Goal: Task Accomplishment & Management: Use online tool/utility

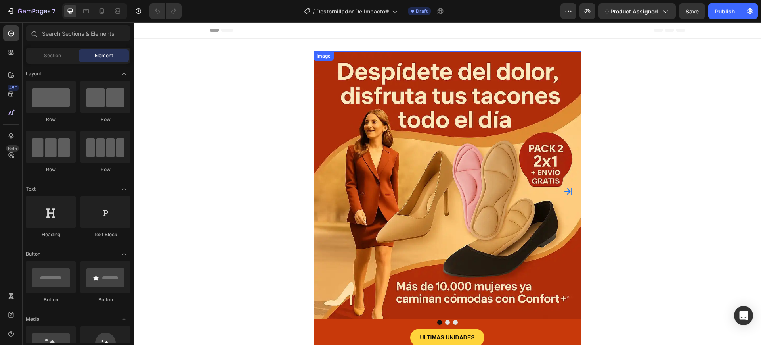
click at [484, 156] on img at bounding box center [448, 185] width 268 height 268
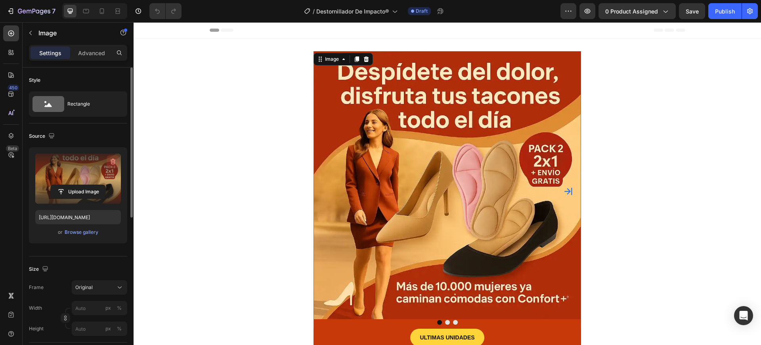
click at [117, 162] on button "button" at bounding box center [113, 161] width 13 height 13
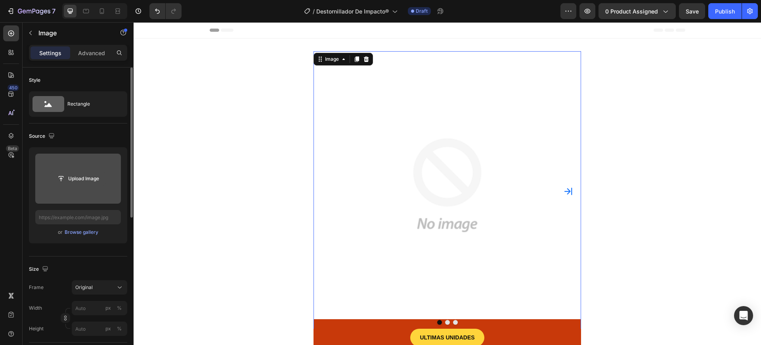
click at [100, 182] on input "file" at bounding box center [78, 178] width 55 height 13
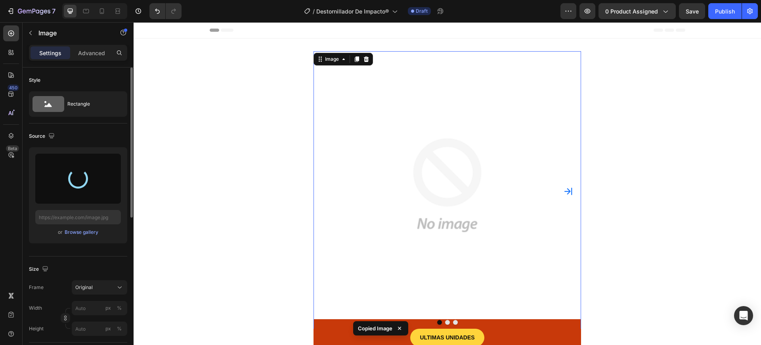
type input "[URL][DOMAIN_NAME]"
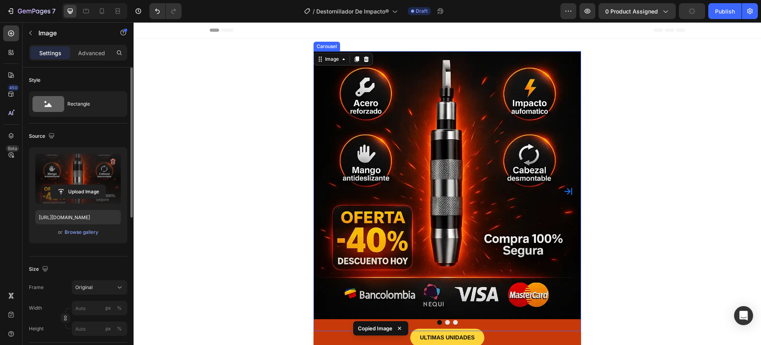
click at [567, 195] on button "Carousel Next Arrow" at bounding box center [568, 191] width 13 height 13
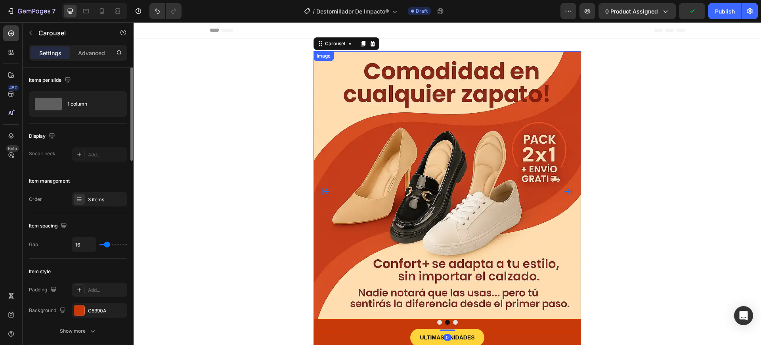
click at [459, 147] on img at bounding box center [448, 185] width 268 height 268
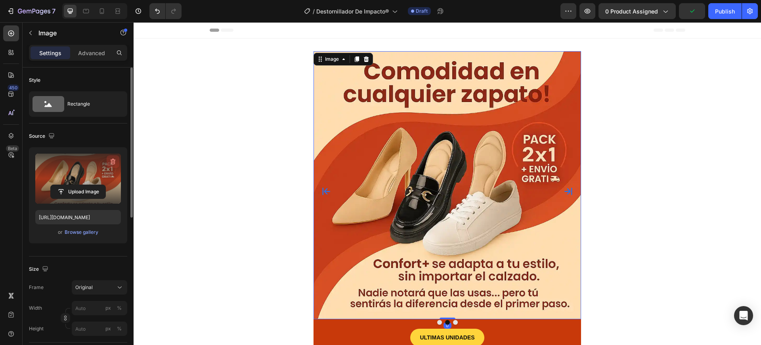
click at [114, 162] on icon "button" at bounding box center [113, 161] width 8 height 8
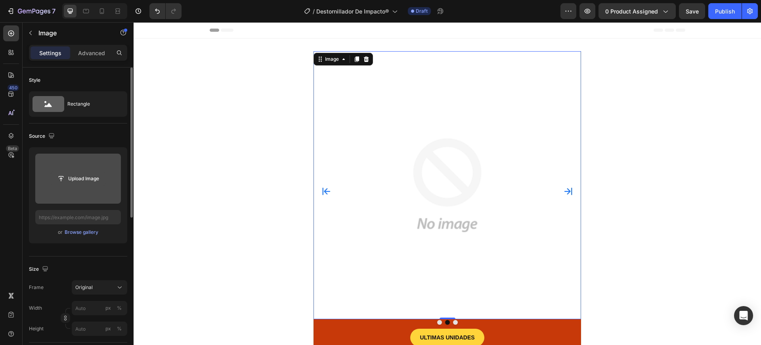
click at [98, 181] on input "file" at bounding box center [78, 178] width 55 height 13
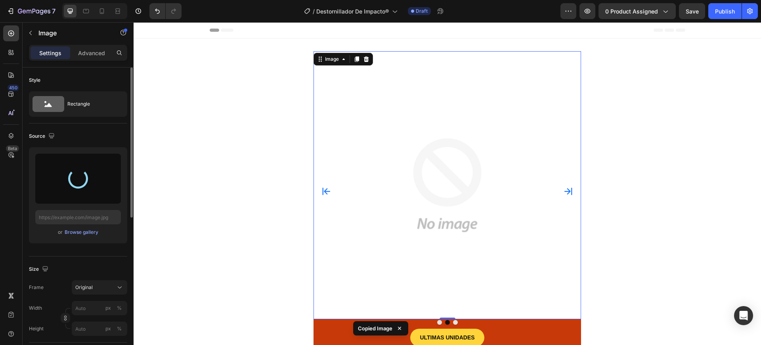
type input "[URL][DOMAIN_NAME]"
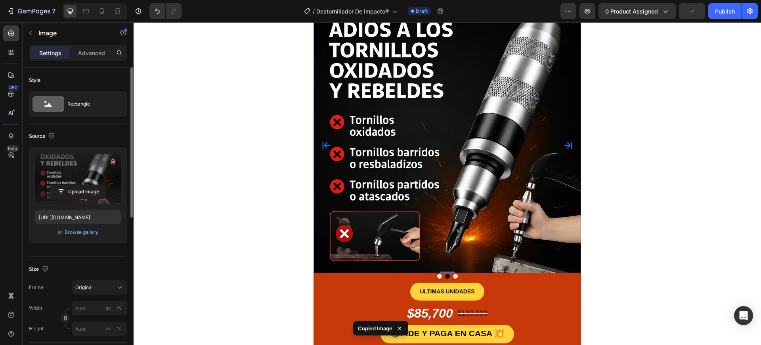
scroll to position [50, 0]
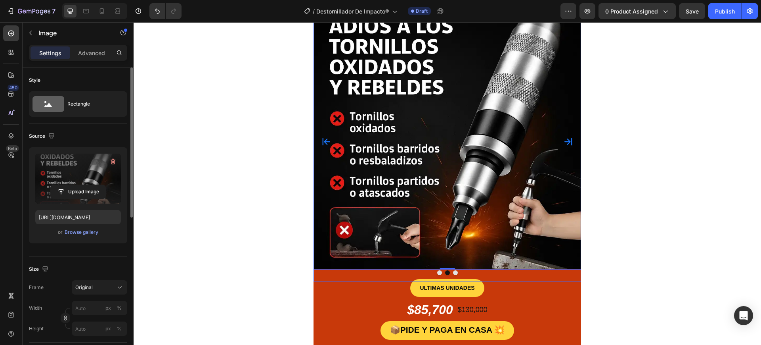
click at [566, 140] on icon "Carousel Next Arrow" at bounding box center [569, 142] width 8 height 8
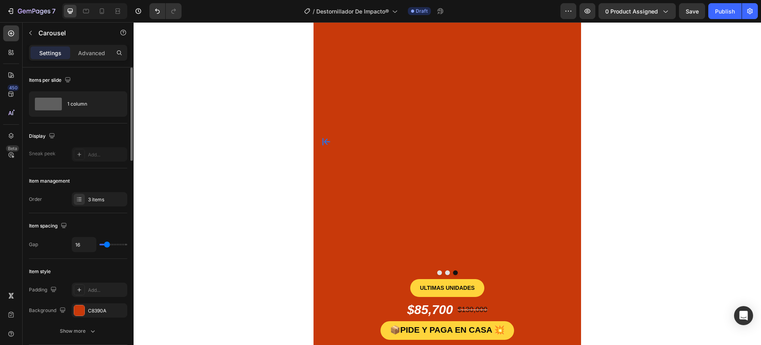
click at [420, 2] on img at bounding box center [448, 2] width 268 height 0
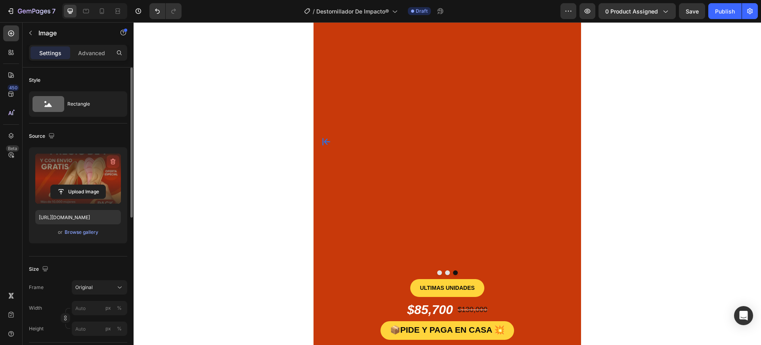
click at [113, 159] on icon "button" at bounding box center [113, 161] width 8 height 8
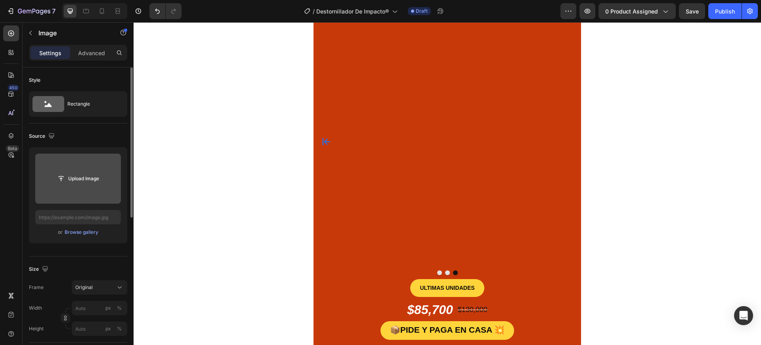
click at [81, 178] on input "file" at bounding box center [78, 178] width 55 height 13
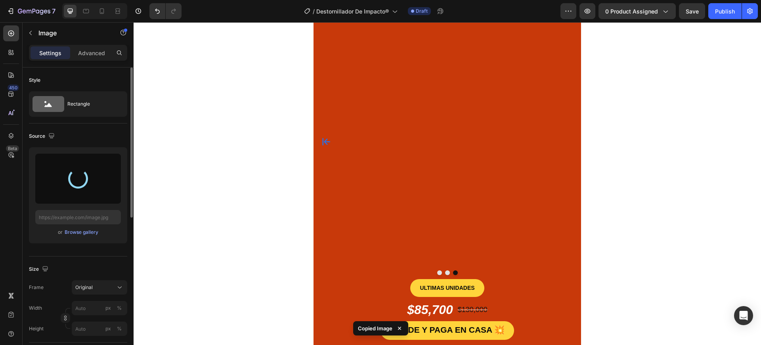
type input "[URL][DOMAIN_NAME]"
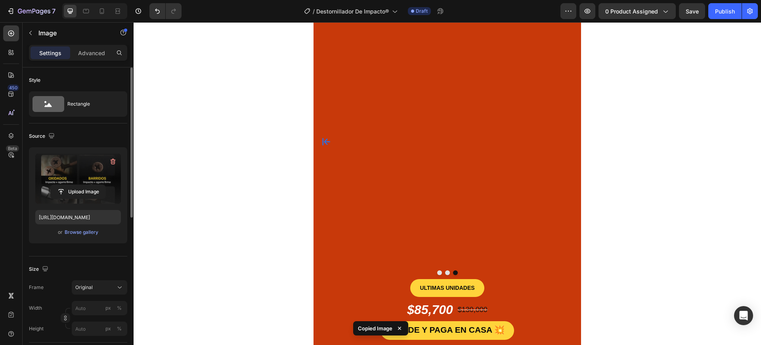
click at [316, 2] on img at bounding box center [448, 2] width 268 height 0
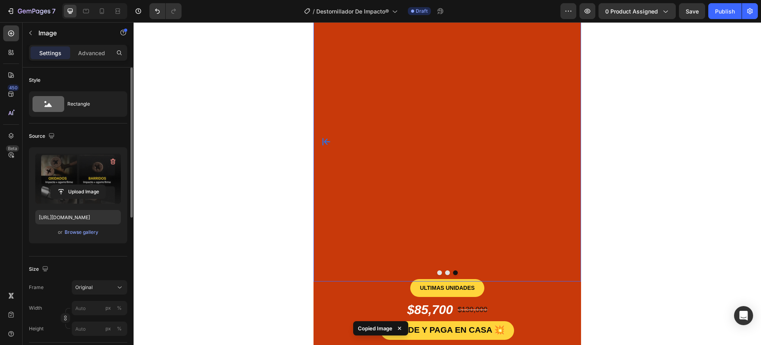
click at [322, 138] on icon "Carousel Back Arrow" at bounding box center [327, 142] width 10 height 10
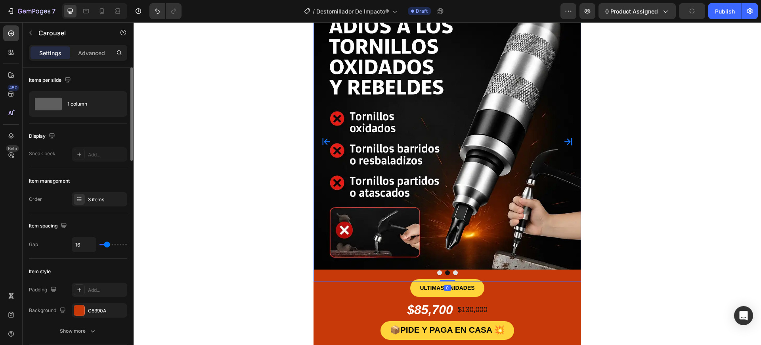
click at [322, 138] on icon "Carousel Back Arrow" at bounding box center [327, 142] width 10 height 10
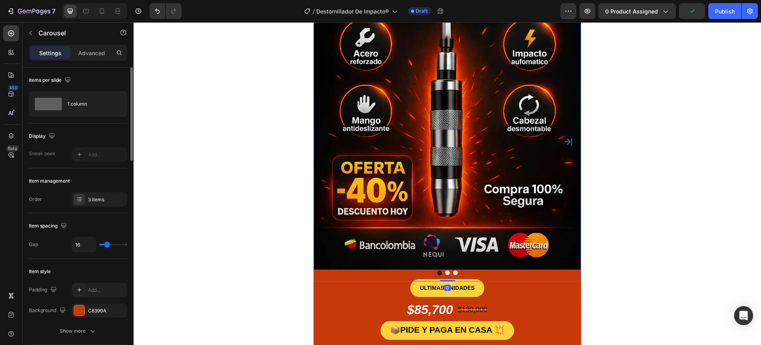
click at [77, 317] on div "Padding Add... Background C8390A Show more" at bounding box center [78, 310] width 98 height 56
click at [79, 312] on div at bounding box center [79, 310] width 10 height 10
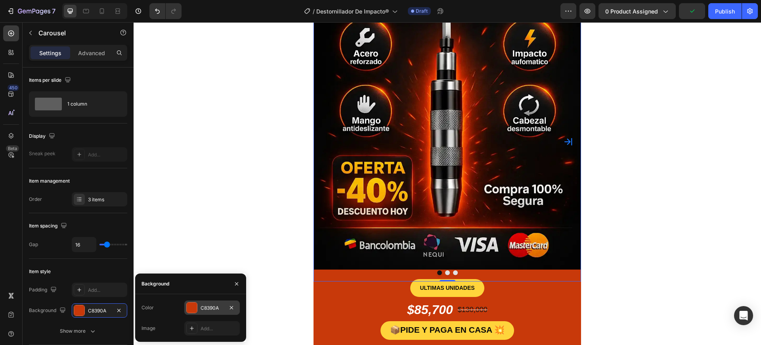
click at [190, 306] on div at bounding box center [192, 307] width 10 height 10
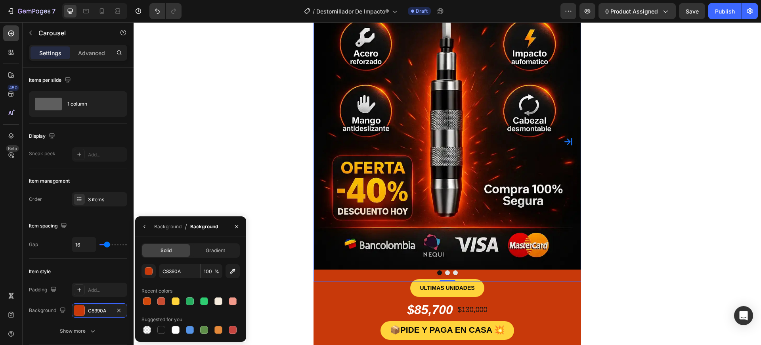
click at [182, 301] on div at bounding box center [191, 300] width 98 height 11
click at [174, 301] on div at bounding box center [176, 301] width 8 height 8
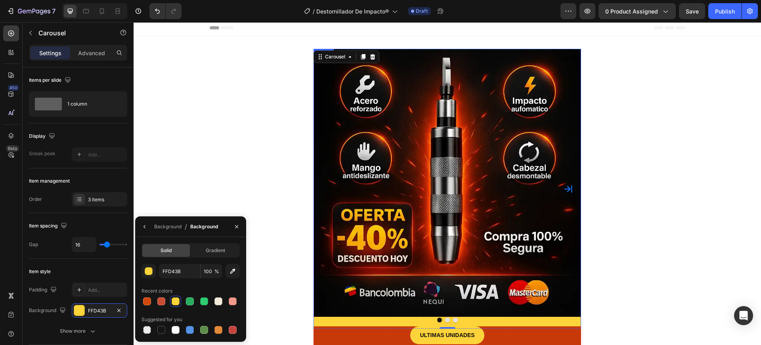
scroll to position [0, 0]
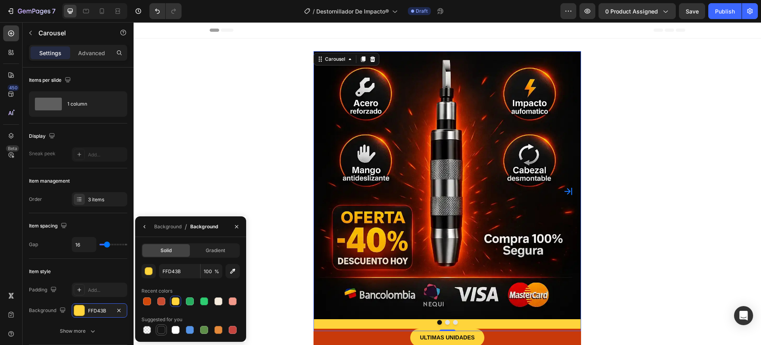
click at [163, 330] on div at bounding box center [161, 329] width 8 height 8
type input "151515"
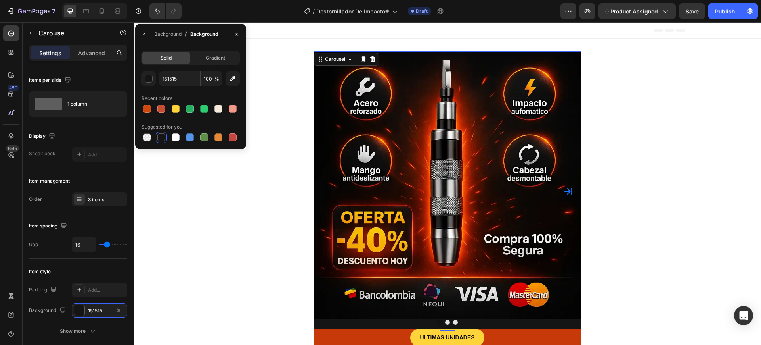
scroll to position [297, 0]
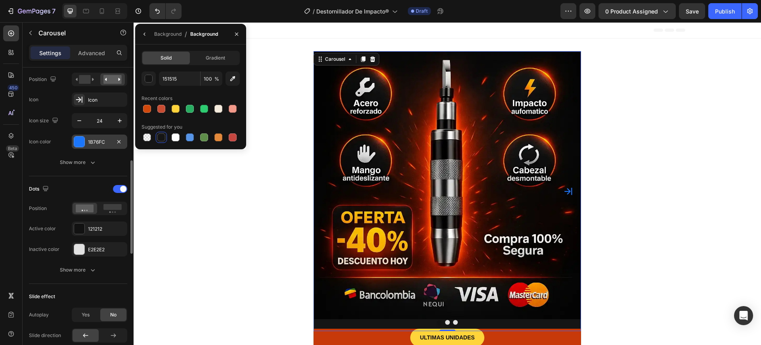
click at [85, 142] on div "1B76FC" at bounding box center [100, 141] width 56 height 14
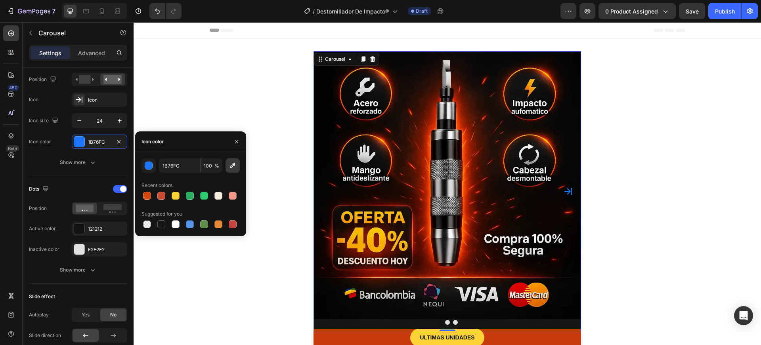
click at [235, 163] on icon "button" at bounding box center [233, 165] width 8 height 8
type input "FAB802"
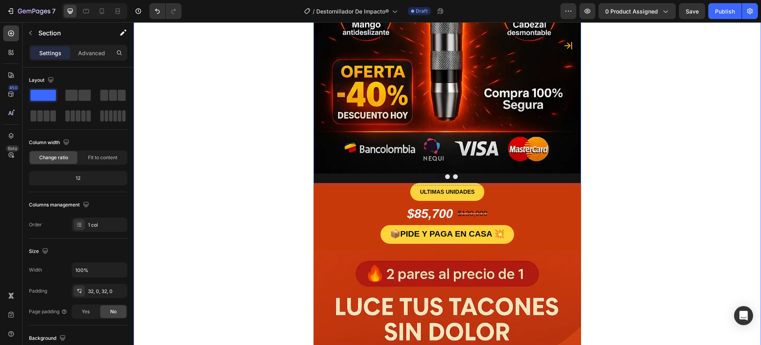
scroll to position [149, 0]
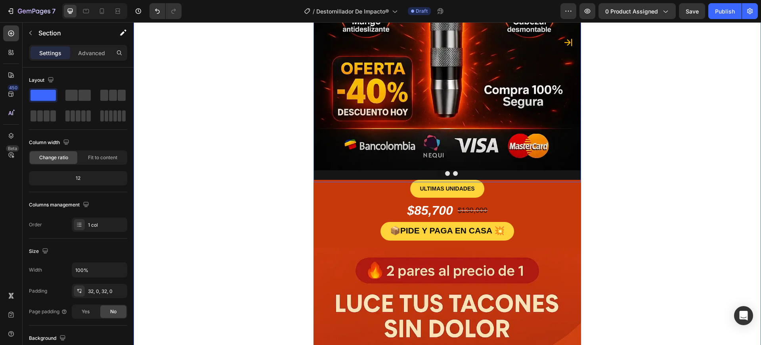
click at [391, 172] on div at bounding box center [448, 173] width 268 height 5
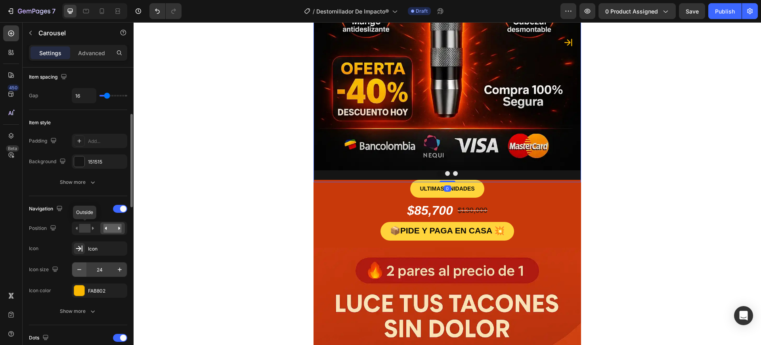
scroll to position [198, 0]
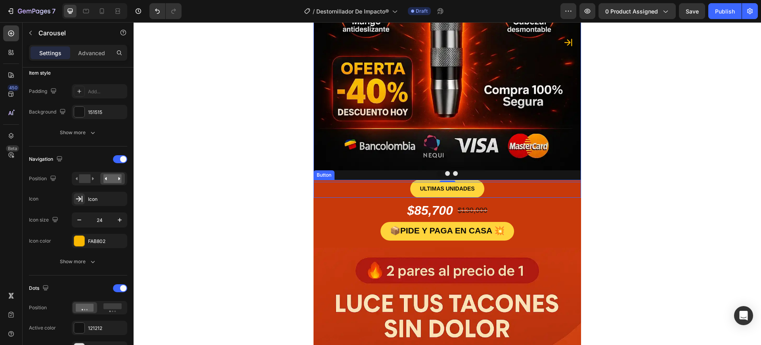
click at [343, 191] on div "ULTIMAS UNIDADES Button" at bounding box center [448, 189] width 268 height 18
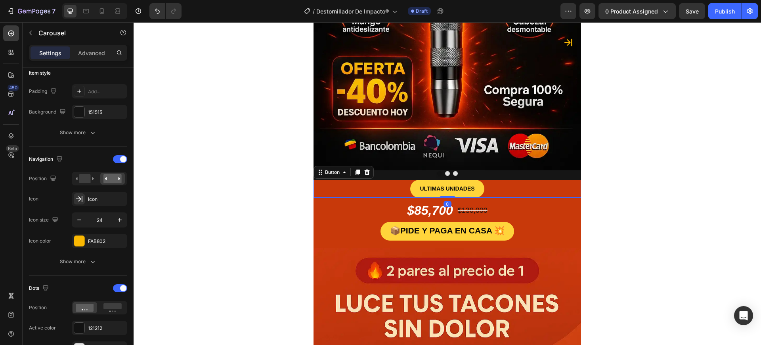
scroll to position [0, 0]
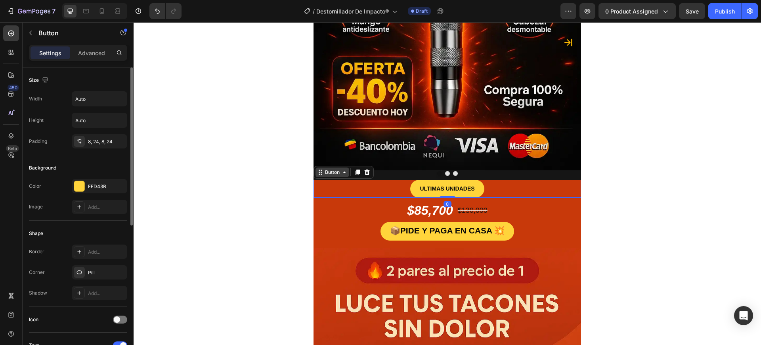
click at [333, 176] on div "Button" at bounding box center [333, 172] width 34 height 10
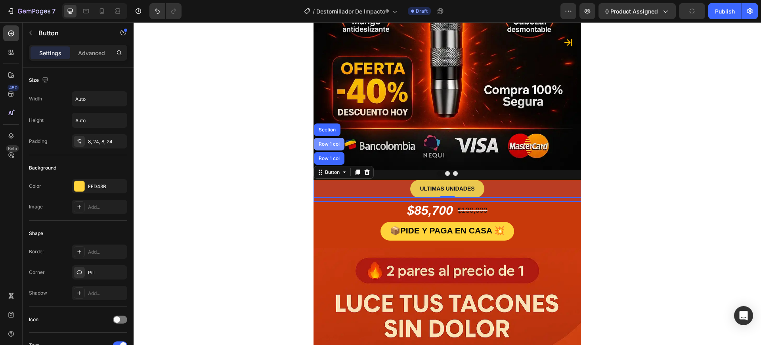
click at [331, 145] on div "Row 1 col" at bounding box center [329, 144] width 24 height 5
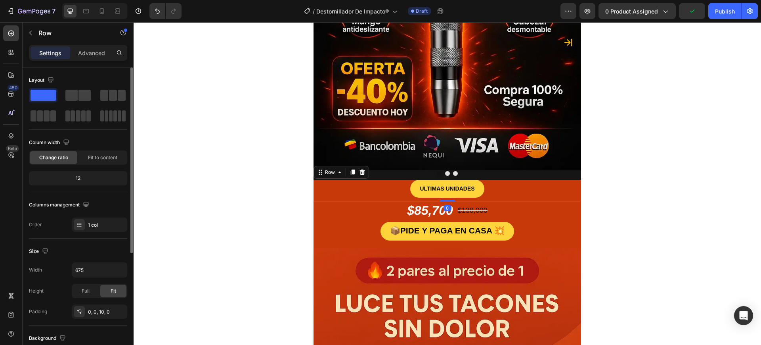
scroll to position [184, 0]
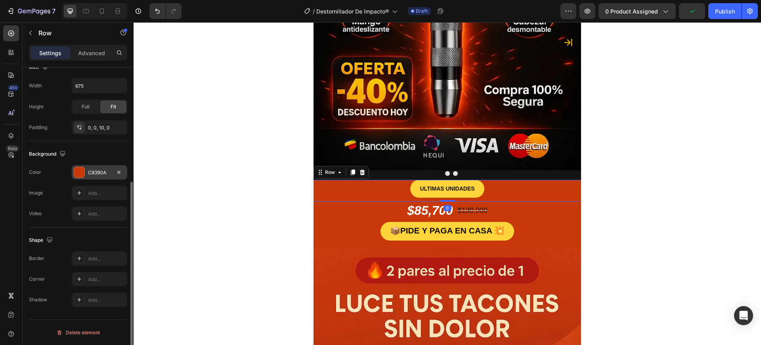
click at [81, 170] on div at bounding box center [79, 172] width 10 height 10
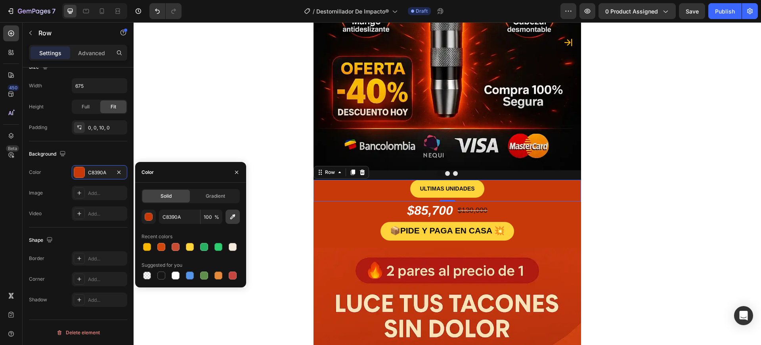
click at [230, 220] on button "button" at bounding box center [233, 216] width 14 height 14
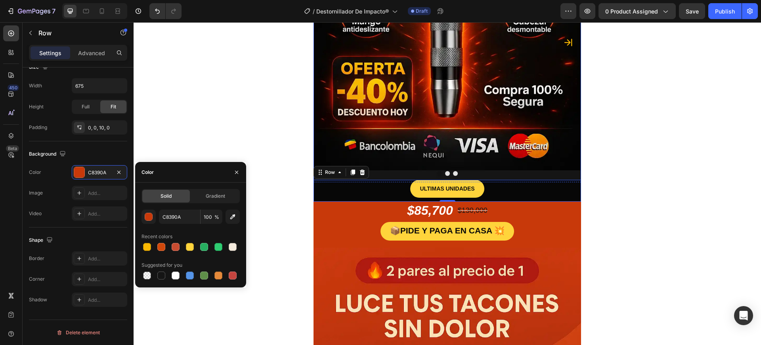
type input "070707"
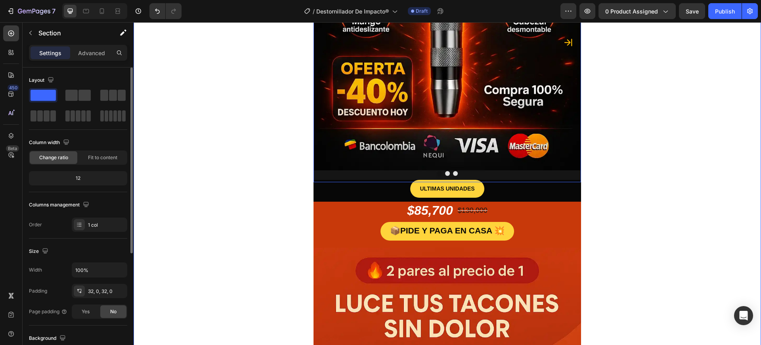
click at [398, 175] on div at bounding box center [448, 173] width 268 height 5
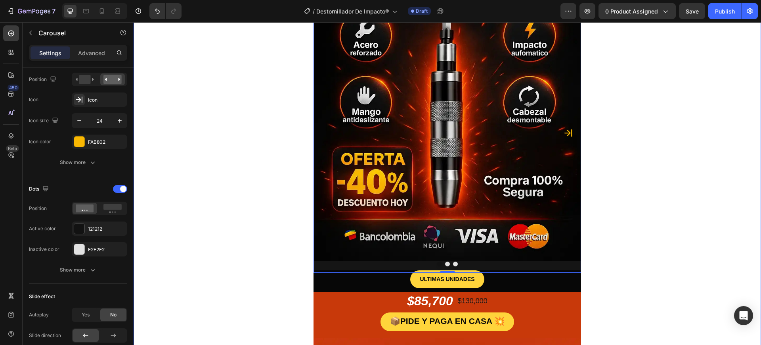
scroll to position [50, 0]
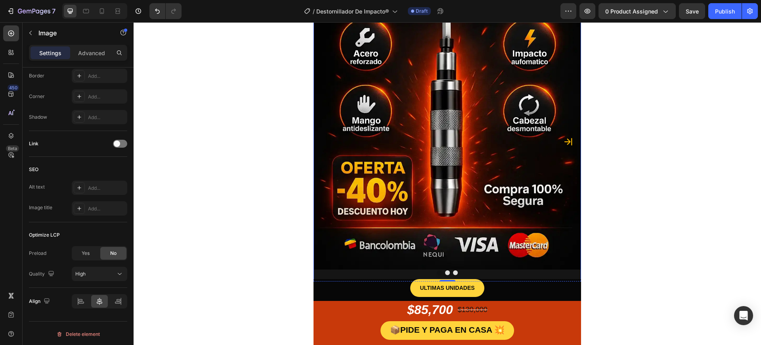
click at [323, 259] on img at bounding box center [448, 136] width 268 height 268
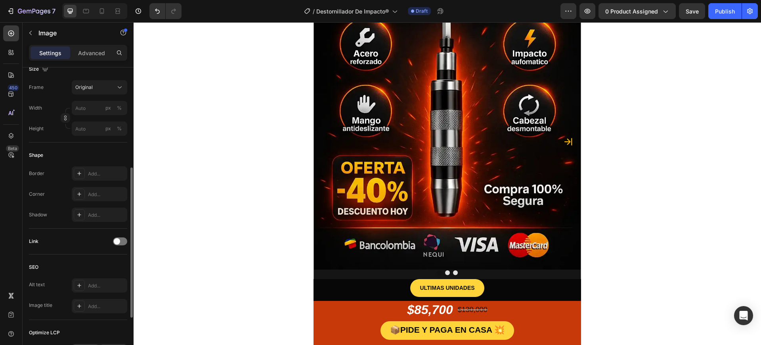
scroll to position [150, 0]
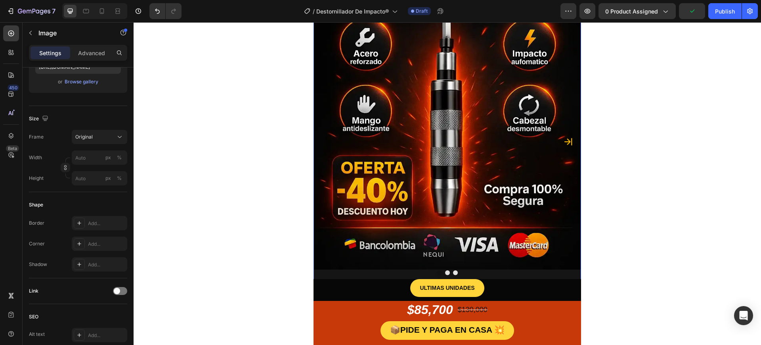
click at [325, 235] on img at bounding box center [448, 136] width 268 height 268
click at [355, 276] on div "Image 0" at bounding box center [448, 141] width 268 height 279
click at [381, 270] on div at bounding box center [448, 272] width 268 height 5
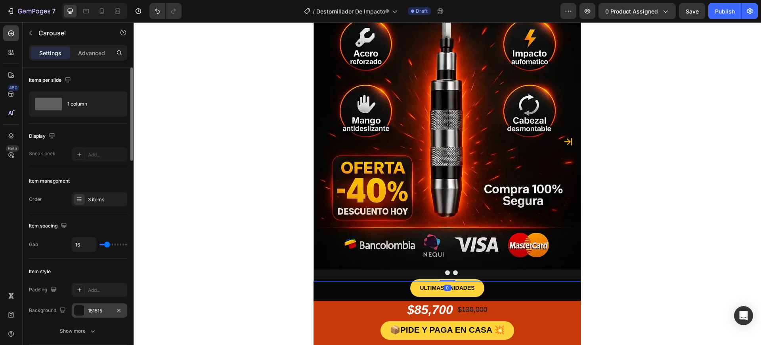
click at [79, 308] on div at bounding box center [79, 310] width 10 height 10
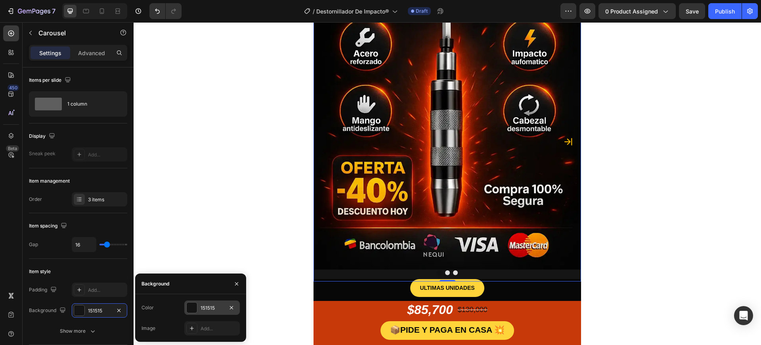
click at [194, 306] on div at bounding box center [192, 307] width 10 height 10
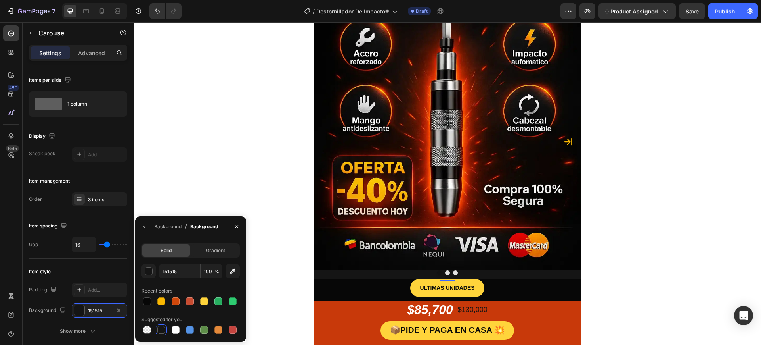
click at [224, 270] on div "151515 100 %" at bounding box center [191, 271] width 98 height 14
drag, startPoint x: 226, startPoint y: 271, endPoint x: 227, endPoint y: 276, distance: 5.6
click at [227, 276] on button "button" at bounding box center [233, 271] width 14 height 14
type input "030303"
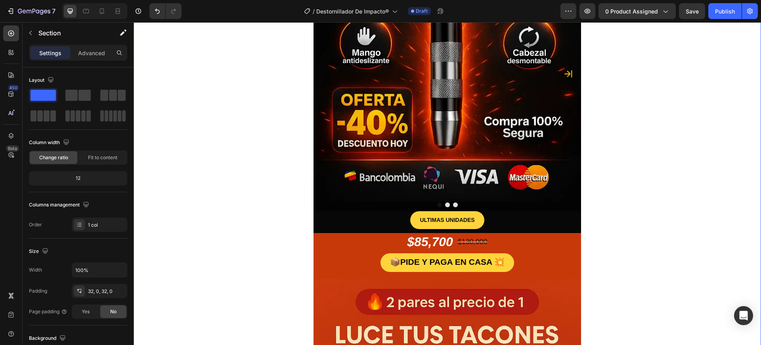
scroll to position [149, 0]
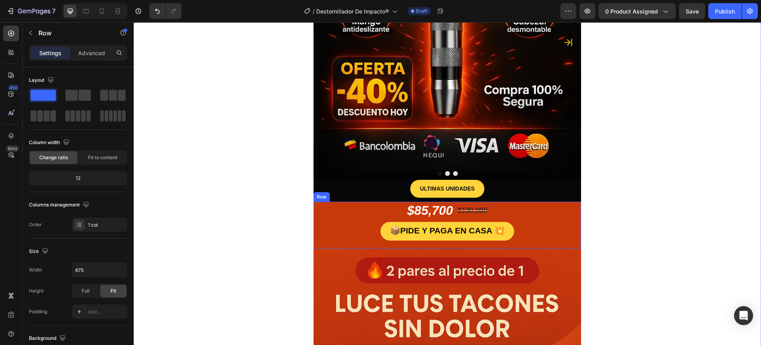
click at [315, 209] on div "$85,700 Product Price Product Price $130,000 Product Price Product Price Row 📦 …" at bounding box center [448, 224] width 268 height 47
click at [317, 200] on div "Row" at bounding box center [342, 194] width 56 height 13
click at [326, 189] on div "Row" at bounding box center [330, 194] width 29 height 10
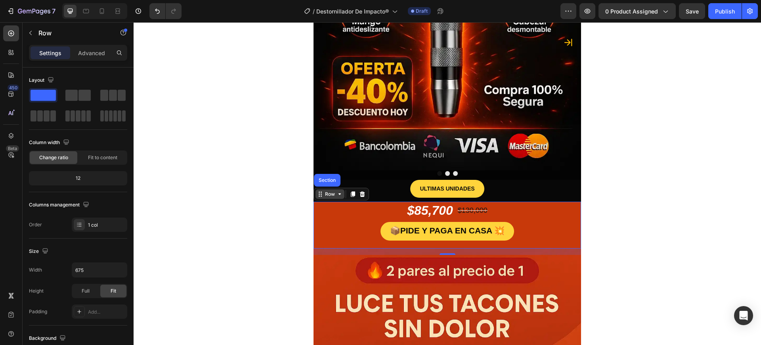
click at [327, 193] on div "Row" at bounding box center [329, 193] width 13 height 7
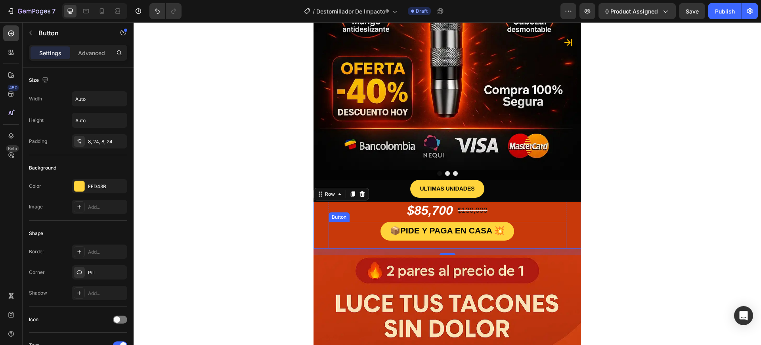
click at [341, 225] on div "📦 PIDE Y PAGA EN CASA 💥 Button" at bounding box center [448, 235] width 238 height 27
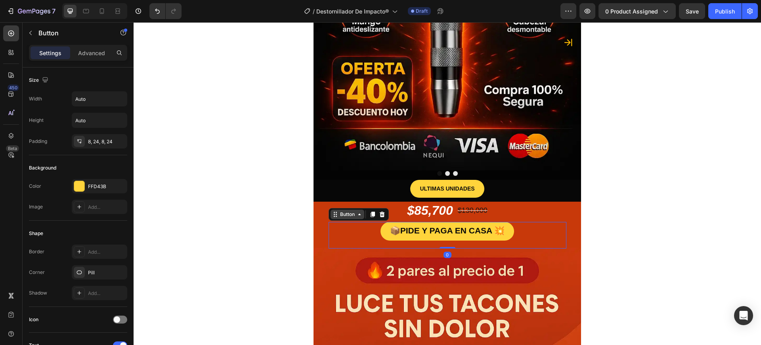
click at [343, 214] on div "Button" at bounding box center [348, 214] width 18 height 7
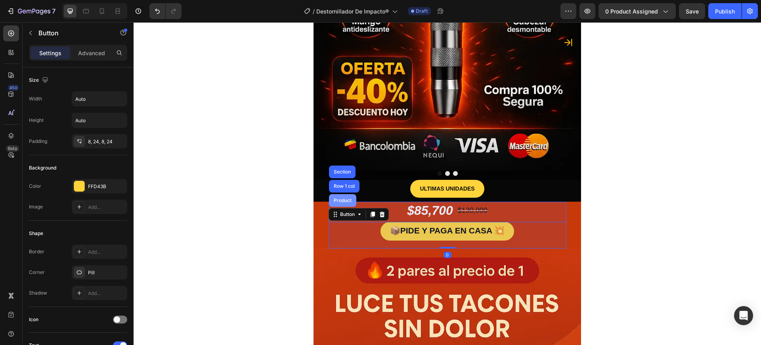
click at [344, 200] on div "Product" at bounding box center [342, 200] width 21 height 5
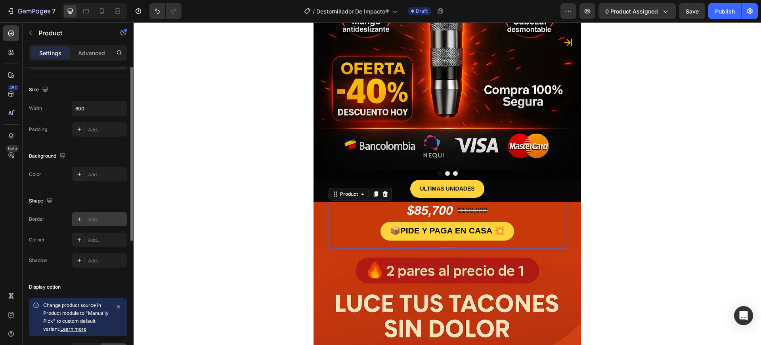
scroll to position [0, 0]
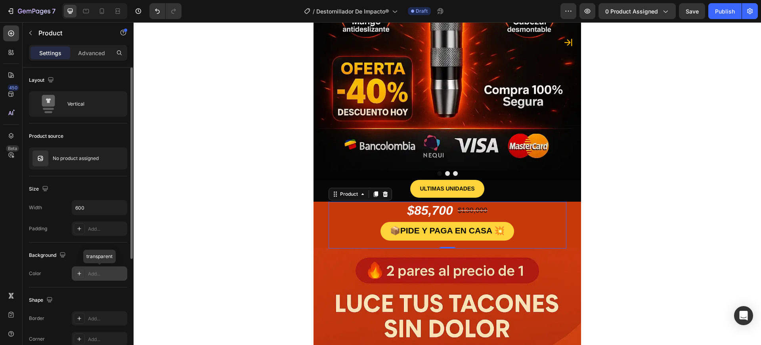
click at [92, 272] on div "Add..." at bounding box center [106, 273] width 37 height 7
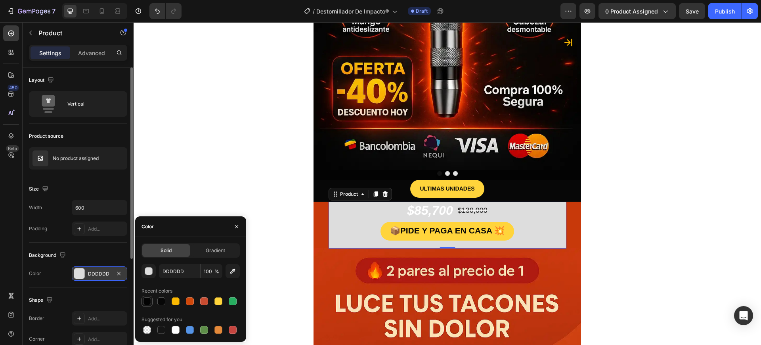
click at [143, 301] on div at bounding box center [147, 301] width 8 height 8
type input "030303"
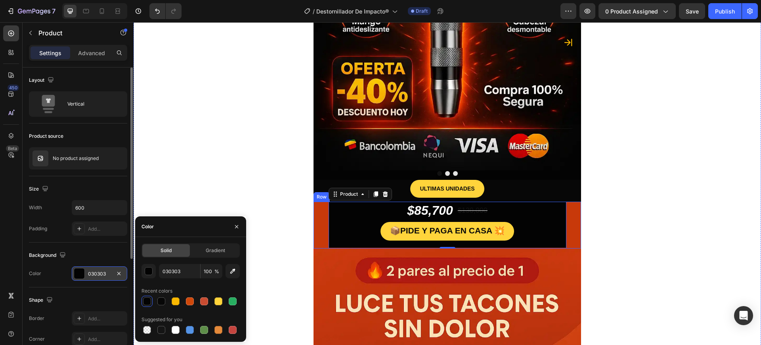
click at [565, 217] on div "$85,700 Product Price Product Price $130,000 Product Price Product Price Row 📦 …" at bounding box center [448, 224] width 268 height 47
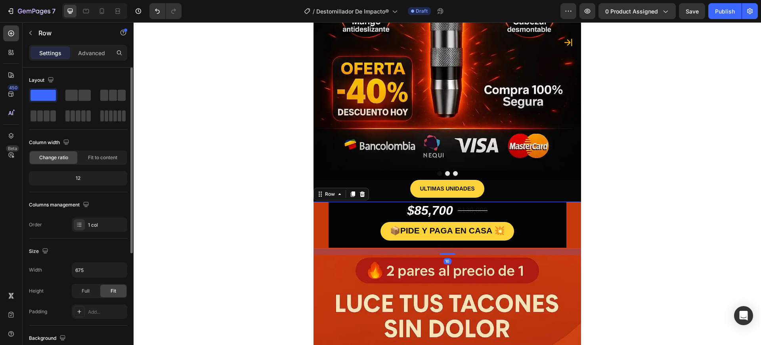
scroll to position [99, 0]
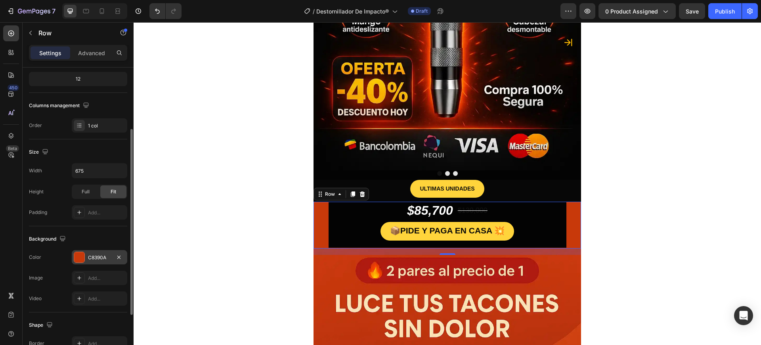
click at [79, 253] on div at bounding box center [79, 257] width 10 height 10
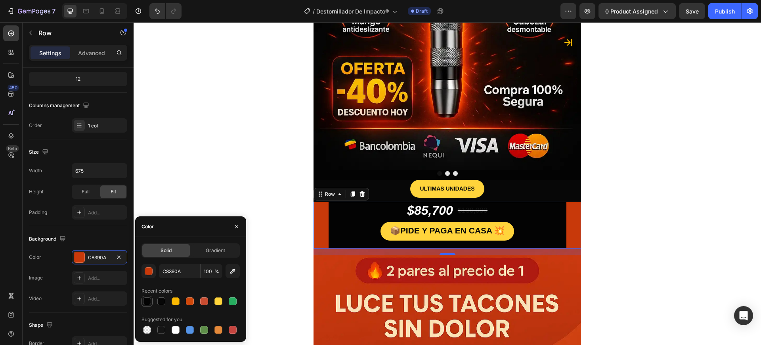
click at [148, 300] on div at bounding box center [147, 301] width 8 height 8
type input "030303"
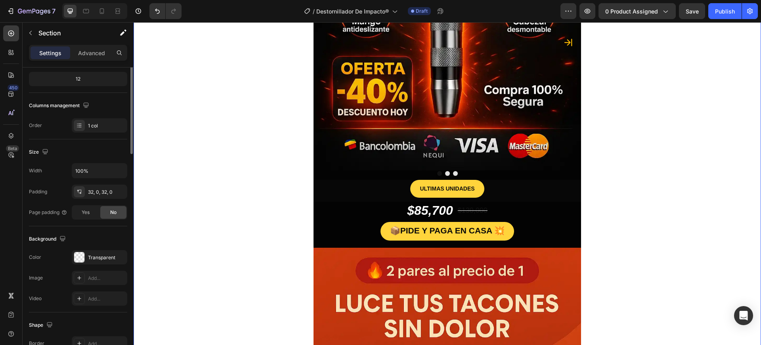
scroll to position [0, 0]
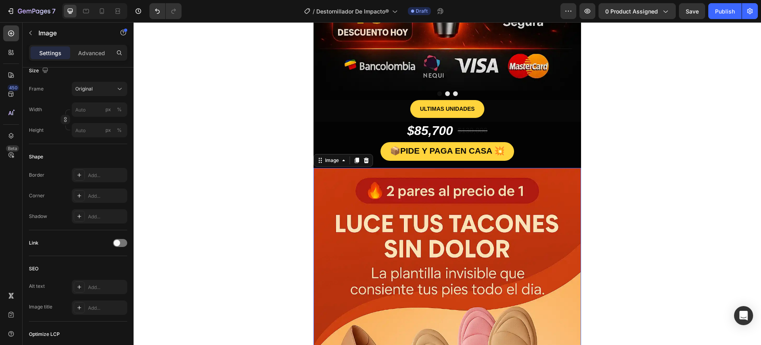
scroll to position [248, 0]
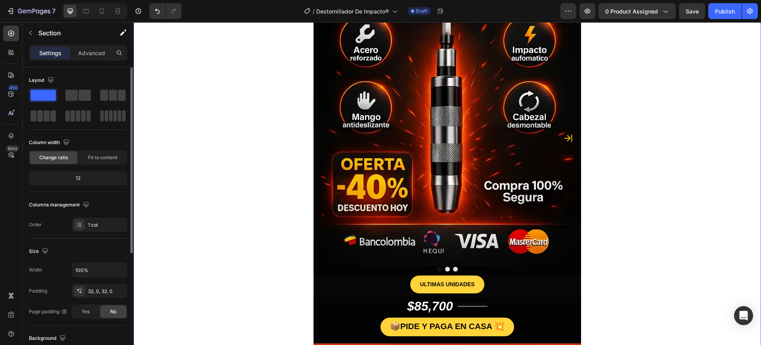
scroll to position [50, 0]
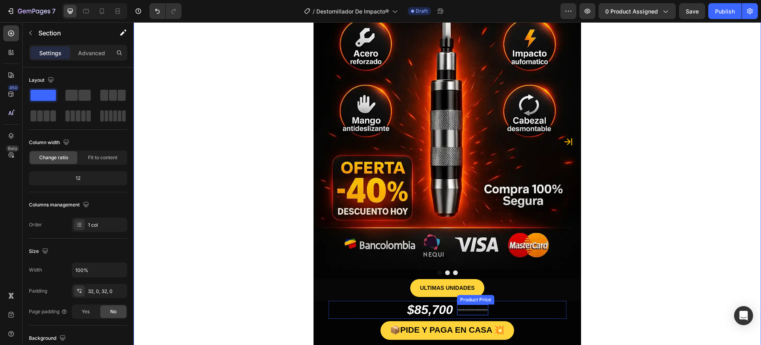
click at [470, 307] on div "$130,000" at bounding box center [472, 309] width 31 height 11
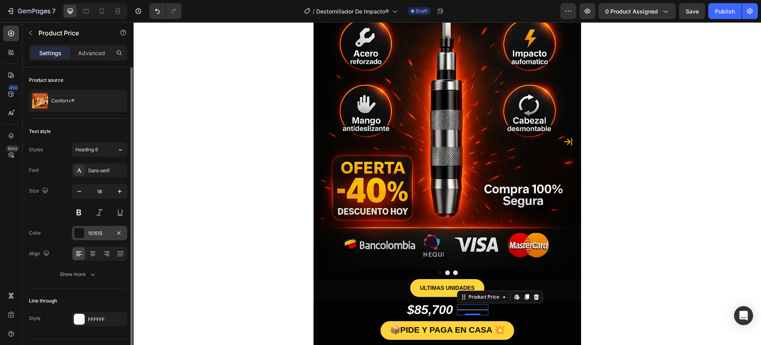
click at [92, 231] on div "151515" at bounding box center [99, 233] width 23 height 7
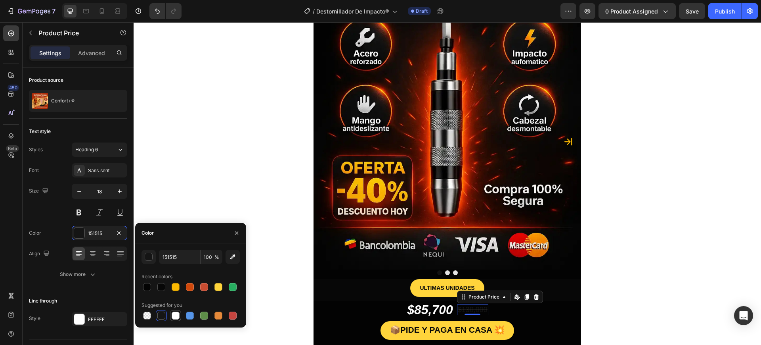
click at [170, 313] on div at bounding box center [175, 315] width 11 height 11
type input "FFFFFF"
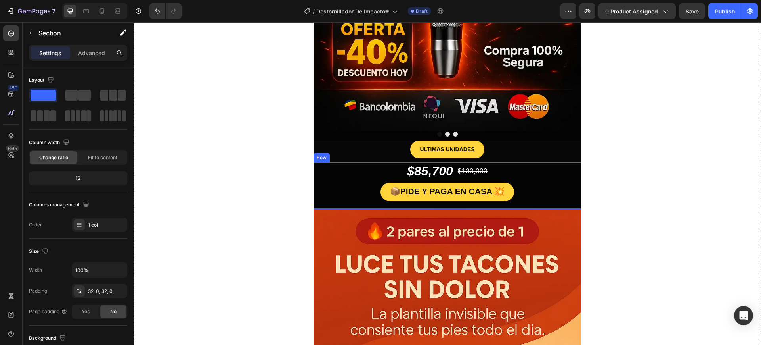
scroll to position [198, 0]
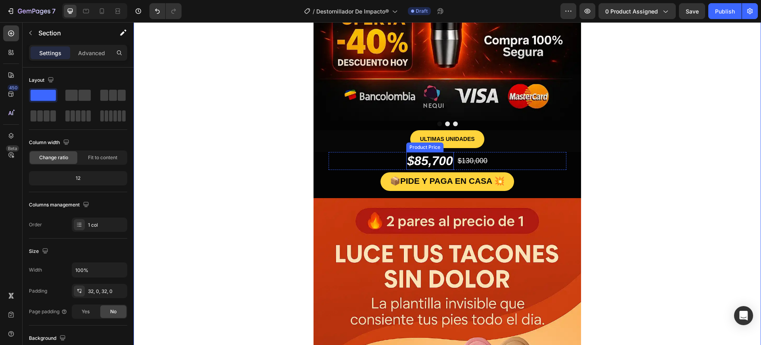
click at [424, 159] on div "$85,700" at bounding box center [430, 161] width 48 height 18
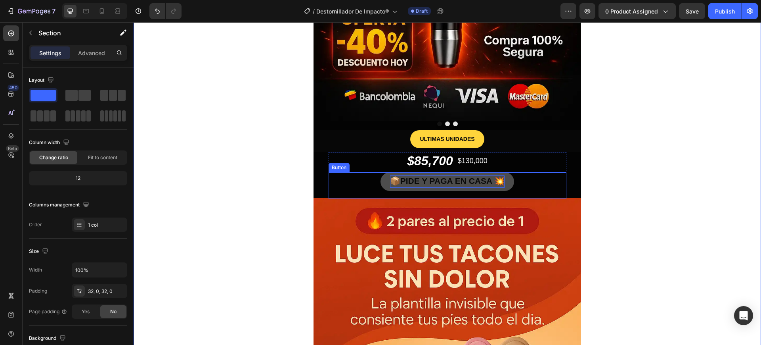
click at [476, 178] on strong "PIDE Y PAGA EN CASA" at bounding box center [446, 180] width 92 height 9
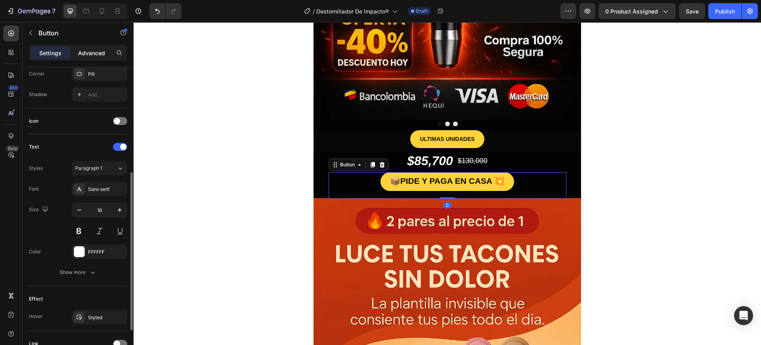
click at [94, 53] on p "Advanced" at bounding box center [91, 53] width 27 height 8
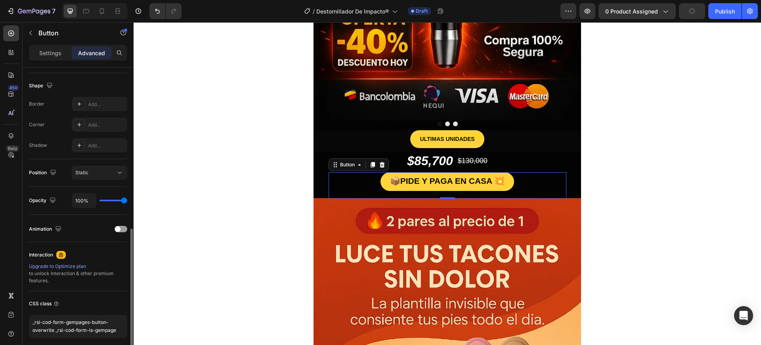
scroll to position [229, 0]
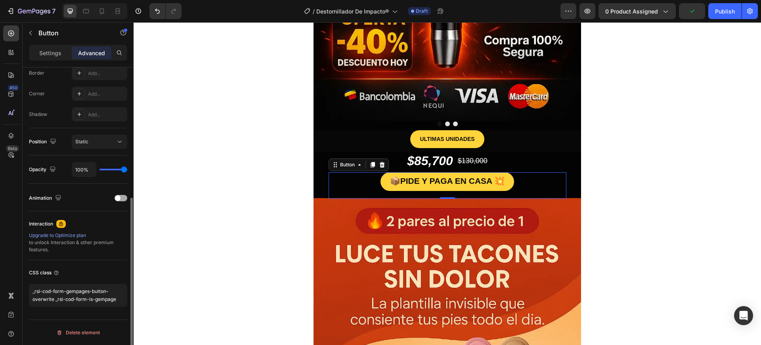
click at [119, 195] on span at bounding box center [118, 198] width 6 height 6
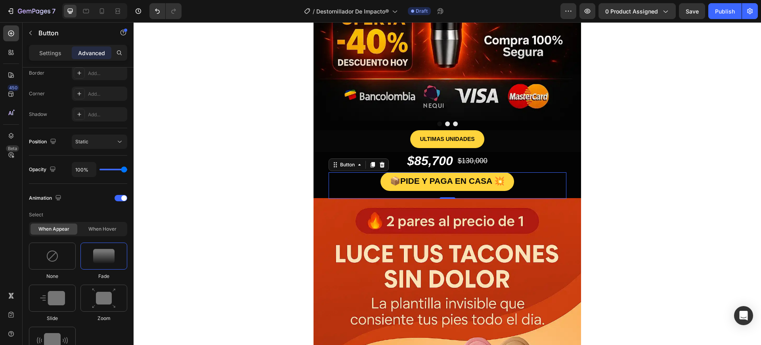
scroll to position [378, 0]
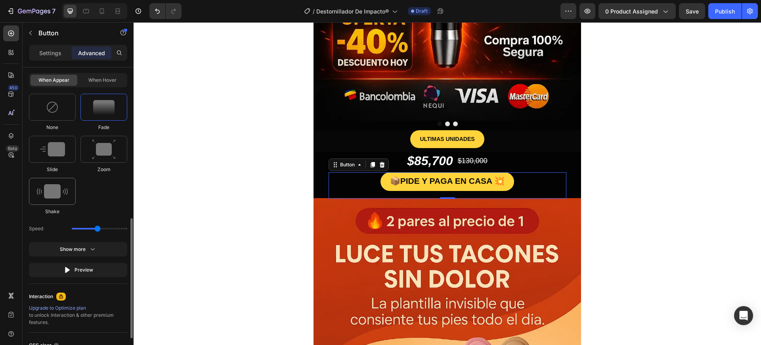
click at [63, 197] on img at bounding box center [52, 191] width 31 height 14
type input "0.7"
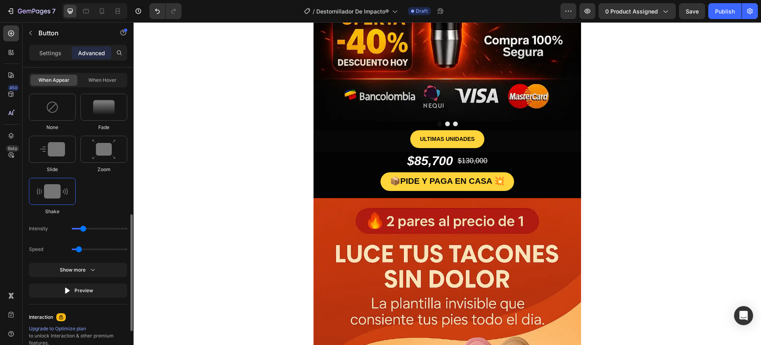
scroll to position [471, 0]
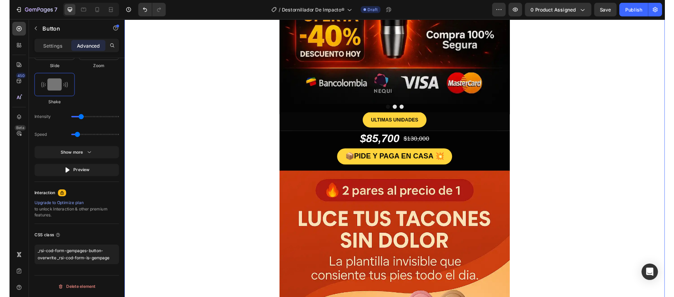
scroll to position [0, 0]
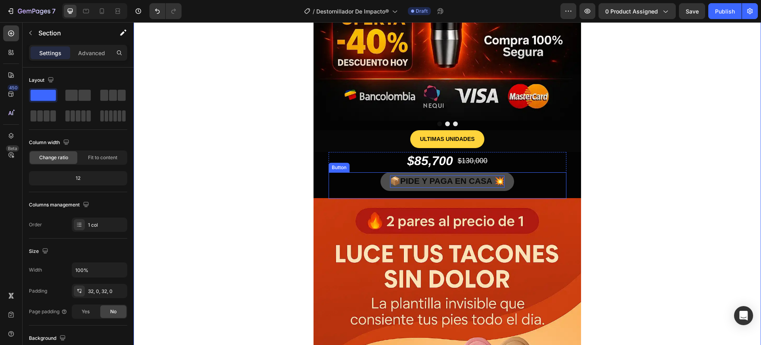
click at [426, 179] on strong "PIDE Y PAGA EN CASA" at bounding box center [446, 180] width 92 height 9
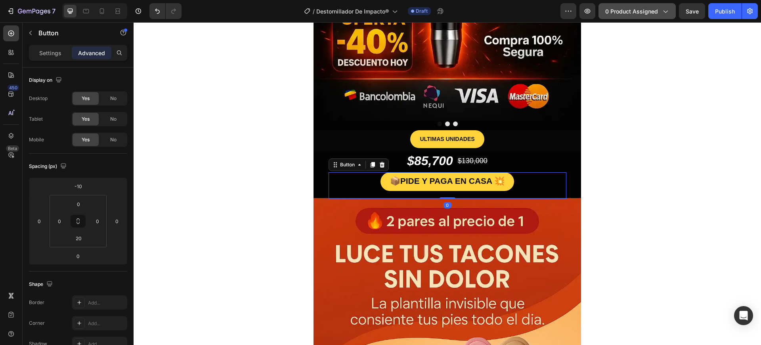
click at [635, 10] on span "0 product assigned" at bounding box center [631, 11] width 53 height 8
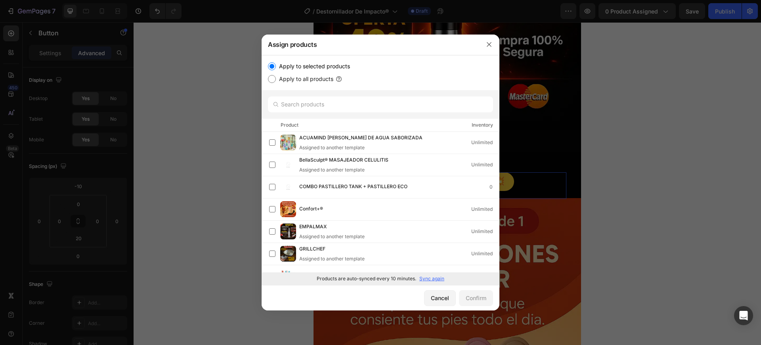
click at [442, 280] on p "Sync again" at bounding box center [431, 278] width 25 height 7
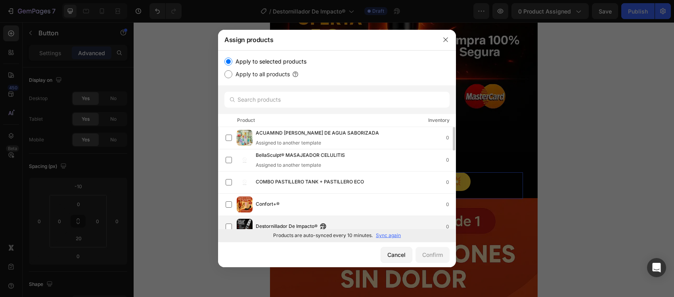
scroll to position [50, 0]
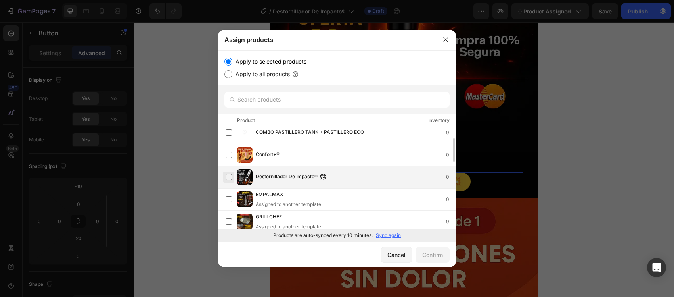
click at [228, 176] on label at bounding box center [229, 177] width 6 height 6
click at [439, 255] on div "Confirm" at bounding box center [432, 254] width 21 height 8
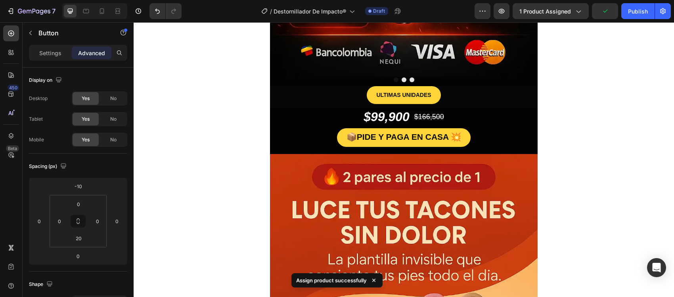
scroll to position [248, 0]
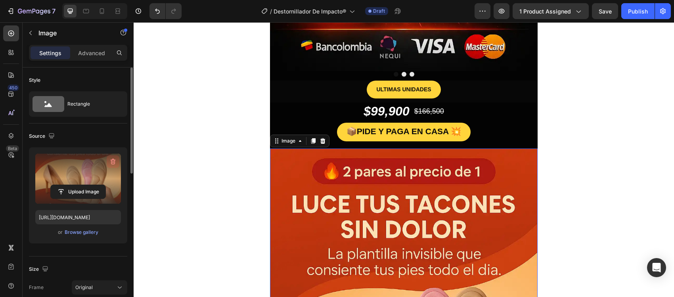
click at [115, 157] on icon "button" at bounding box center [113, 161] width 8 height 8
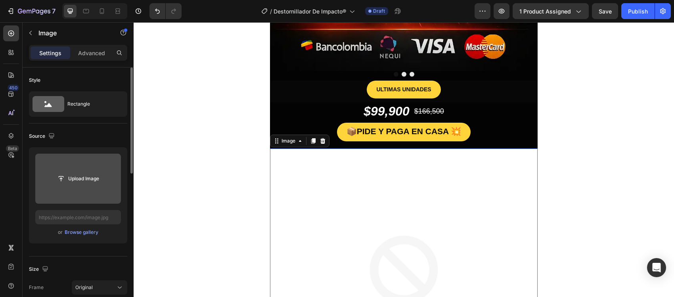
click at [90, 173] on input "file" at bounding box center [78, 178] width 55 height 13
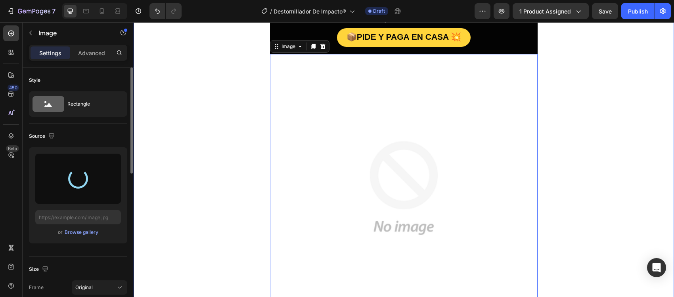
scroll to position [347, 0]
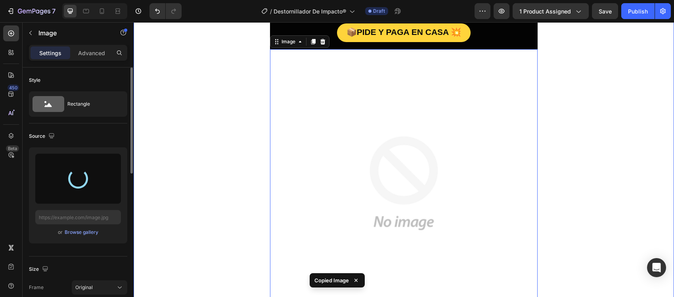
type input "[URL][DOMAIN_NAME]"
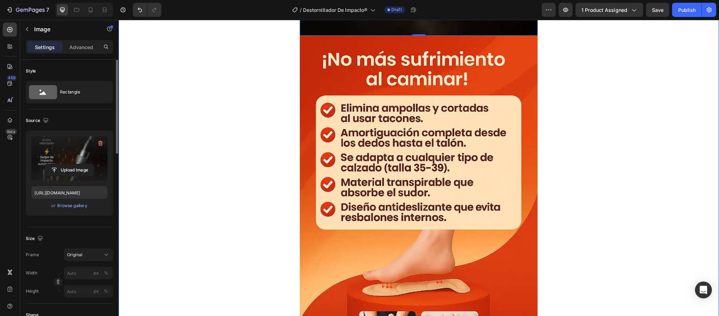
scroll to position [763, 0]
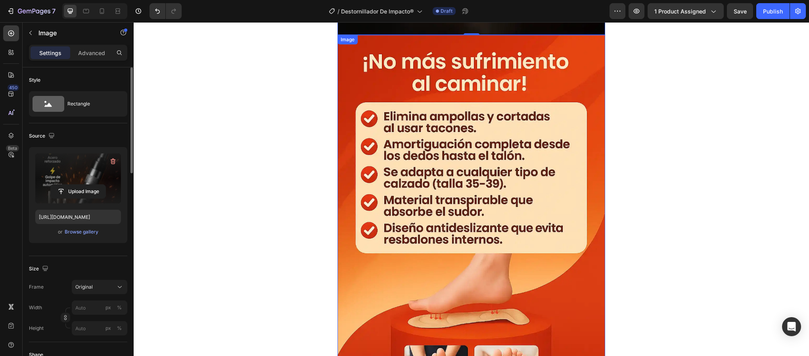
click at [488, 136] on img at bounding box center [471, 236] width 268 height 402
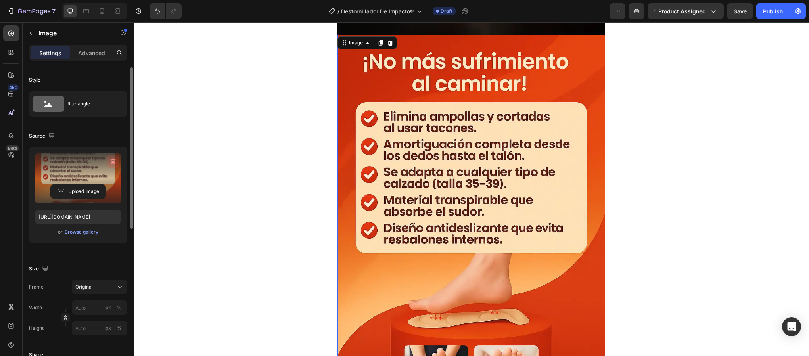
click at [113, 162] on icon "button" at bounding box center [113, 161] width 8 height 8
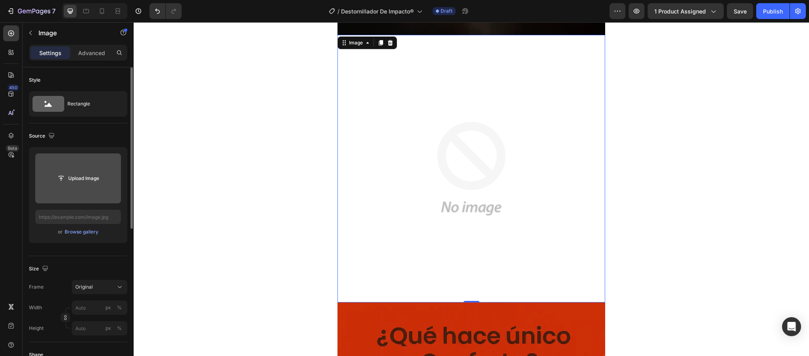
click at [423, 163] on img at bounding box center [471, 169] width 268 height 268
click at [94, 175] on input "file" at bounding box center [78, 178] width 55 height 13
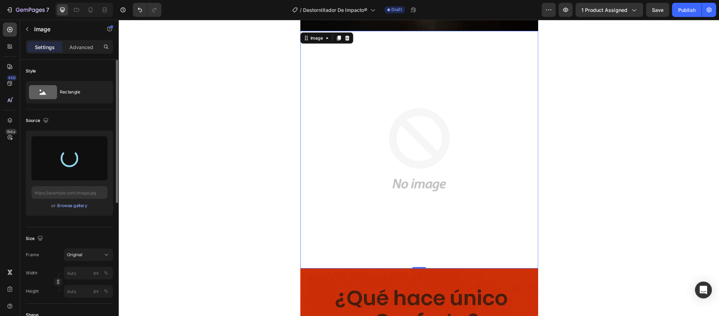
scroll to position [603, 0]
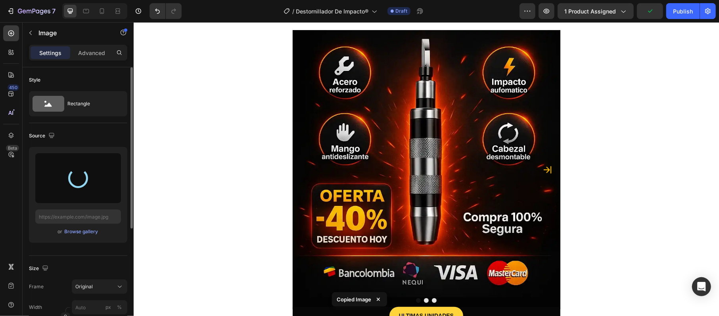
type input "[URL][DOMAIN_NAME]"
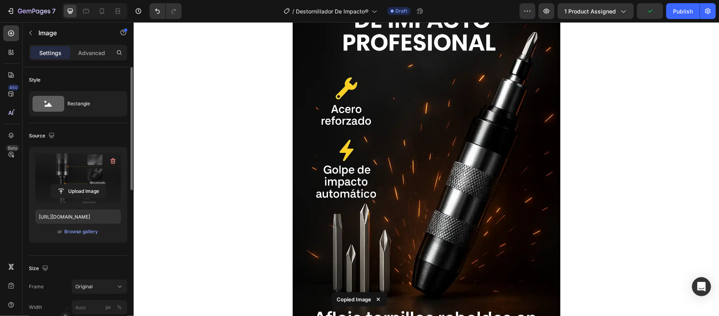
scroll to position [444, 0]
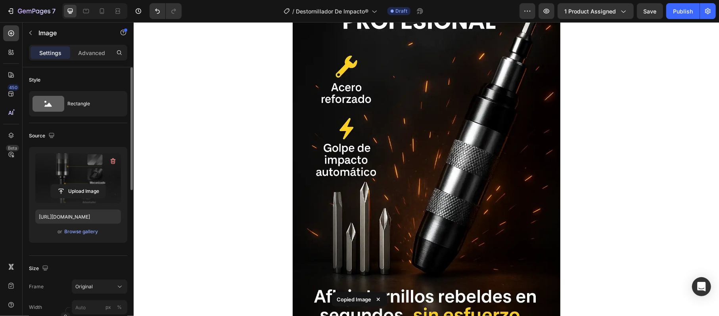
click at [379, 110] on img at bounding box center [426, 153] width 268 height 402
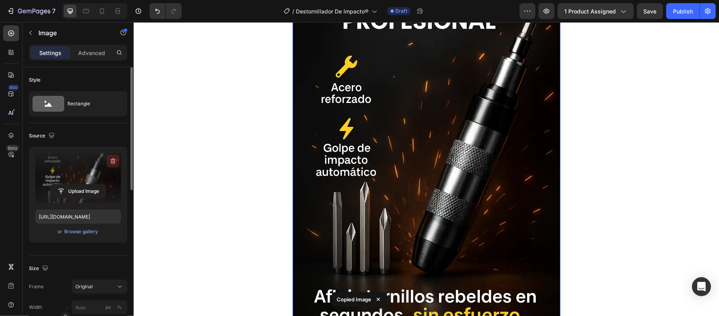
click at [110, 162] on icon "button" at bounding box center [113, 161] width 8 height 8
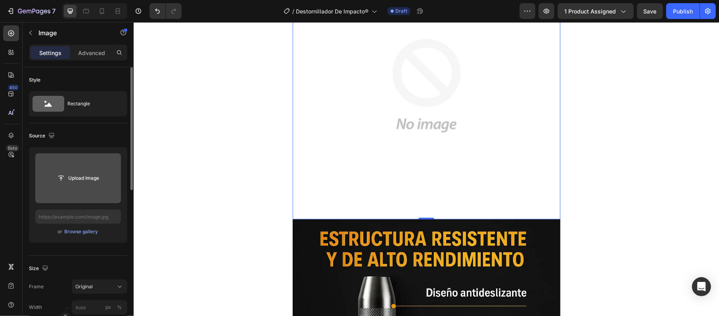
click at [69, 170] on input "file" at bounding box center [78, 178] width 86 height 50
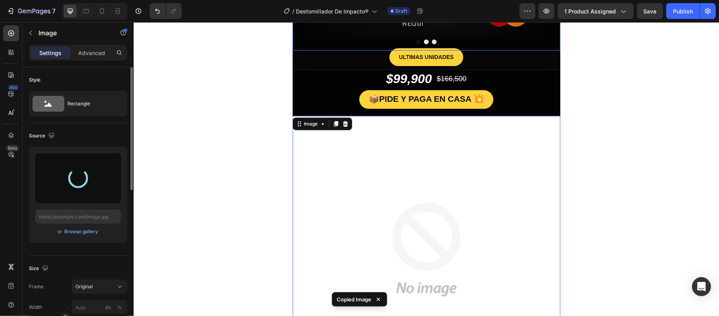
scroll to position [285, 0]
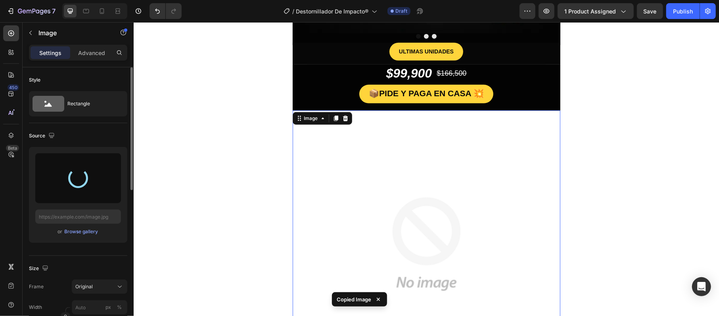
type input "[URL][DOMAIN_NAME]"
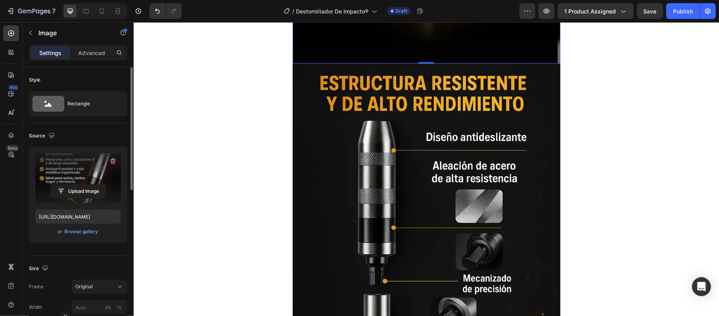
scroll to position [761, 0]
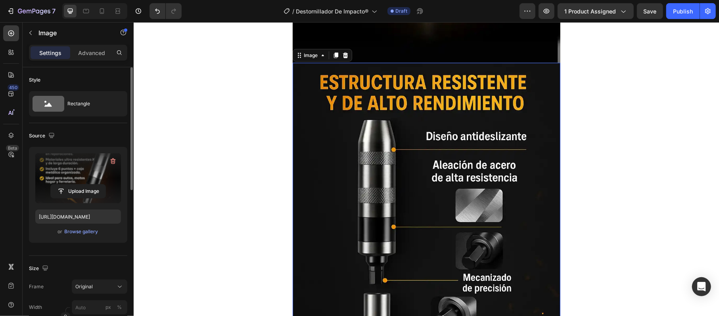
click at [411, 157] on img at bounding box center [426, 264] width 268 height 402
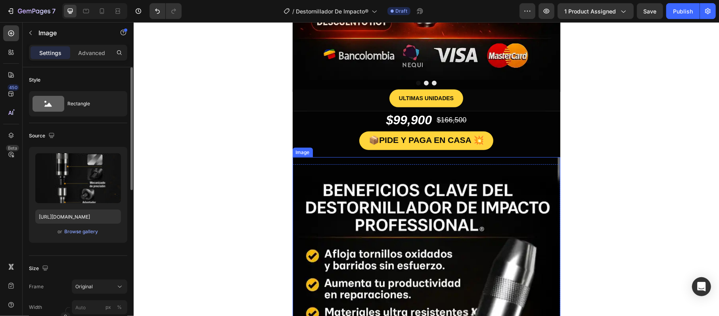
scroll to position [370, 0]
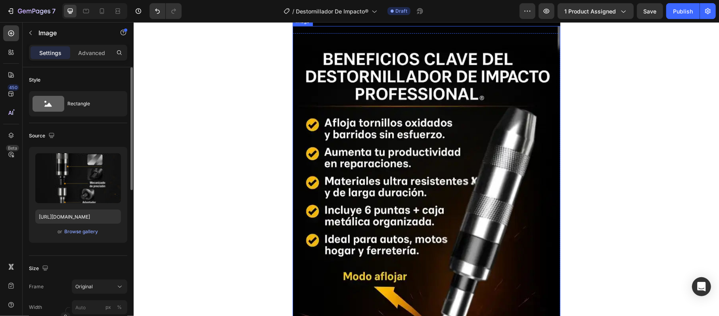
click at [377, 191] on img at bounding box center [426, 240] width 268 height 428
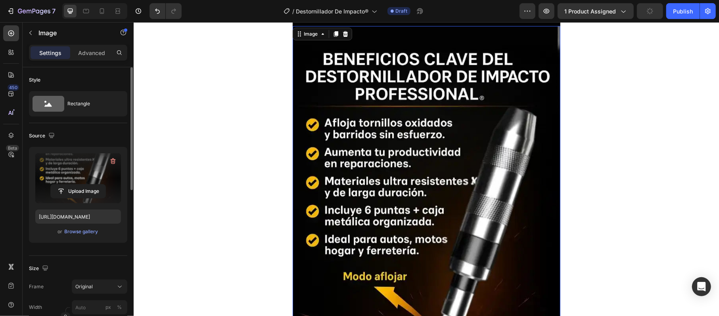
click at [107, 157] on div at bounding box center [113, 161] width 13 height 13
click at [112, 161] on icon "button" at bounding box center [113, 161] width 8 height 8
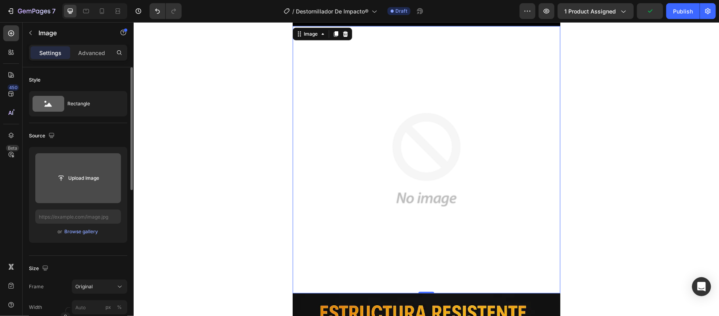
click at [351, 159] on img at bounding box center [426, 160] width 268 height 268
click at [100, 179] on input "file" at bounding box center [78, 178] width 55 height 13
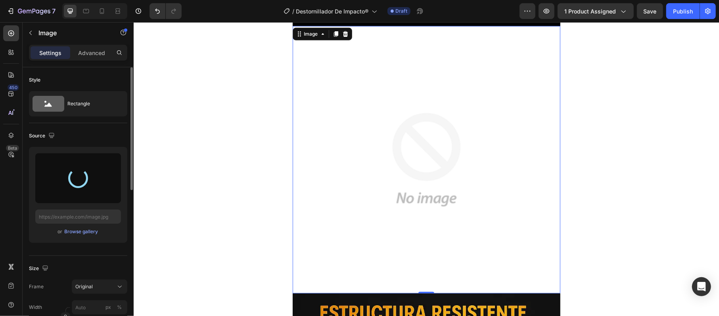
type input "[URL][DOMAIN_NAME]"
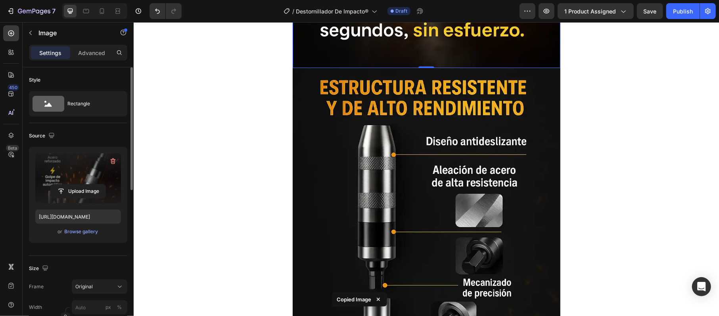
scroll to position [740, 0]
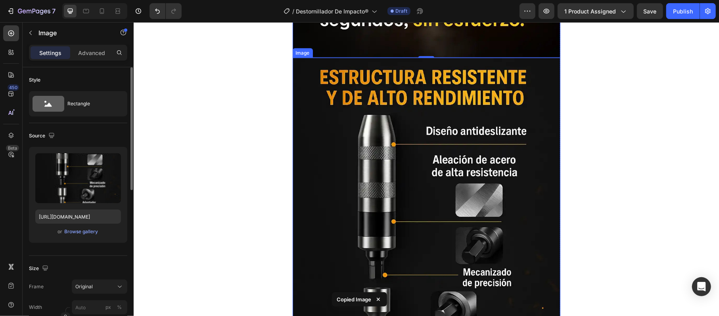
click at [449, 165] on img at bounding box center [426, 258] width 268 height 402
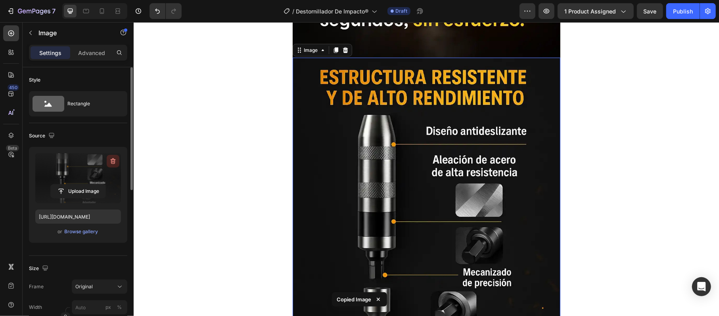
click at [109, 162] on icon "button" at bounding box center [113, 161] width 8 height 8
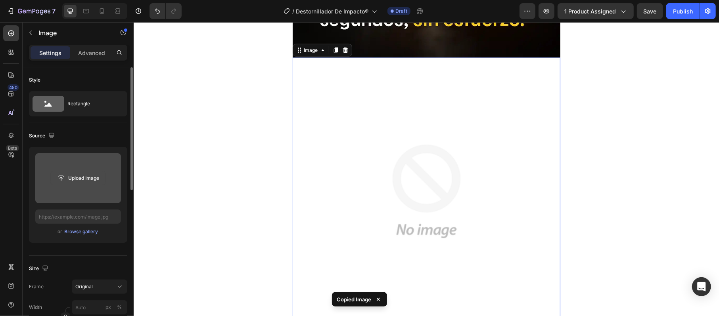
click at [64, 178] on input "file" at bounding box center [78, 178] width 55 height 13
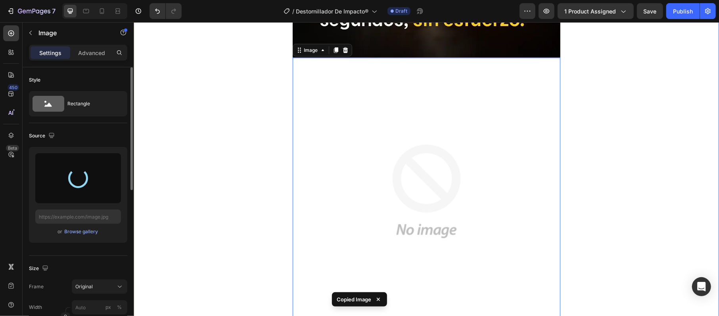
type input "[URL][DOMAIN_NAME]"
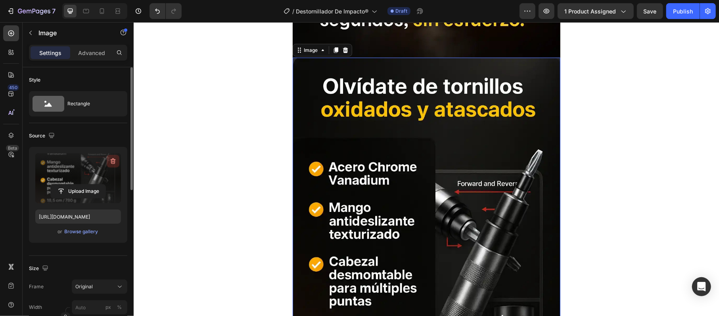
click at [110, 159] on icon "button" at bounding box center [113, 161] width 8 height 8
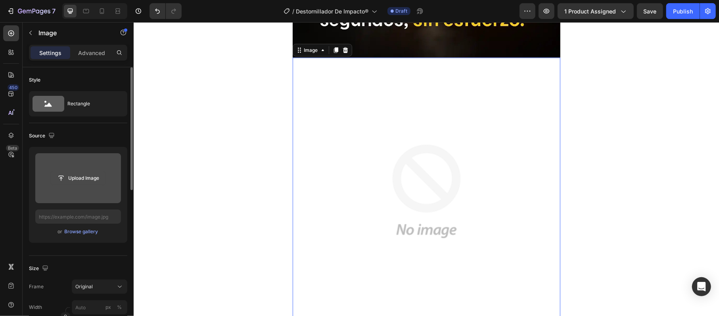
click at [70, 172] on input "file" at bounding box center [78, 178] width 55 height 13
type input "[URL][DOMAIN_NAME]"
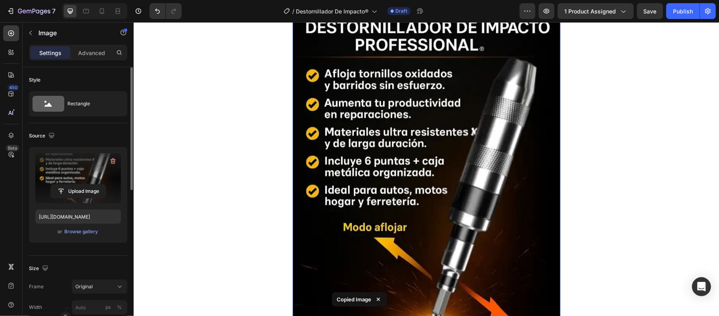
scroll to position [846, 0]
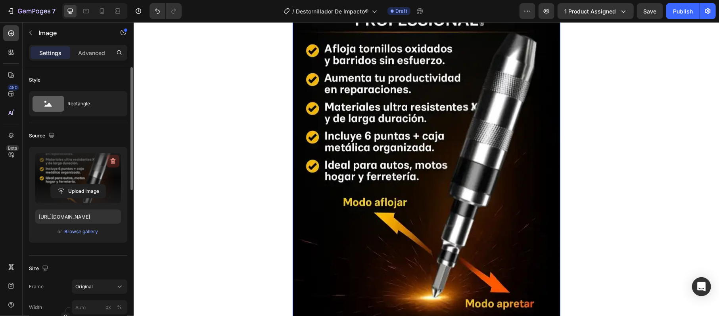
click at [110, 161] on icon "button" at bounding box center [113, 161] width 8 height 8
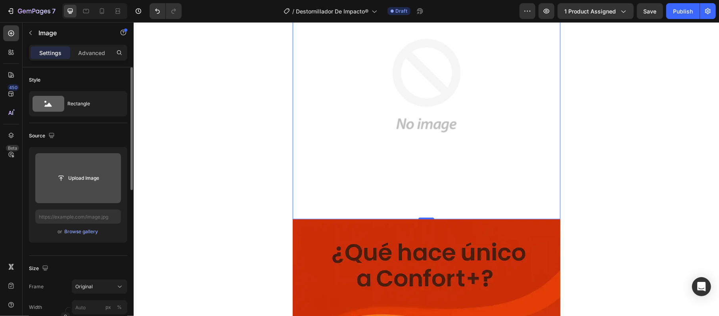
click at [115, 177] on div "Upload Image" at bounding box center [78, 178] width 86 height 14
click at [88, 178] on input "file" at bounding box center [78, 178] width 55 height 13
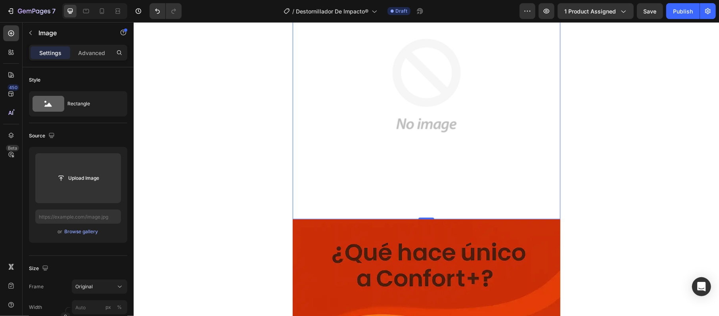
type input "[URL][DOMAIN_NAME]"
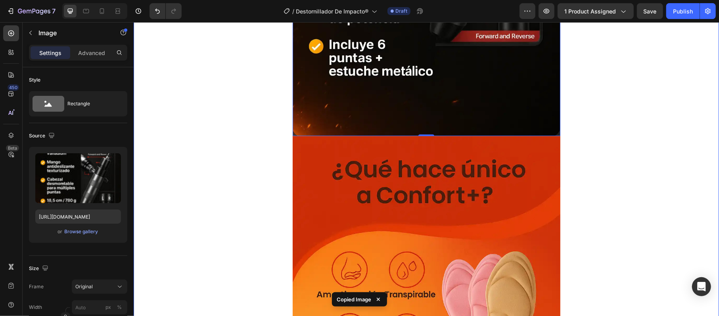
scroll to position [1110, 0]
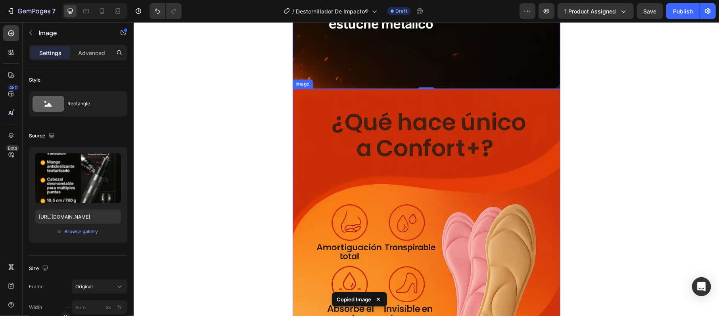
click at [462, 222] on img at bounding box center [426, 289] width 268 height 402
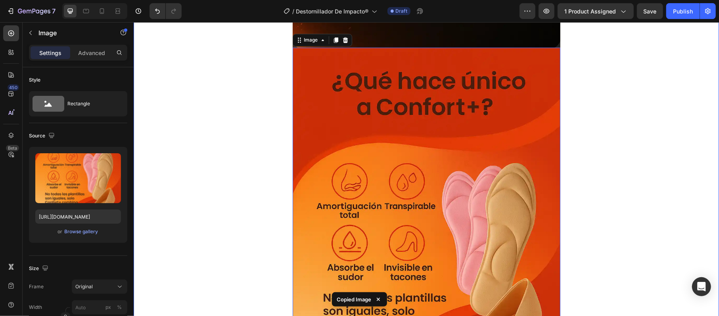
scroll to position [1269, 0]
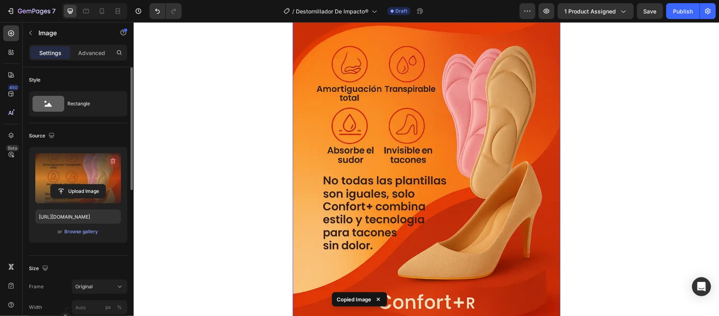
click at [109, 157] on button "button" at bounding box center [113, 161] width 13 height 13
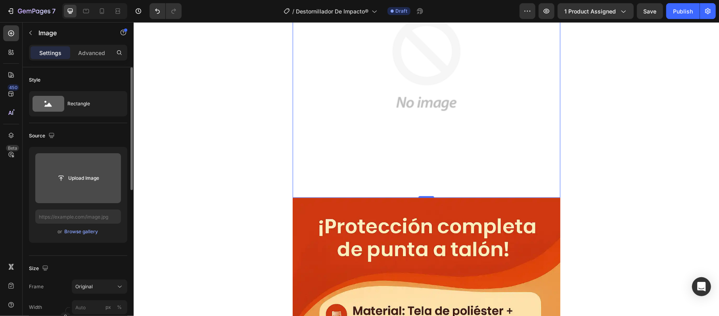
click at [106, 178] on div "Upload Image" at bounding box center [78, 178] width 86 height 14
click at [78, 182] on input "file" at bounding box center [78, 178] width 55 height 13
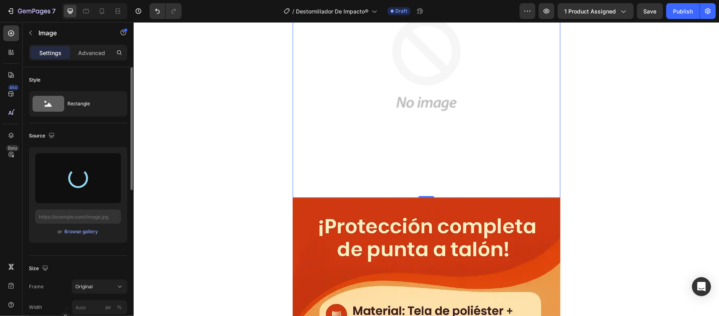
type input "[URL][DOMAIN_NAME]"
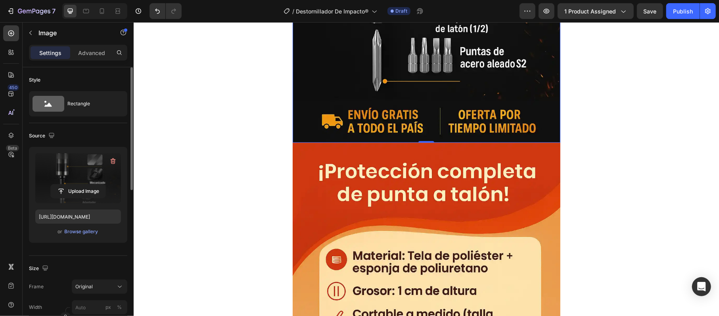
scroll to position [1480, 0]
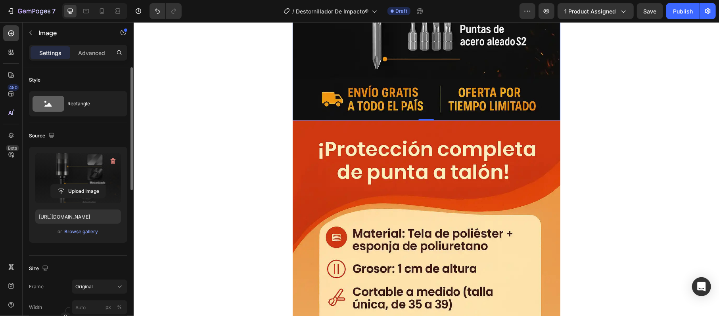
click at [425, 186] on img at bounding box center [426, 321] width 268 height 402
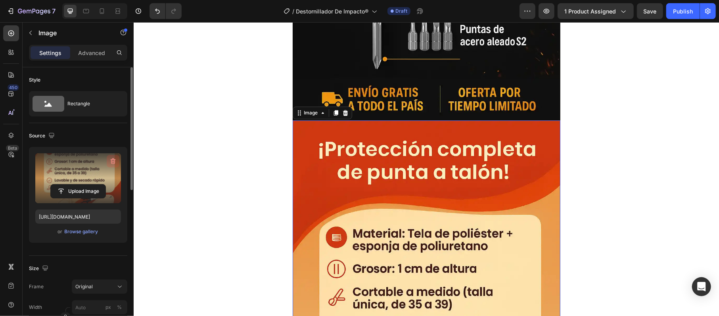
click at [118, 157] on button "button" at bounding box center [113, 161] width 13 height 13
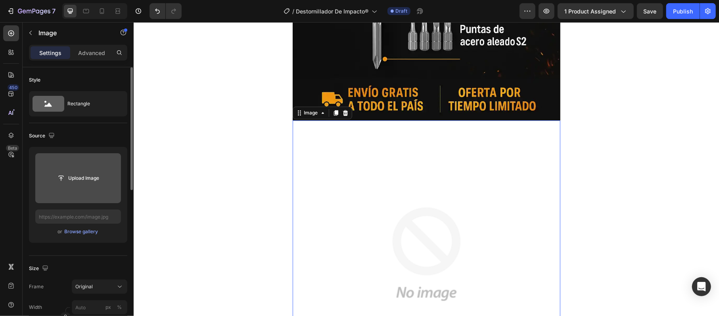
click at [99, 170] on input "file" at bounding box center [78, 178] width 86 height 50
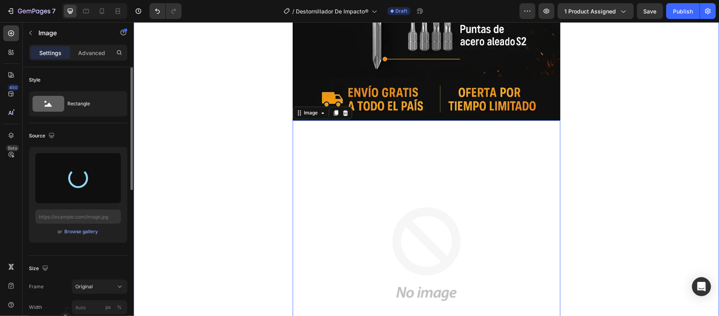
type input "[URL][DOMAIN_NAME]"
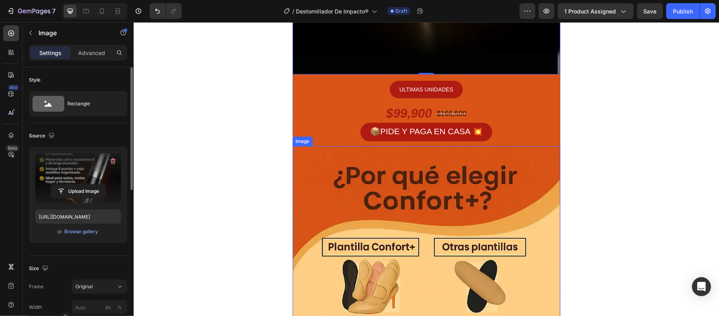
scroll to position [1903, 0]
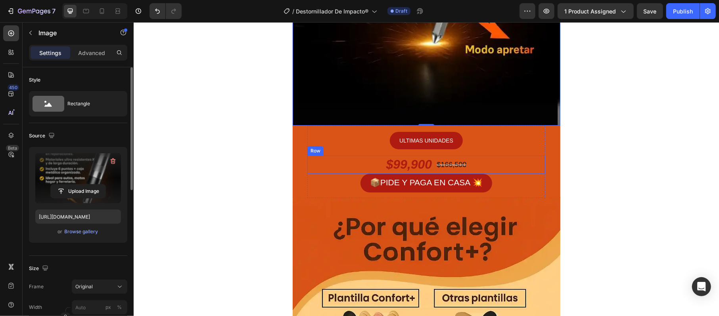
click at [313, 165] on div "$99,900 Product Price Product Price $166,500 Product Price Product Price Row" at bounding box center [426, 164] width 238 height 18
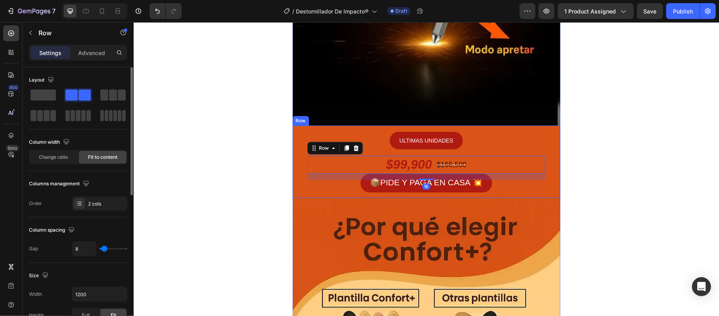
click at [296, 157] on div "ULTIMAS UNIDADES Button $99,900 Product Price Product Price $166,500 Product Pr…" at bounding box center [426, 161] width 268 height 73
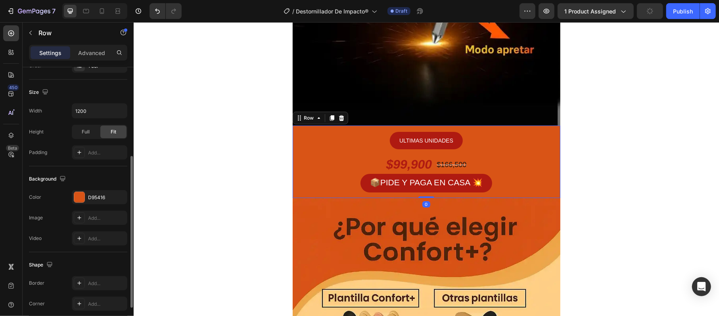
scroll to position [213, 0]
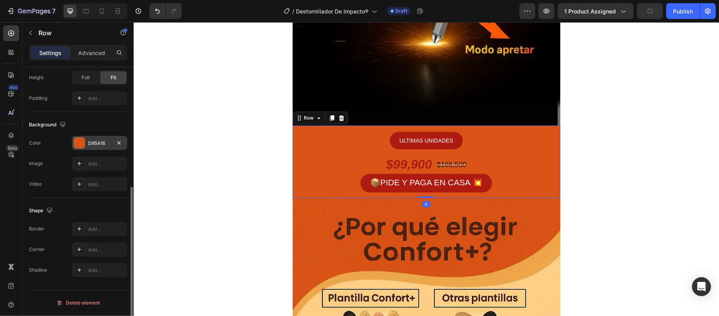
click at [82, 145] on div at bounding box center [79, 143] width 10 height 10
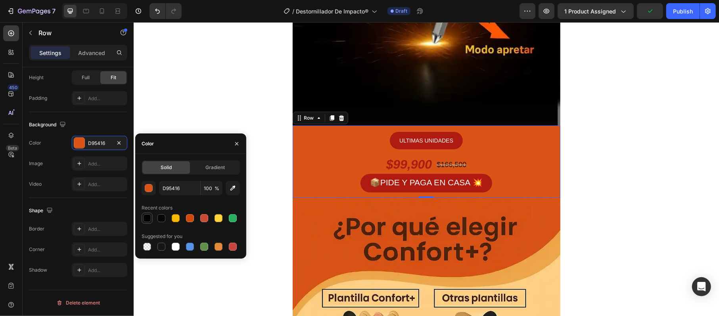
click at [151, 218] on div at bounding box center [147, 219] width 10 height 10
type input "030303"
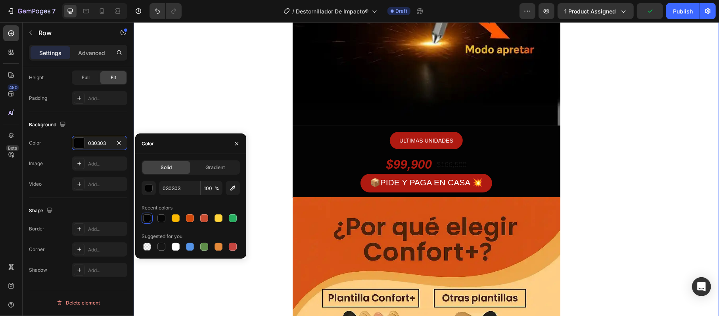
scroll to position [0, 0]
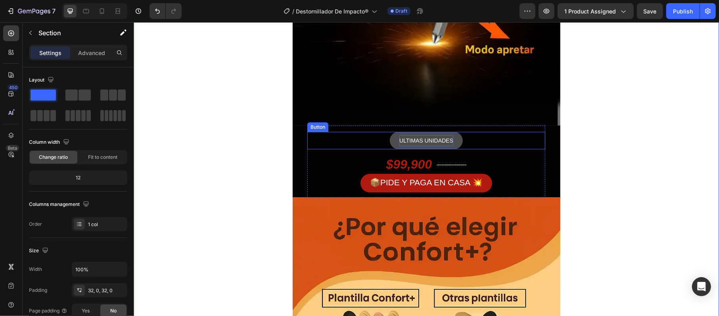
click at [435, 139] on span "ULTIMAS UNIDADES" at bounding box center [426, 140] width 54 height 6
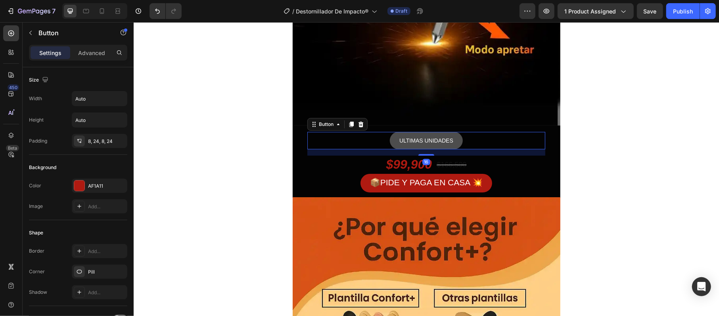
click at [455, 144] on button "ULTIMAS UNIDADES" at bounding box center [425, 141] width 73 height 18
click at [84, 182] on div at bounding box center [79, 185] width 11 height 11
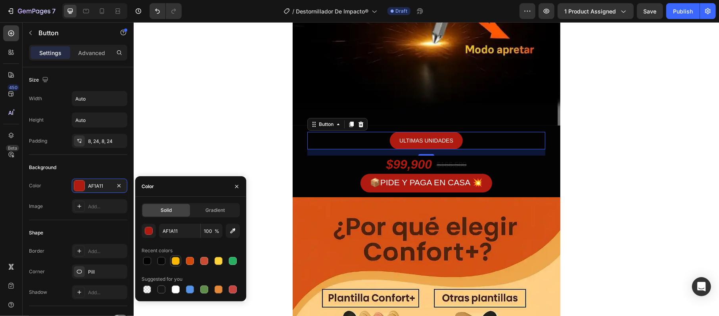
click at [178, 257] on div at bounding box center [176, 261] width 10 height 10
type input "FAB802"
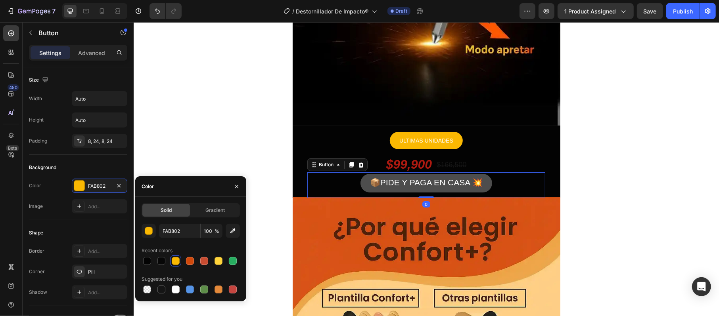
click at [362, 190] on button "📦PIDE Y PAGA EN CASA 💥" at bounding box center [426, 183] width 132 height 19
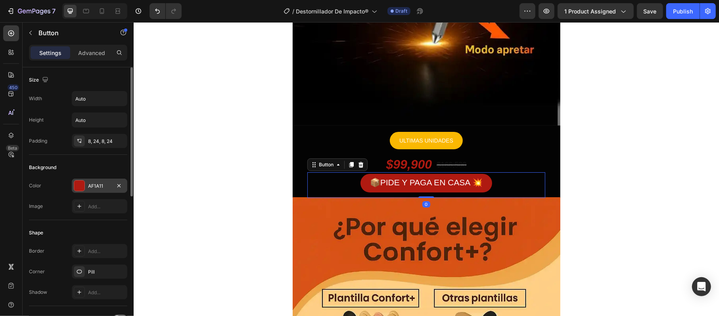
click at [78, 184] on div at bounding box center [79, 186] width 10 height 10
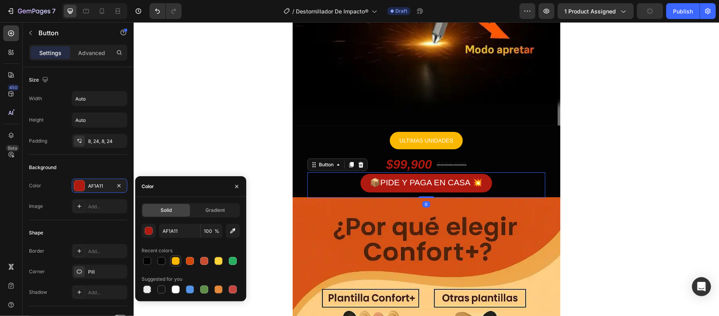
click at [181, 262] on div at bounding box center [175, 261] width 11 height 11
type input "FAB802"
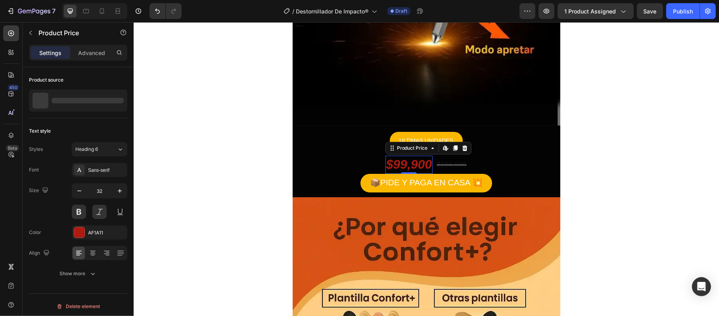
click at [416, 168] on div "$99,900" at bounding box center [409, 164] width 48 height 18
click at [88, 226] on div "Font Sans-serif Size 32 Color AF1A11 Align Show more" at bounding box center [78, 222] width 98 height 118
click at [84, 232] on div at bounding box center [79, 232] width 11 height 11
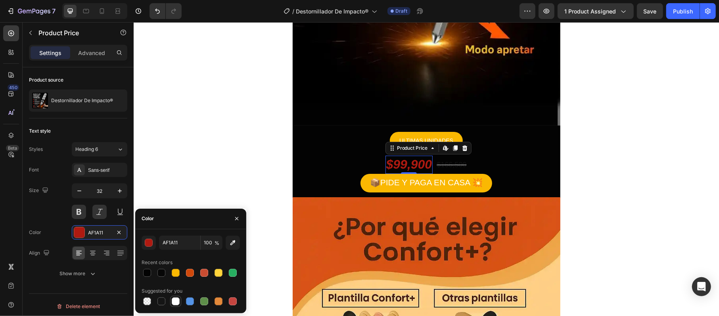
click at [178, 302] on div at bounding box center [176, 302] width 8 height 8
type input "FFFFFF"
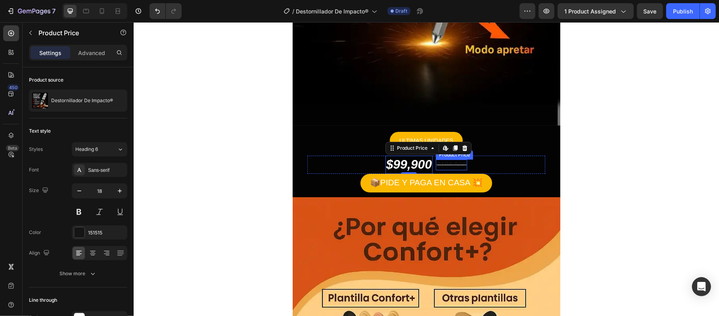
click at [446, 162] on div "$166,500" at bounding box center [450, 164] width 31 height 11
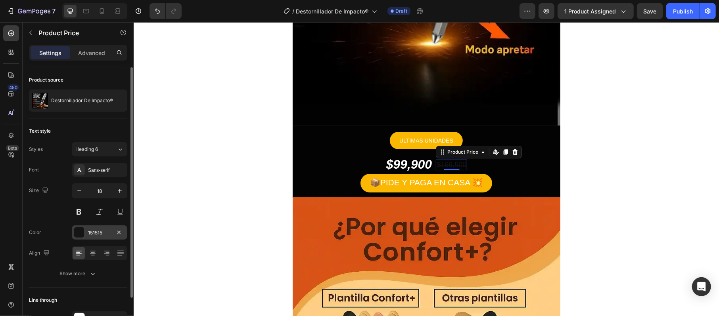
click at [81, 230] on div at bounding box center [79, 233] width 10 height 10
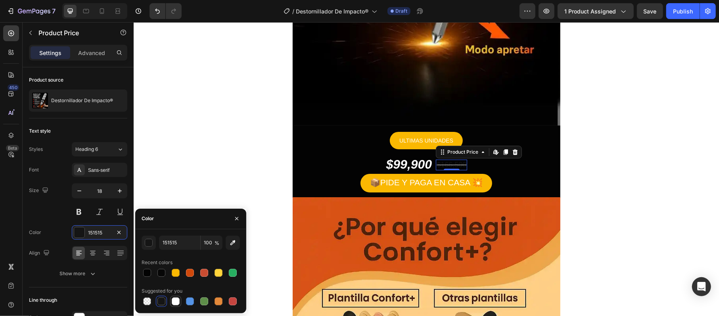
click at [173, 302] on div at bounding box center [176, 302] width 8 height 8
type input "FFFFFF"
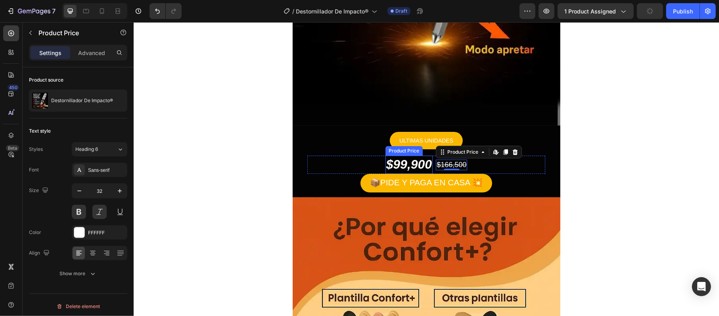
click at [392, 162] on div "$99,900" at bounding box center [409, 164] width 48 height 18
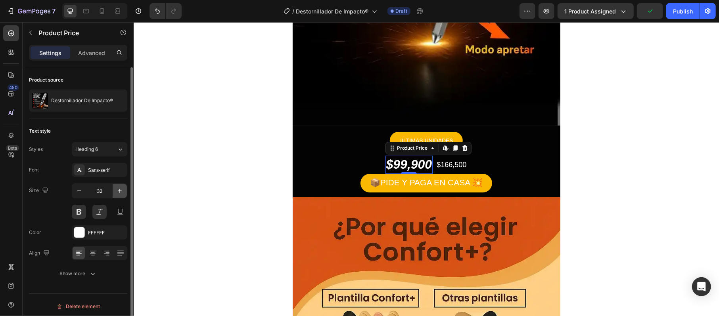
click at [120, 189] on icon "button" at bounding box center [120, 191] width 8 height 8
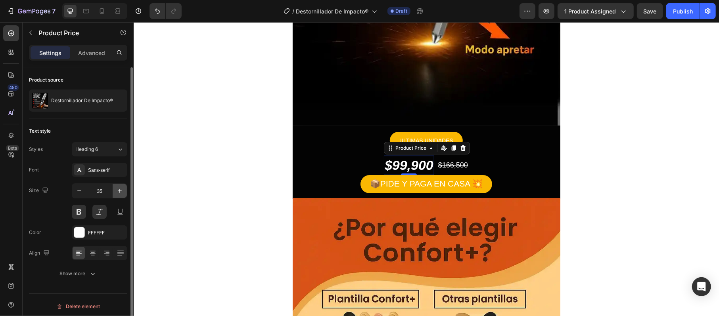
click at [120, 189] on icon "button" at bounding box center [120, 191] width 8 height 8
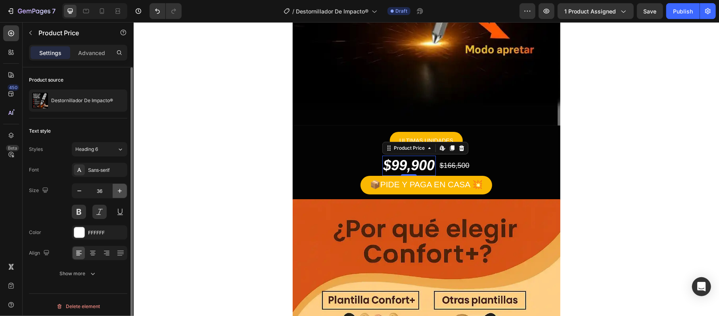
click at [120, 189] on icon "button" at bounding box center [120, 191] width 8 height 8
type input "38"
click at [120, 189] on icon "button" at bounding box center [120, 191] width 8 height 8
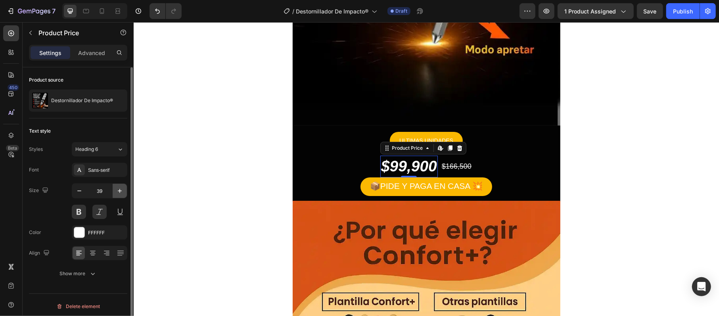
click at [120, 189] on icon "button" at bounding box center [120, 191] width 8 height 8
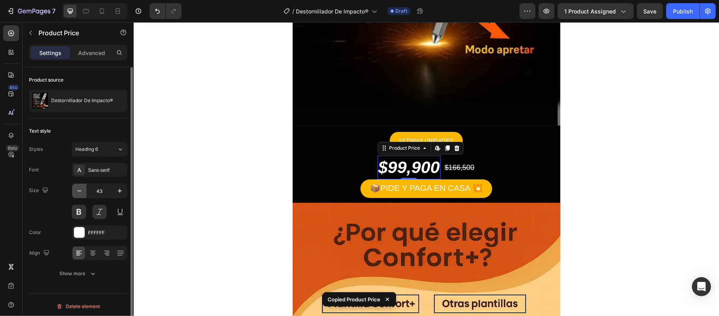
click at [78, 191] on icon "button" at bounding box center [79, 191] width 4 height 1
type input "42"
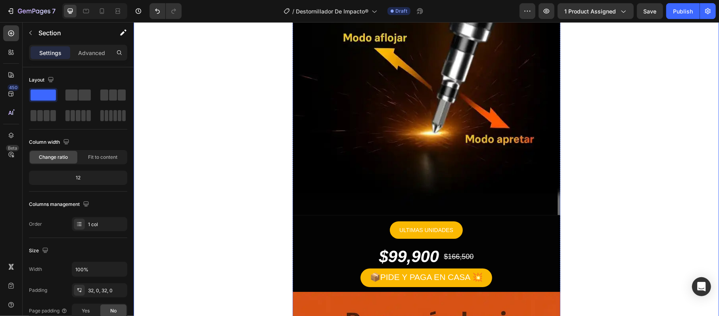
scroll to position [1903, 0]
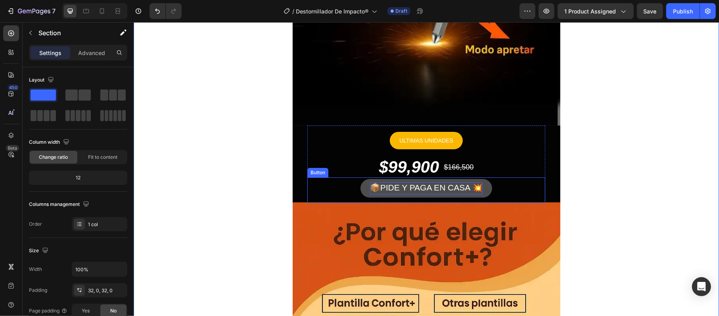
click at [433, 191] on span "📦PIDE Y PAGA EN CASA 💥" at bounding box center [425, 187] width 113 height 9
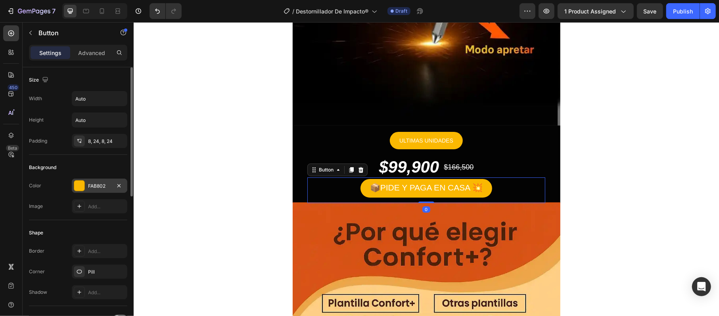
click at [82, 188] on div at bounding box center [79, 186] width 10 height 10
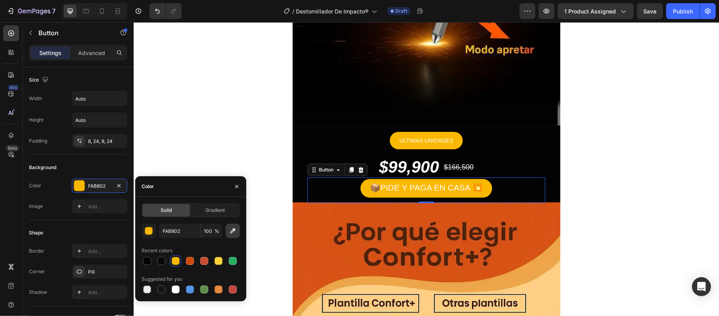
click at [233, 230] on icon "button" at bounding box center [233, 231] width 8 height 8
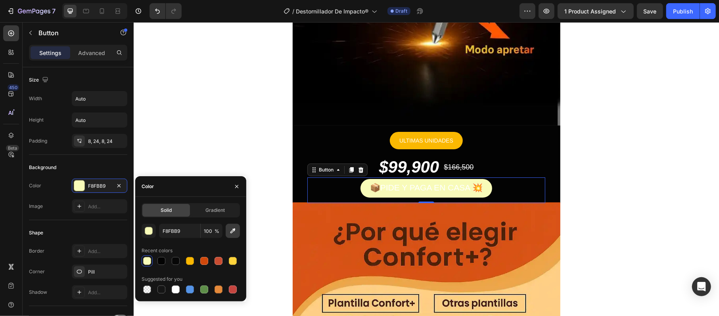
click at [230, 232] on icon "button" at bounding box center [233, 231] width 8 height 8
type input "E6B940"
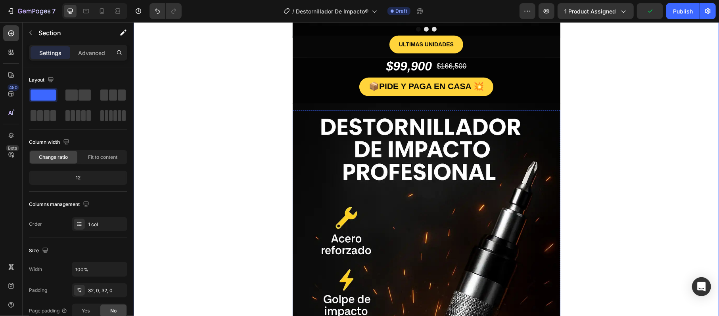
scroll to position [317, 0]
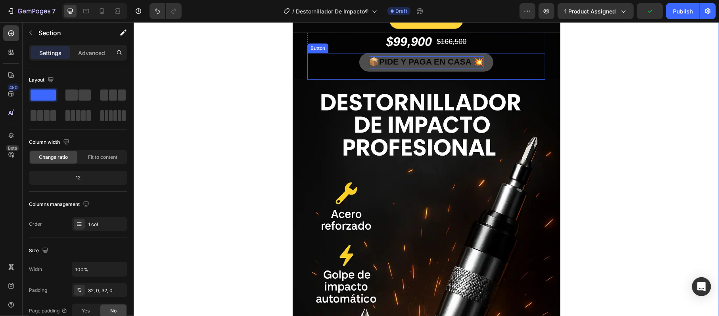
click at [449, 68] on p "📦 PIDE Y PAGA EN CASA 💥" at bounding box center [425, 62] width 115 height 12
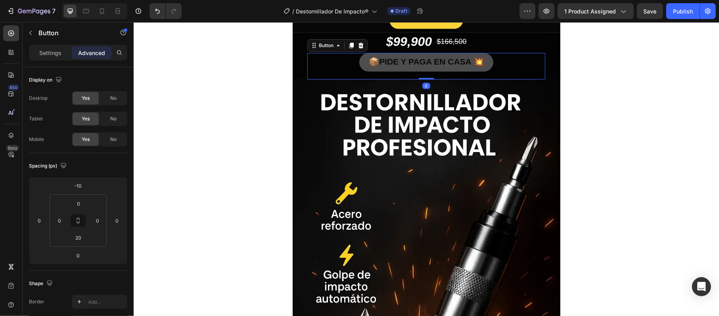
click at [359, 62] on button "📦 PIDE Y PAGA EN CASA 💥" at bounding box center [426, 62] width 134 height 19
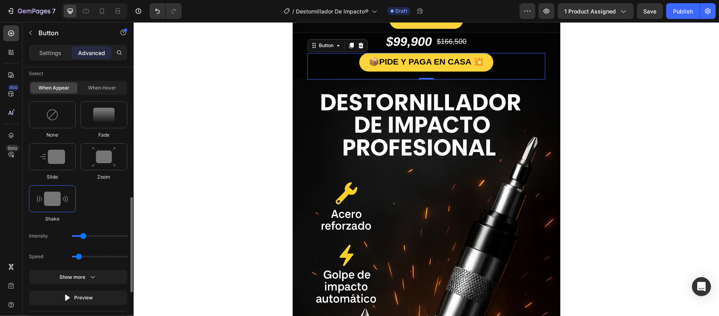
scroll to position [159, 0]
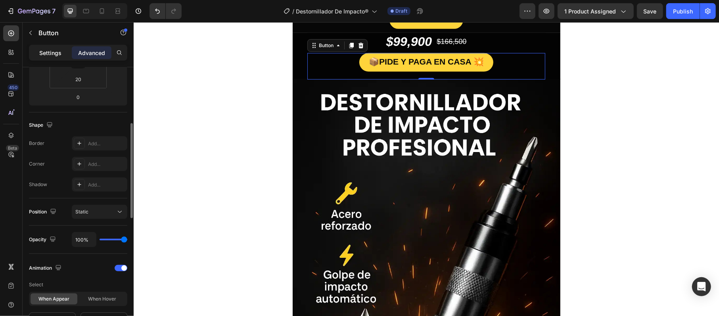
click at [62, 51] on div "Settings" at bounding box center [51, 52] width 40 height 13
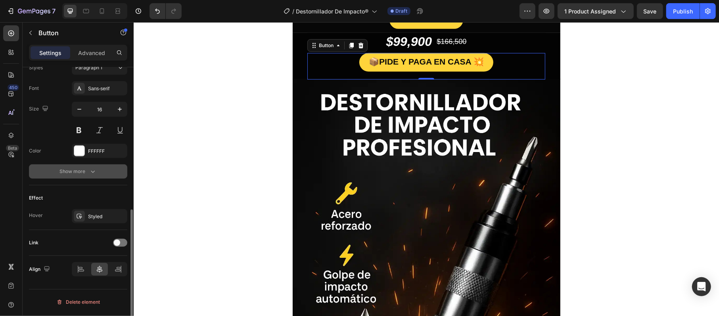
scroll to position [0, 0]
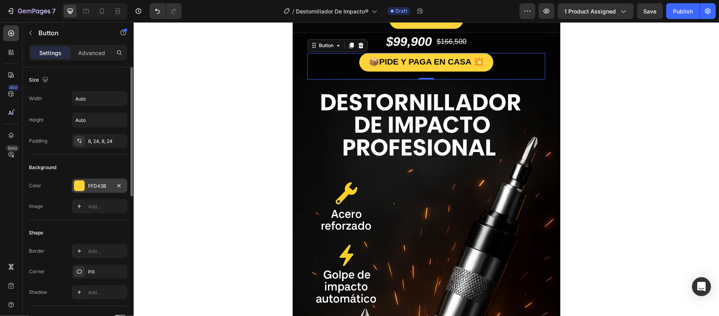
click at [81, 188] on div at bounding box center [79, 186] width 10 height 10
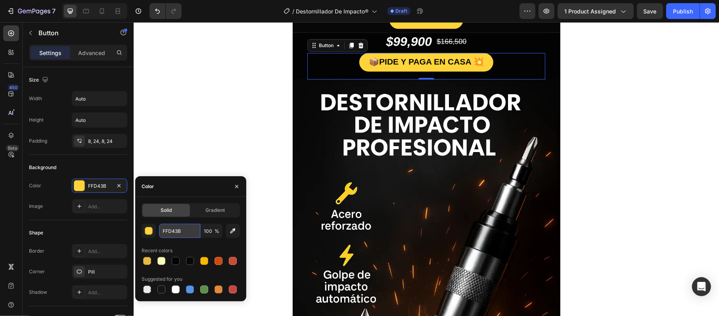
click at [175, 229] on input "FFD43B" at bounding box center [179, 231] width 41 height 14
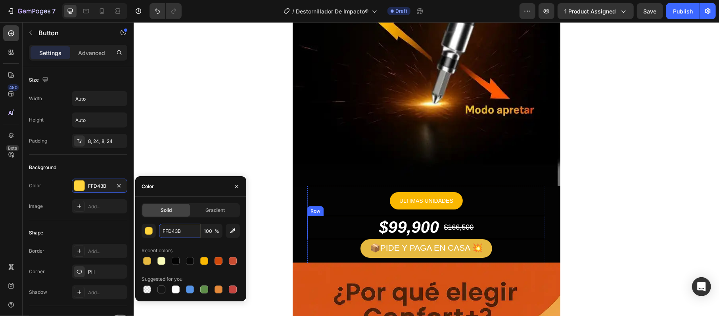
scroll to position [1850, 0]
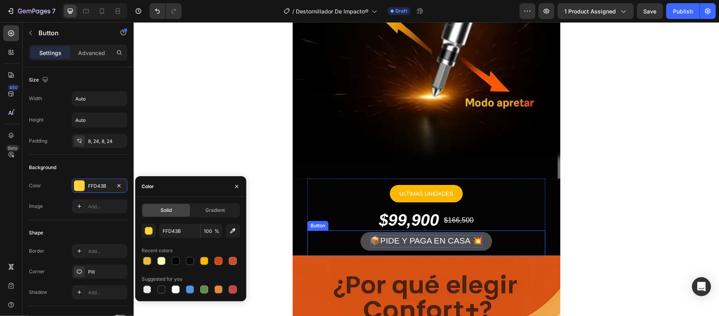
click at [403, 244] on span "📦PIDE Y PAGA EN CASA 💥" at bounding box center [425, 240] width 113 height 9
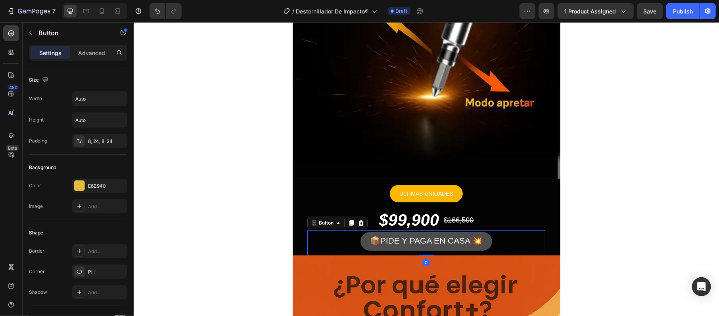
click at [360, 245] on button "📦PIDE Y PAGA EN CASA 💥" at bounding box center [426, 241] width 132 height 19
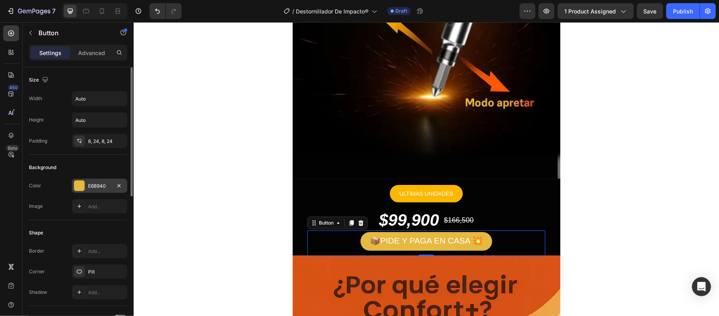
click at [81, 182] on div at bounding box center [79, 186] width 10 height 10
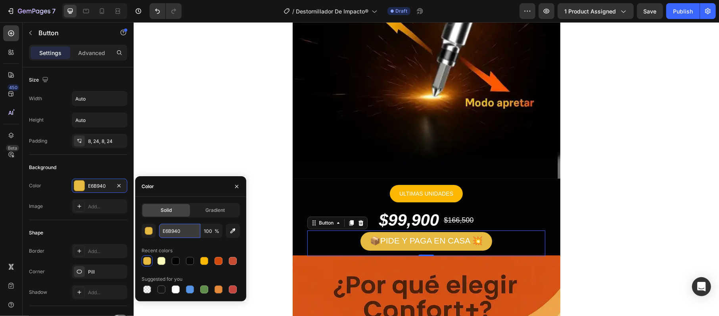
click at [166, 232] on input "E6B940" at bounding box center [179, 231] width 41 height 14
paste input "FFD43B"
type input "FFD43B"
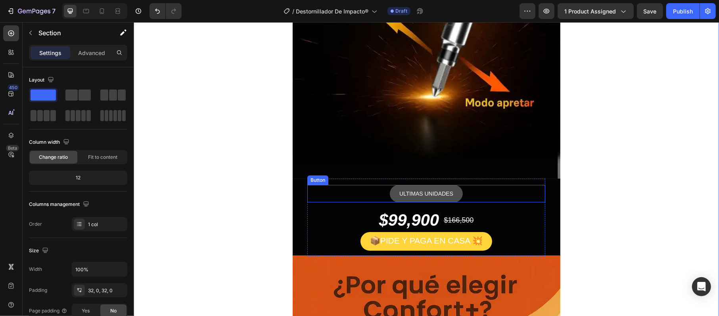
click at [389, 191] on button "ULTIMAS UNIDADES" at bounding box center [425, 194] width 73 height 18
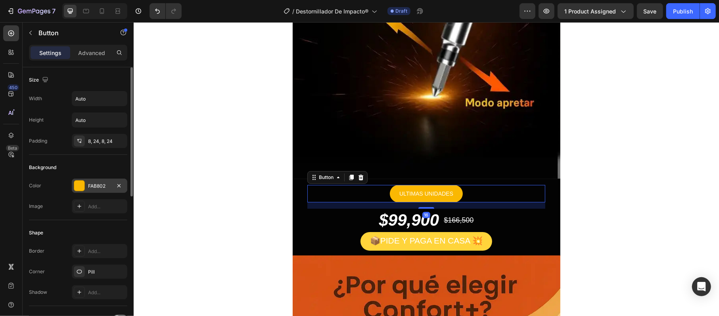
click at [75, 189] on div at bounding box center [79, 186] width 10 height 10
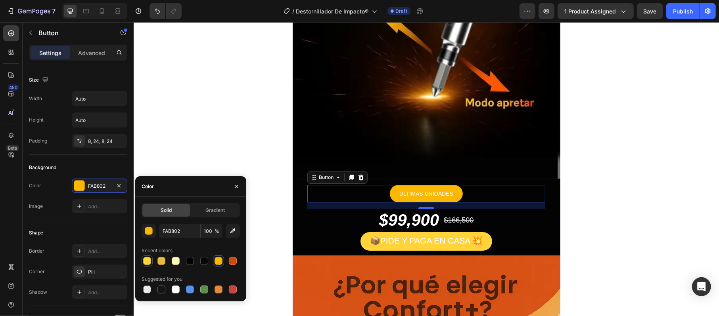
click at [148, 260] on div at bounding box center [147, 261] width 8 height 8
type input "FFD43B"
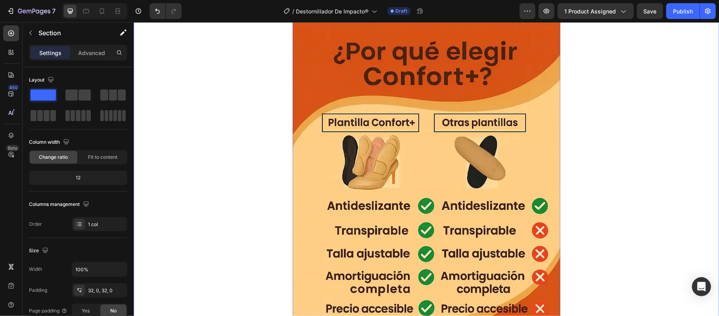
scroll to position [1956, 0]
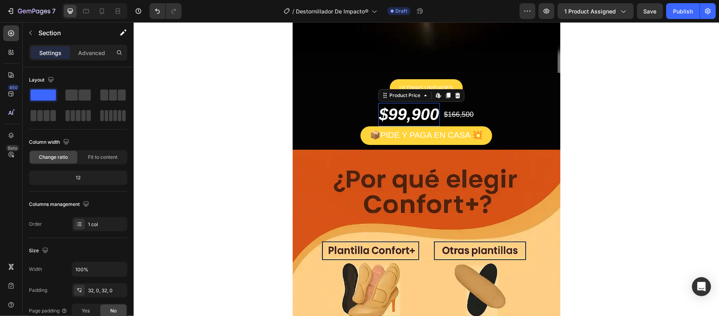
click at [427, 110] on div "$99,900" at bounding box center [409, 114] width 62 height 23
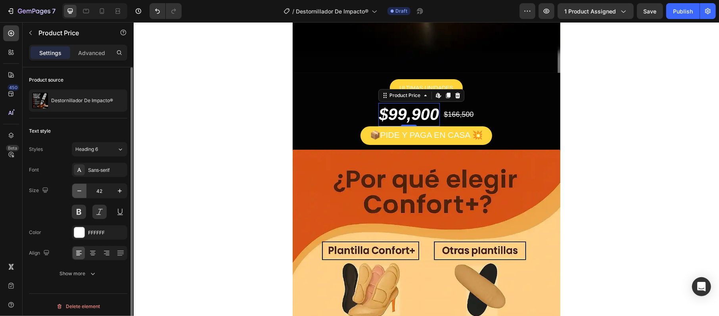
click at [79, 186] on button "button" at bounding box center [79, 191] width 14 height 14
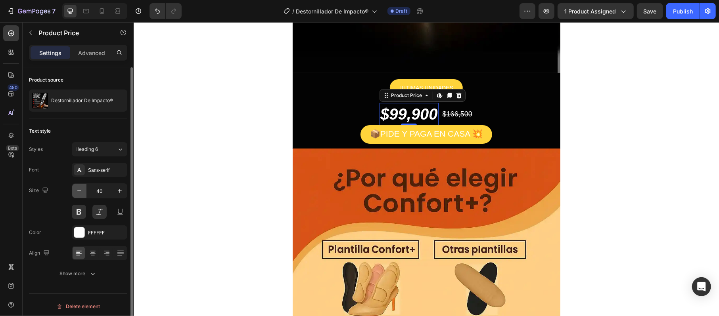
click at [79, 186] on button "button" at bounding box center [79, 191] width 14 height 14
type input "38"
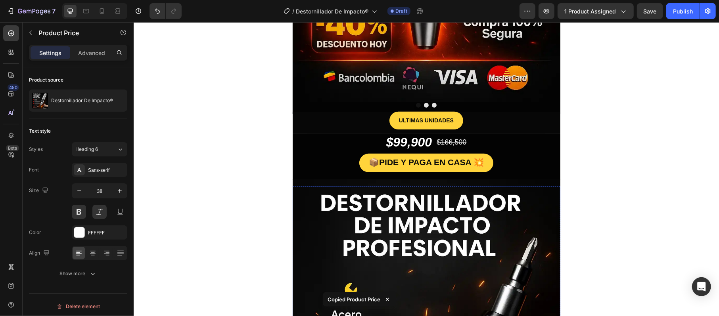
scroll to position [211, 0]
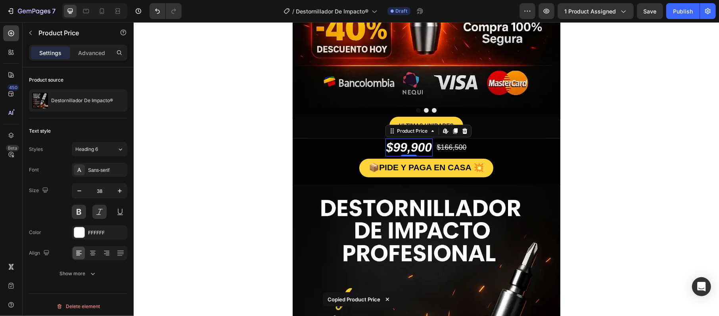
click at [410, 152] on div "$99,900" at bounding box center [409, 147] width 48 height 18
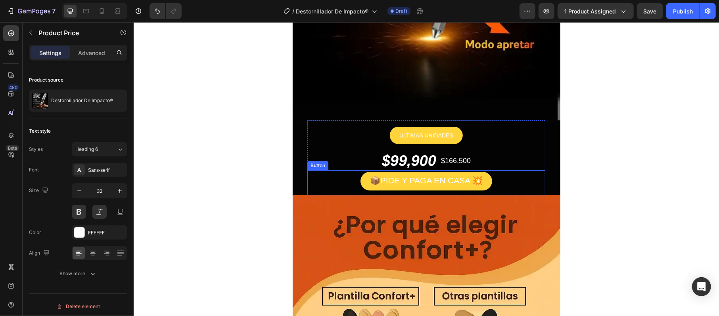
scroll to position [1903, 0]
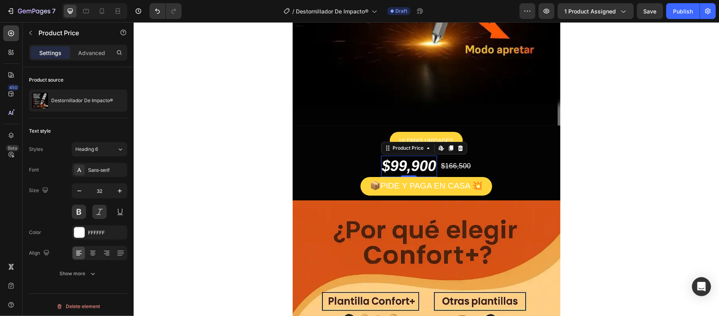
click at [410, 162] on div "$99,900" at bounding box center [409, 165] width 56 height 21
click at [81, 196] on button "button" at bounding box center [79, 191] width 14 height 14
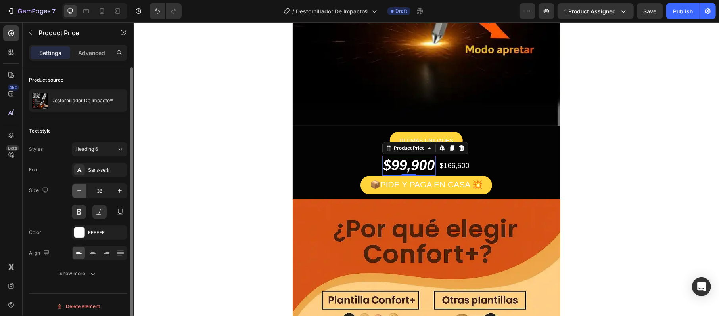
click at [81, 196] on button "button" at bounding box center [79, 191] width 14 height 14
type input "35"
click at [81, 196] on button "button" at bounding box center [79, 191] width 14 height 14
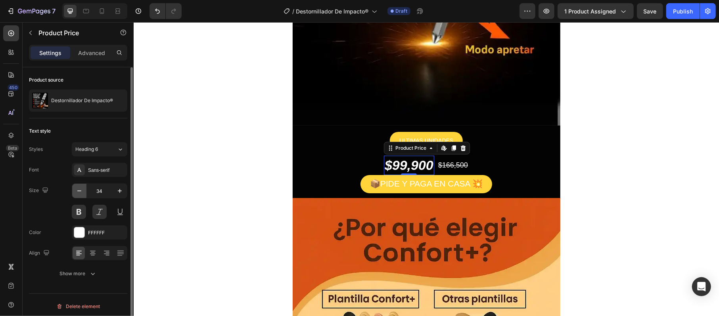
click at [80, 197] on button "button" at bounding box center [79, 191] width 14 height 14
click at [81, 194] on icon "button" at bounding box center [79, 191] width 8 height 8
type input "32"
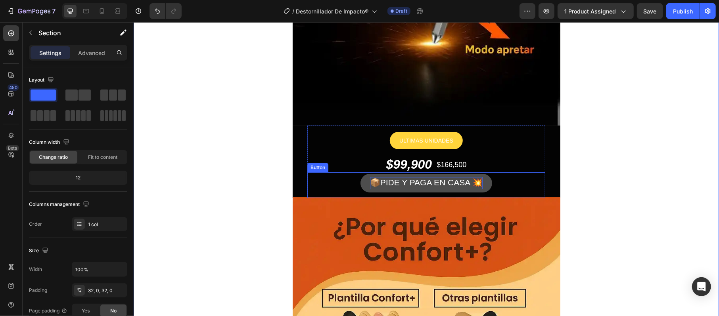
click at [446, 186] on span "📦PIDE Y PAGA EN CASA 💥" at bounding box center [425, 182] width 113 height 9
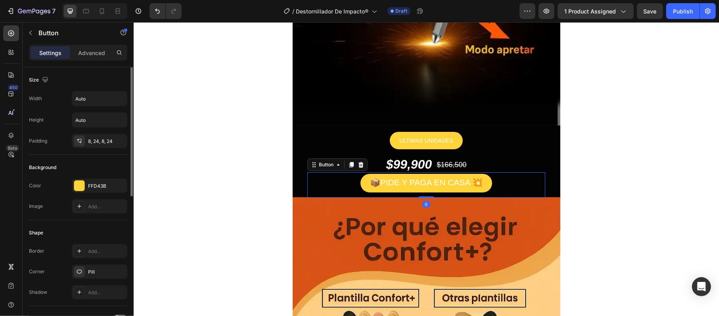
scroll to position [211, 0]
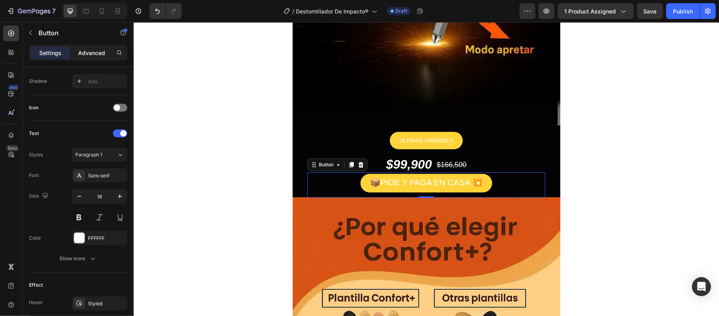
click at [97, 50] on p "Advanced" at bounding box center [91, 53] width 27 height 8
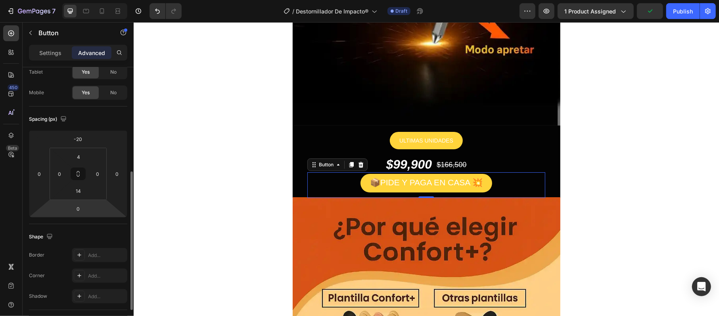
scroll to position [258, 0]
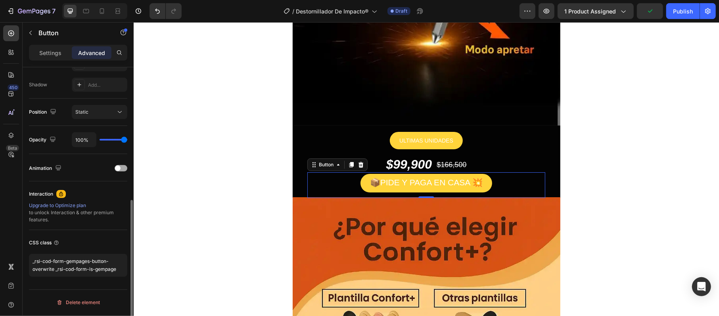
click at [125, 168] on div at bounding box center [121, 168] width 13 height 6
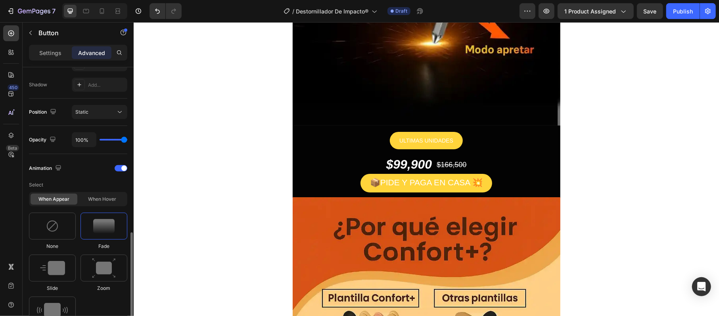
scroll to position [417, 0]
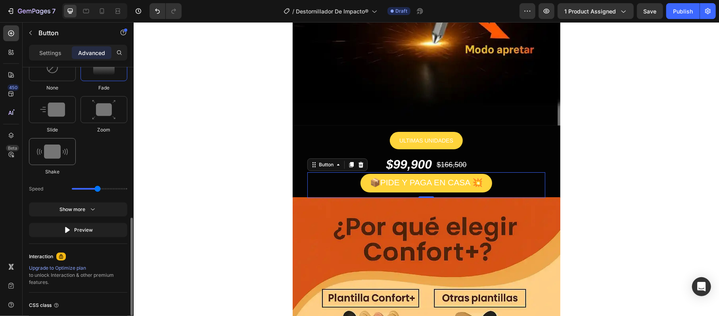
click at [54, 148] on img at bounding box center [52, 152] width 31 height 14
type input "0.7"
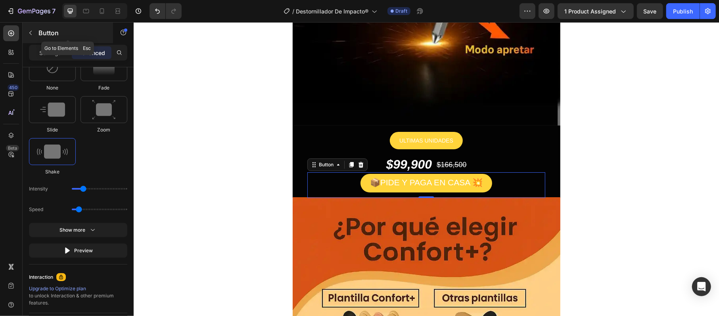
click at [32, 30] on icon "button" at bounding box center [30, 33] width 6 height 6
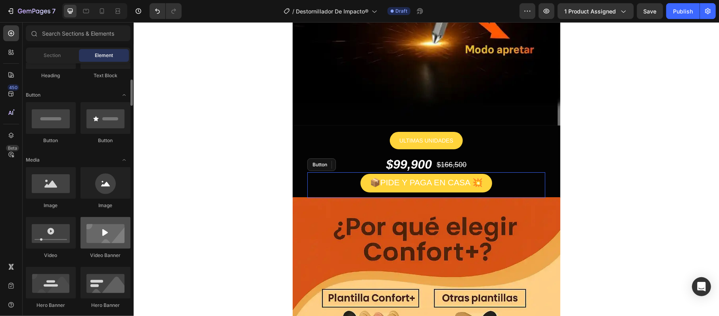
scroll to position [264, 0]
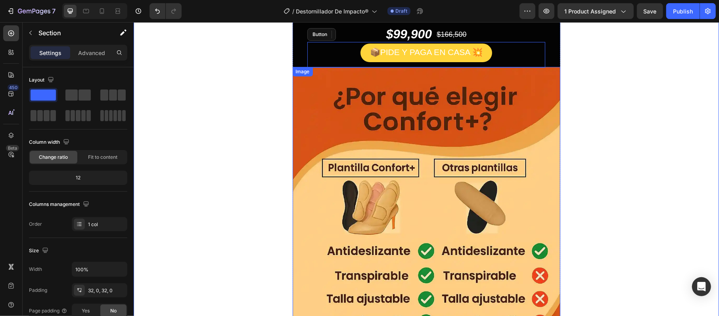
scroll to position [2008, 0]
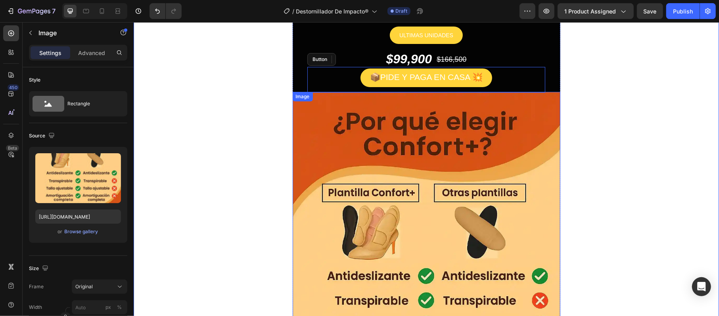
click at [293, 125] on img at bounding box center [426, 293] width 268 height 402
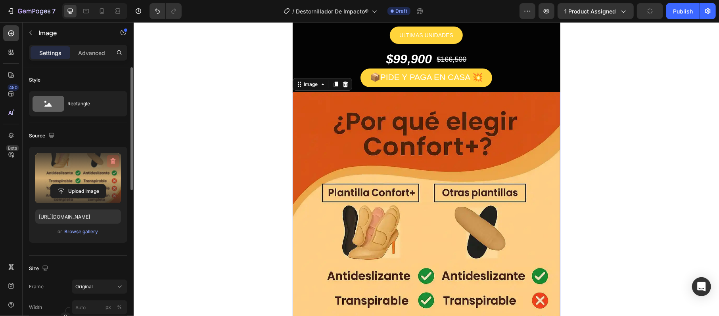
click at [113, 158] on icon "button" at bounding box center [113, 161] width 8 height 8
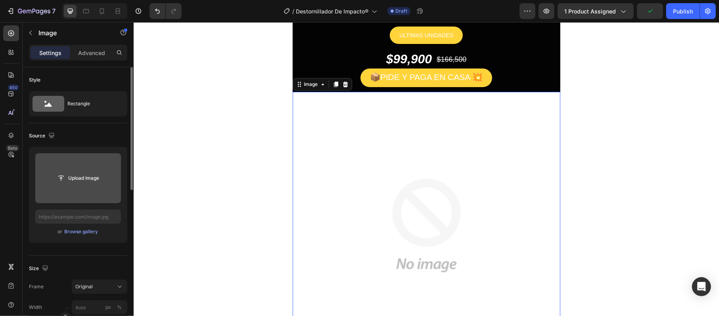
click at [90, 173] on input "file" at bounding box center [78, 178] width 55 height 13
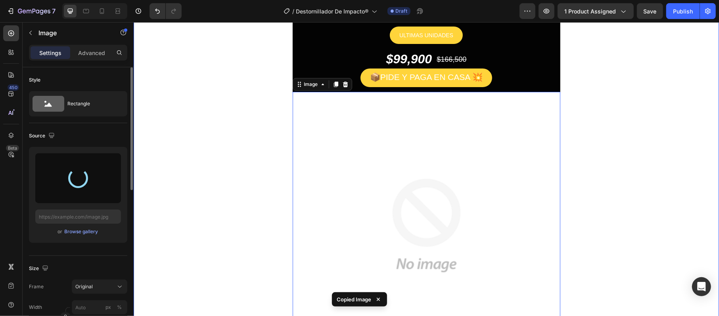
type input "[URL][DOMAIN_NAME]"
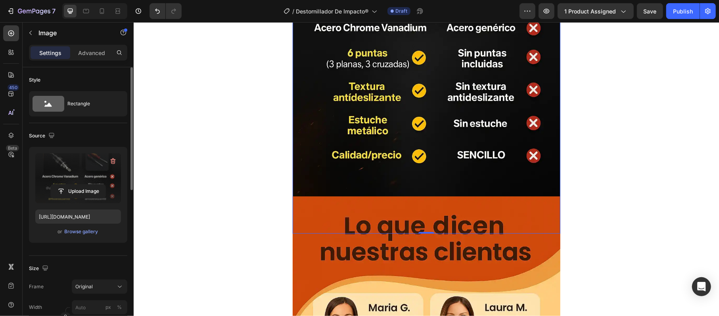
scroll to position [2379, 0]
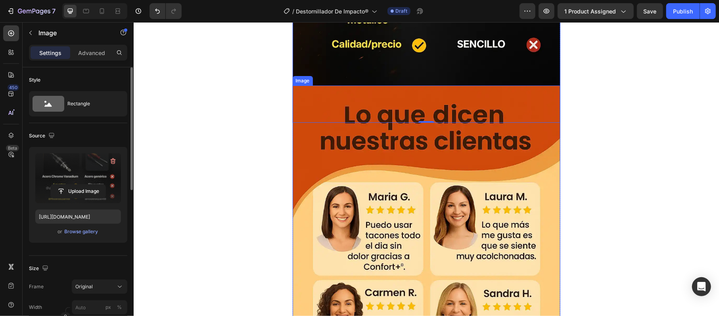
click at [304, 89] on img at bounding box center [426, 286] width 268 height 402
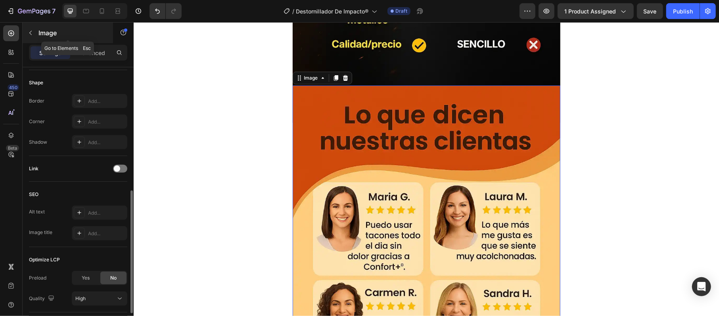
click at [37, 24] on div "Image" at bounding box center [68, 33] width 90 height 21
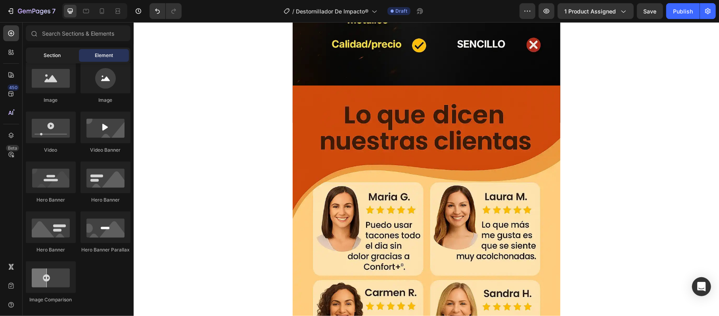
click at [58, 57] on span "Section" at bounding box center [52, 55] width 17 height 7
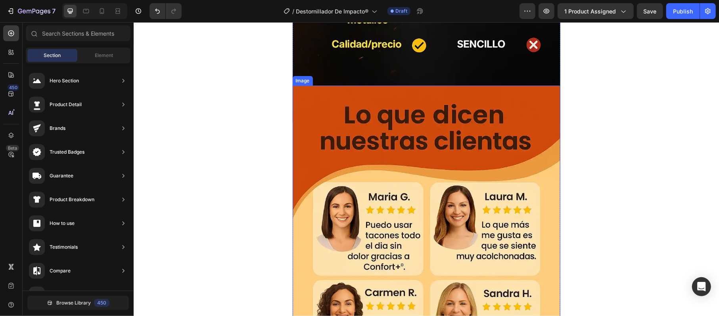
click at [394, 165] on img at bounding box center [426, 286] width 268 height 402
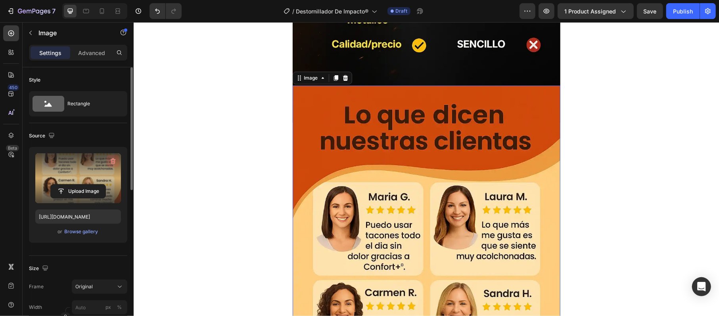
click at [111, 162] on icon "button" at bounding box center [113, 162] width 5 height 6
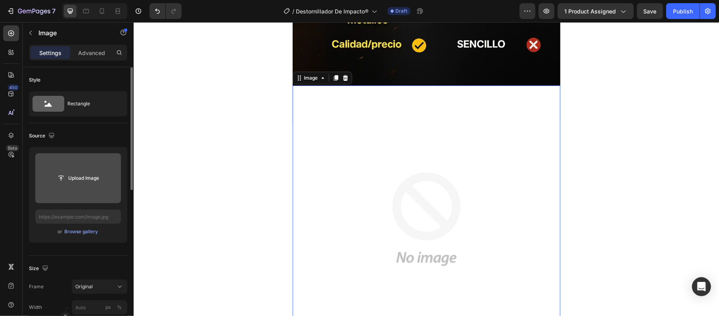
click at [98, 174] on input "file" at bounding box center [78, 178] width 55 height 13
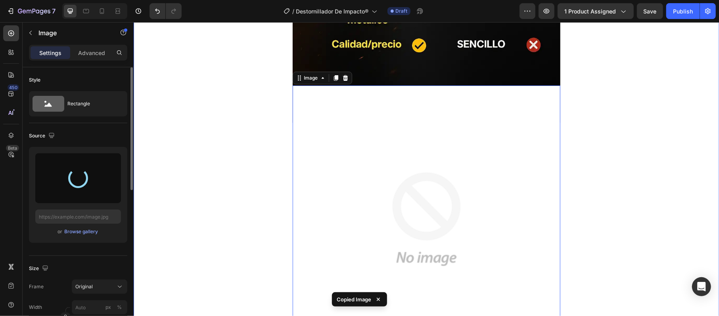
type input "[URL][DOMAIN_NAME]"
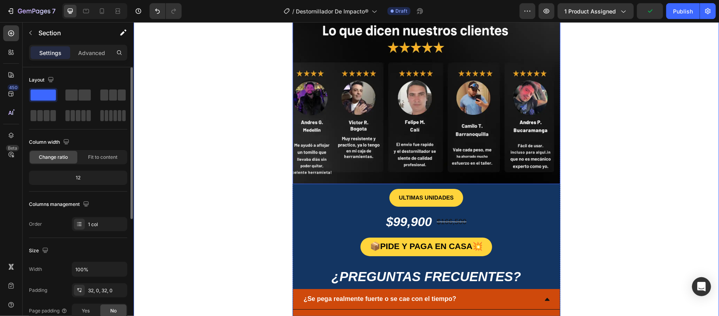
scroll to position [2484, 0]
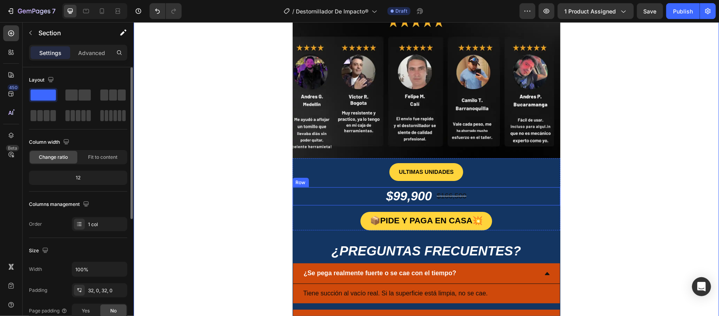
click at [314, 198] on div "$99,900 Product Price Product Price $166,500 Product Price Product Price Row" at bounding box center [426, 196] width 268 height 18
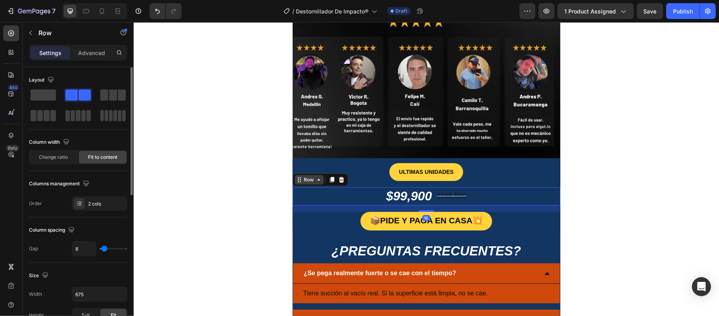
click at [308, 179] on div "Row" at bounding box center [308, 179] width 13 height 7
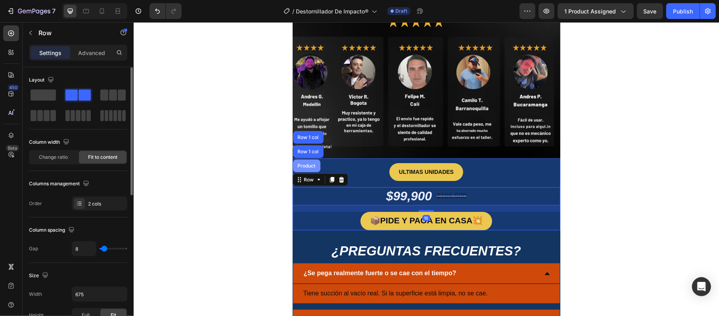
click at [313, 168] on div "Product" at bounding box center [306, 165] width 27 height 13
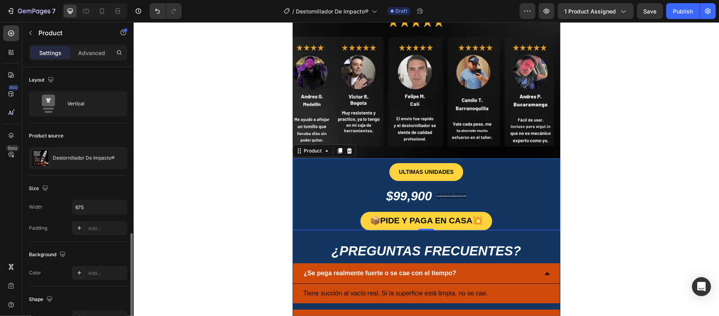
scroll to position [105, 0]
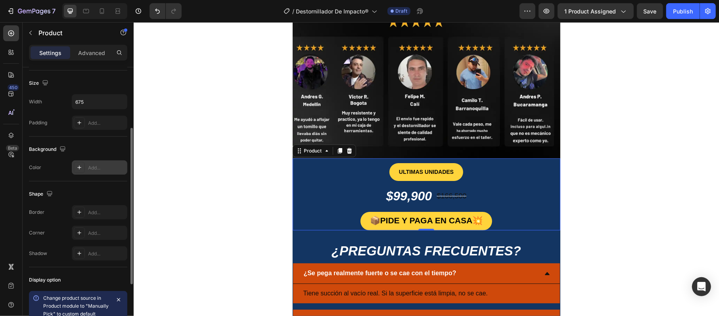
click at [81, 170] on icon at bounding box center [79, 168] width 6 height 6
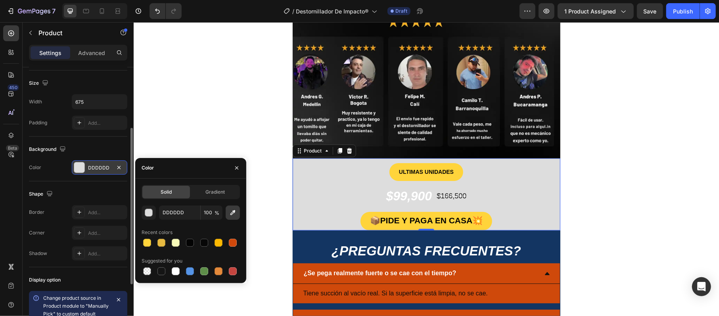
click at [238, 217] on button "button" at bounding box center [233, 213] width 14 height 14
type input "0F0F0F"
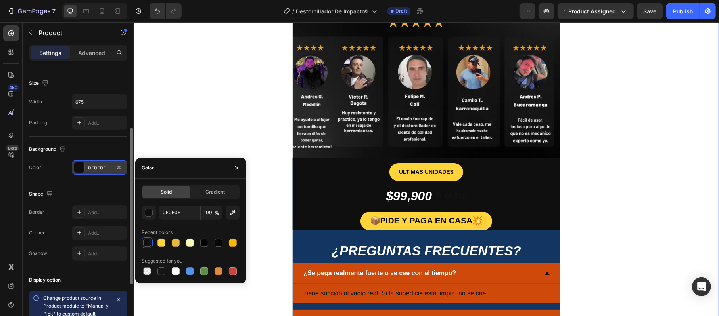
scroll to position [0, 0]
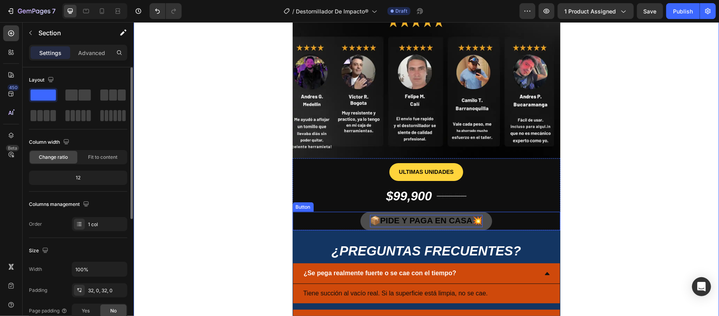
click at [434, 217] on strong "PIDE Y PAGA EN CASA" at bounding box center [426, 220] width 92 height 9
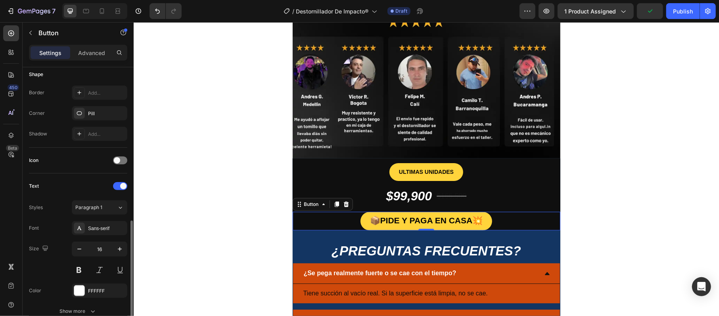
scroll to position [299, 0]
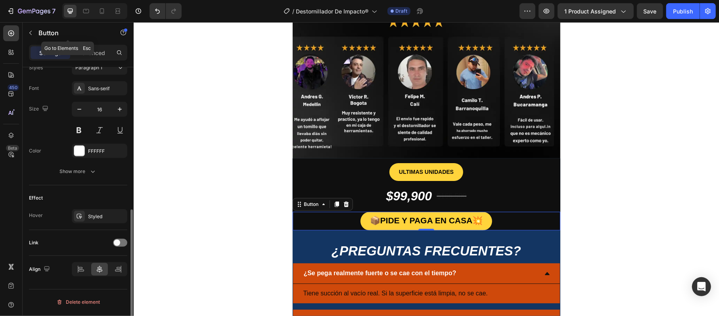
click at [98, 44] on div "Button" at bounding box center [68, 33] width 90 height 23
click at [98, 50] on p "Advanced" at bounding box center [91, 53] width 27 height 8
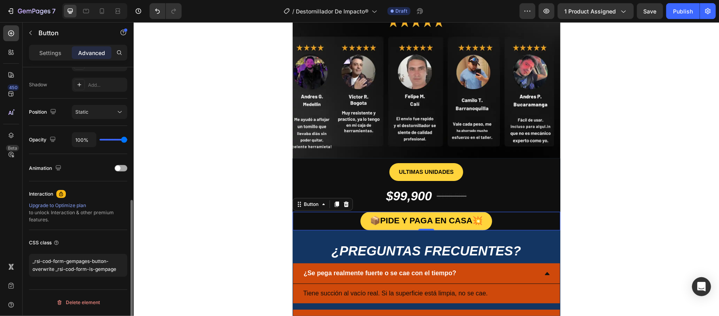
click at [123, 165] on div "Animation" at bounding box center [78, 168] width 98 height 13
click at [121, 164] on div "Animation" at bounding box center [78, 168] width 98 height 13
click at [120, 166] on div "Animation" at bounding box center [78, 168] width 98 height 13
click at [119, 170] on span at bounding box center [118, 169] width 6 height 6
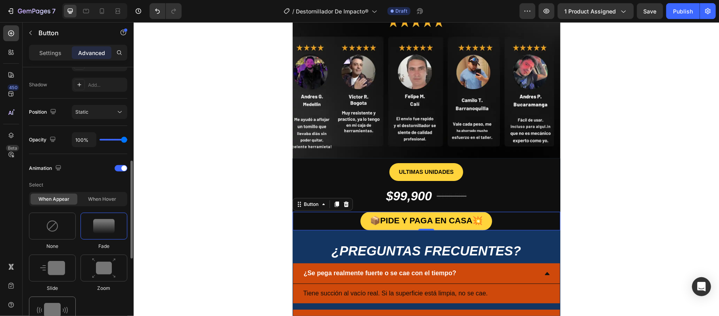
click at [58, 300] on div at bounding box center [52, 310] width 47 height 27
type input "0.7"
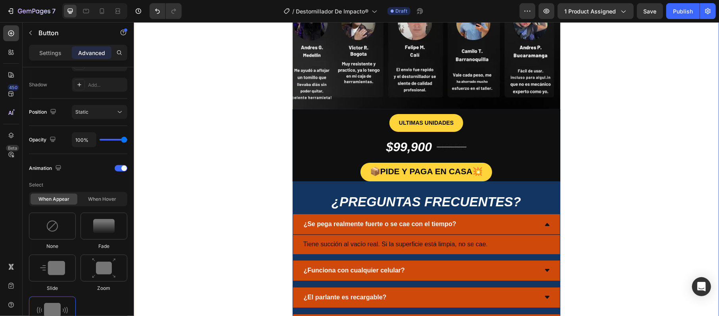
scroll to position [2537, 0]
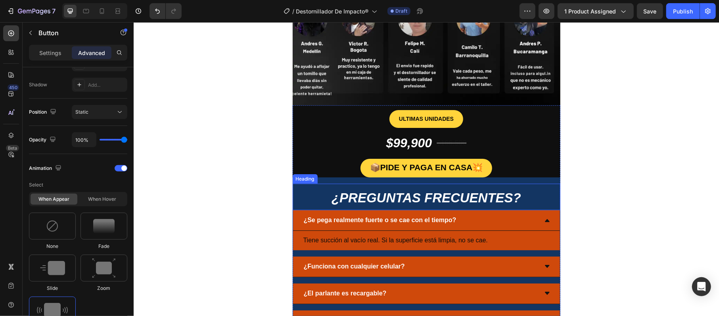
click at [317, 189] on h2 "¿PREGUNTAS FRECUENTES?" at bounding box center [426, 197] width 268 height 27
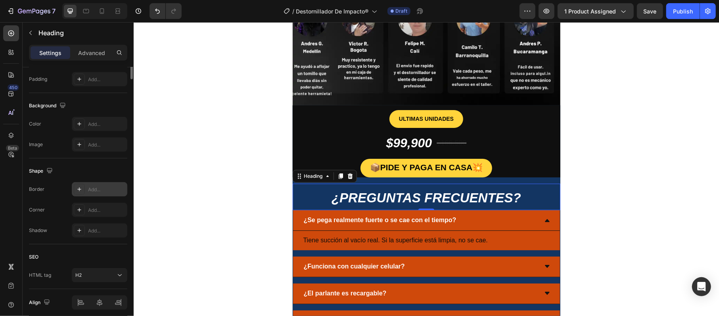
scroll to position [0, 0]
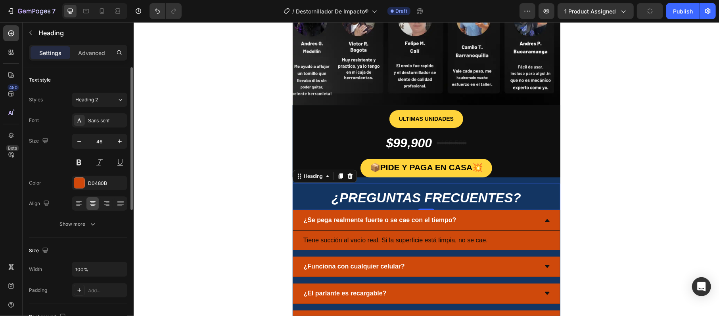
click at [293, 214] on div "¿Se pega realmente fuerte o se cae con el tiempo?" at bounding box center [426, 220] width 267 height 21
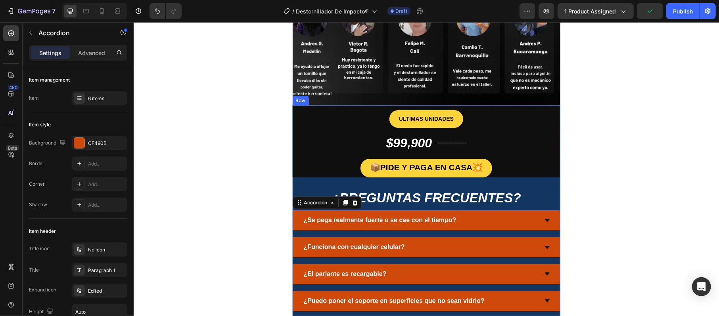
click at [325, 181] on div "ULTIMAS UNIDADES Button $99,900 Product Price Product Price $166,500 Product Pr…" at bounding box center [426, 235] width 268 height 260
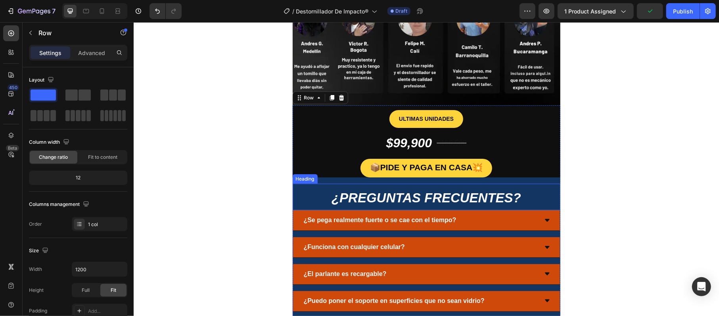
click at [312, 199] on h2 "¿PREGUNTAS FRECUENTES?" at bounding box center [426, 197] width 268 height 27
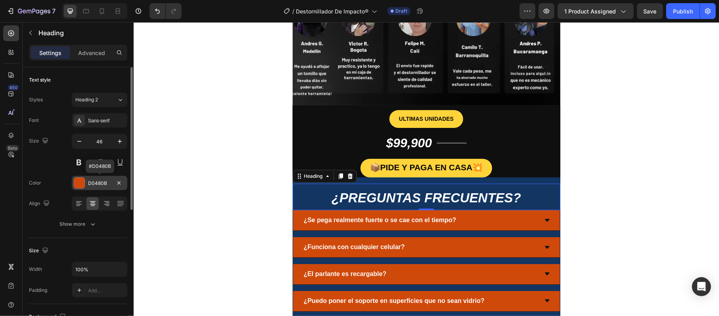
click at [80, 183] on div at bounding box center [79, 183] width 10 height 10
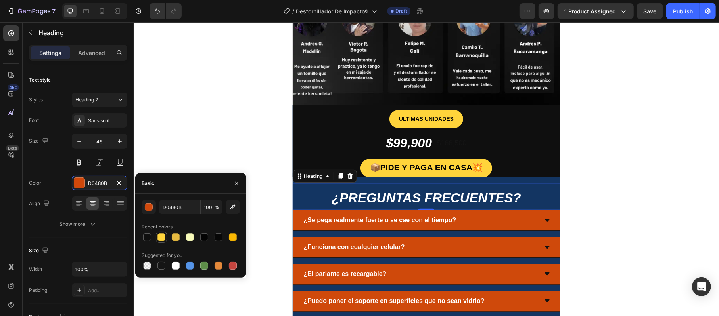
click at [163, 239] on div at bounding box center [161, 238] width 8 height 8
type input "FFD43B"
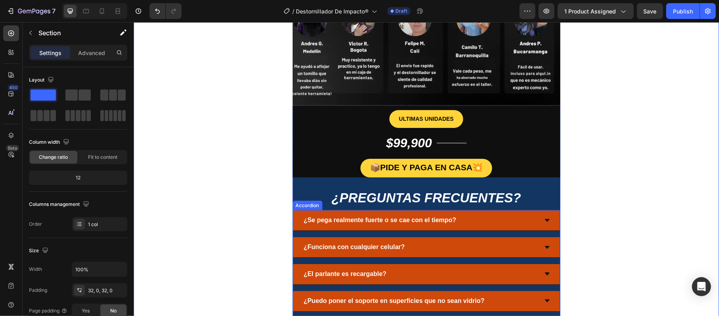
click at [354, 236] on div "¿Se pega realmente fuerte o se cae con el tiempo? ¿Funciona con cualquier celul…" at bounding box center [426, 287] width 268 height 155
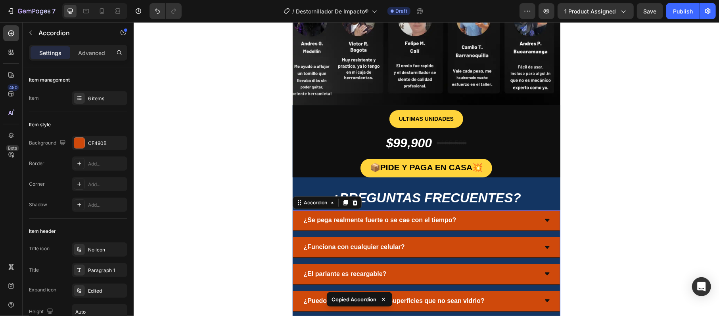
click at [467, 227] on div "¿Se pega realmente fuerte o se cae con el tiempo?" at bounding box center [419, 220] width 235 height 14
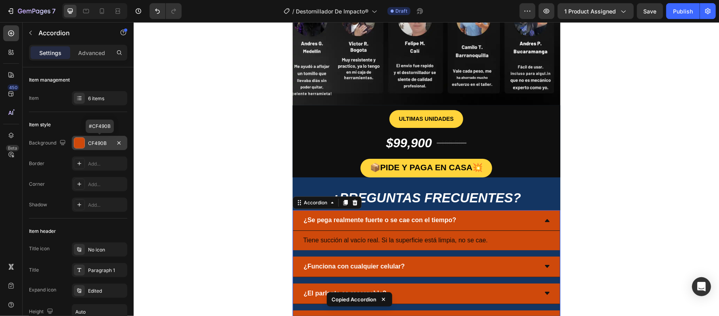
click at [85, 146] on div "CF490B" at bounding box center [100, 143] width 56 height 14
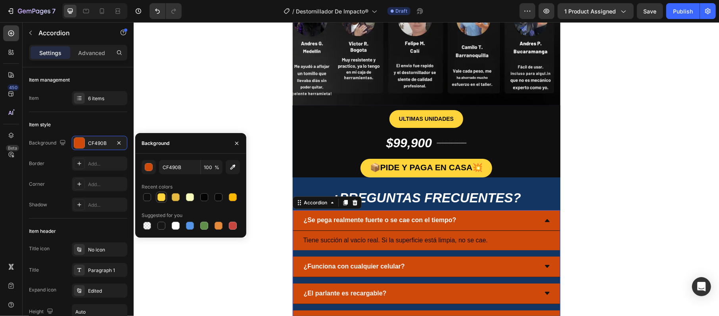
click at [165, 195] on div at bounding box center [161, 197] width 8 height 8
type input "FFD43B"
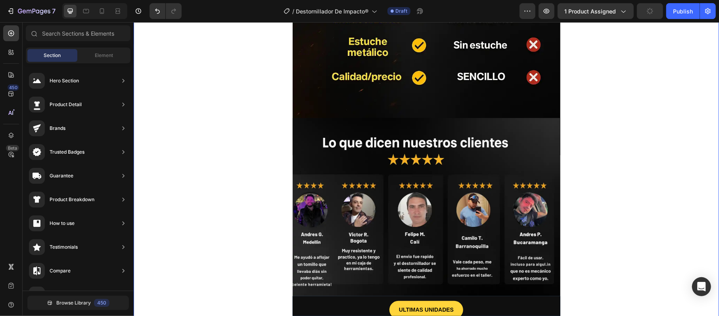
scroll to position [2544, 0]
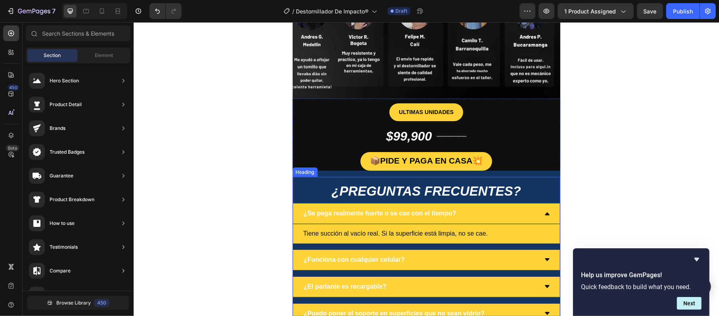
click at [316, 184] on h2 "¿PREGUNTAS FRECUENTES?" at bounding box center [426, 190] width 268 height 27
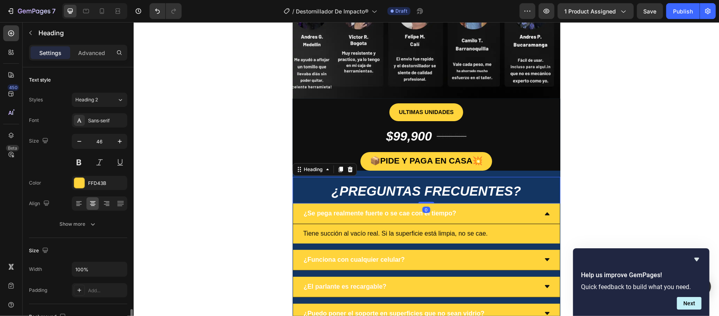
scroll to position [244, 0]
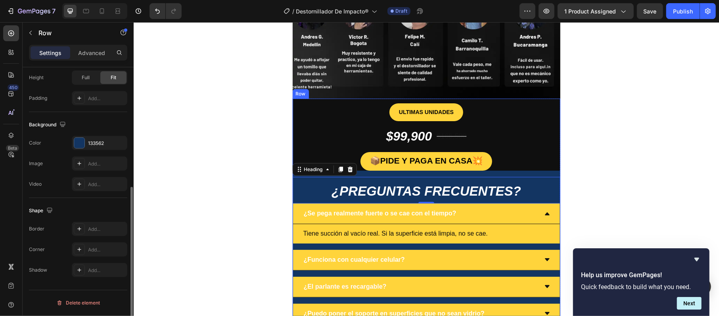
click at [541, 172] on div "ULTIMAS UNIDADES Button $99,900 Product Price Product Price $166,500 Product Pr…" at bounding box center [426, 237] width 268 height 279
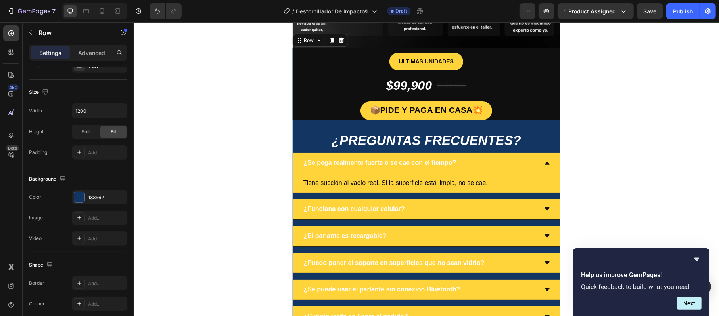
scroll to position [2597, 0]
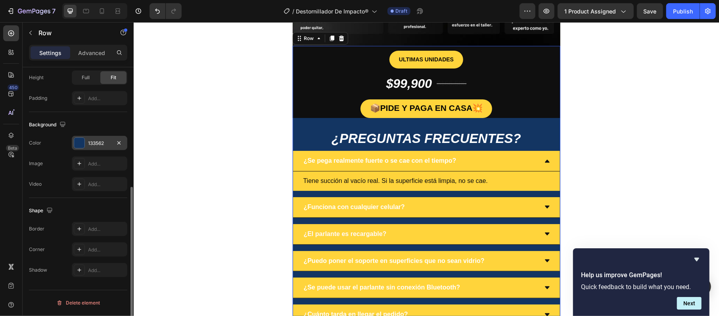
click at [86, 143] on div "133562" at bounding box center [100, 143] width 56 height 14
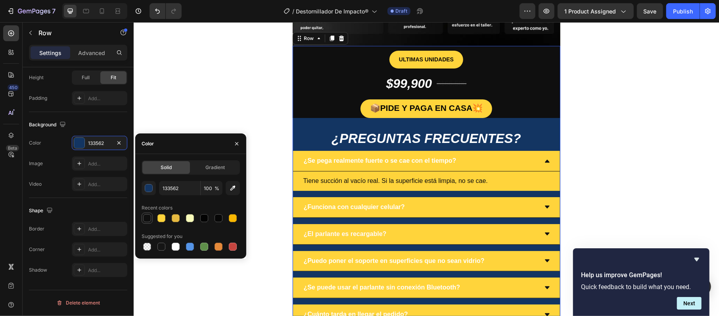
click at [148, 220] on div at bounding box center [147, 218] width 8 height 8
type input "0F0F0F"
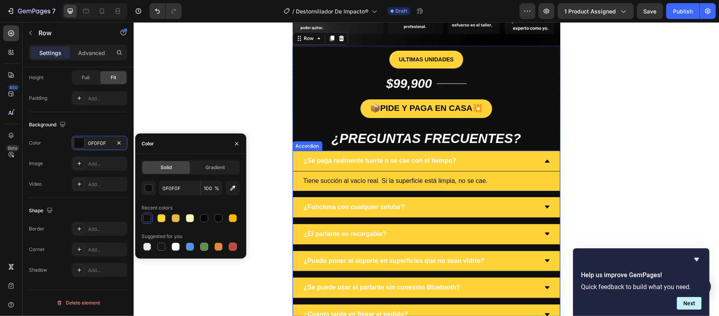
click at [546, 163] on div "¿Se pega realmente fuerte o se cae con el tiempo?" at bounding box center [426, 161] width 267 height 21
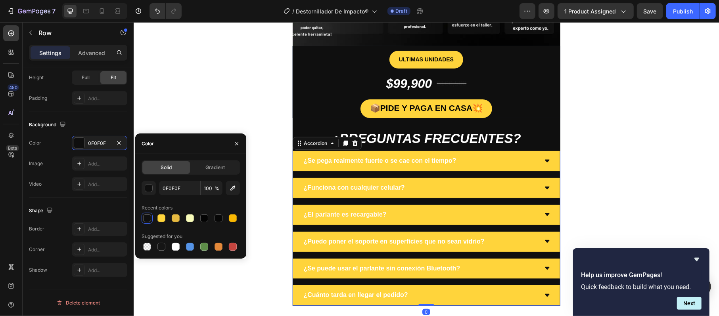
scroll to position [0, 0]
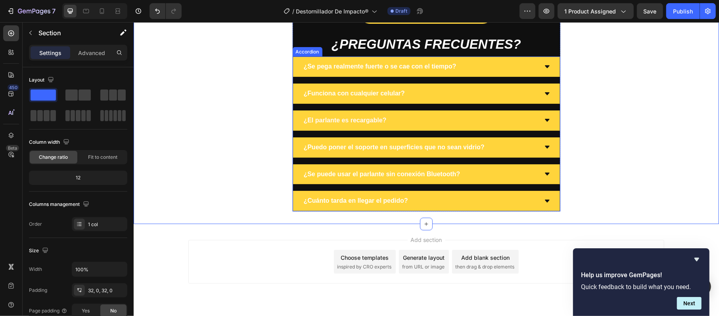
scroll to position [2717, 0]
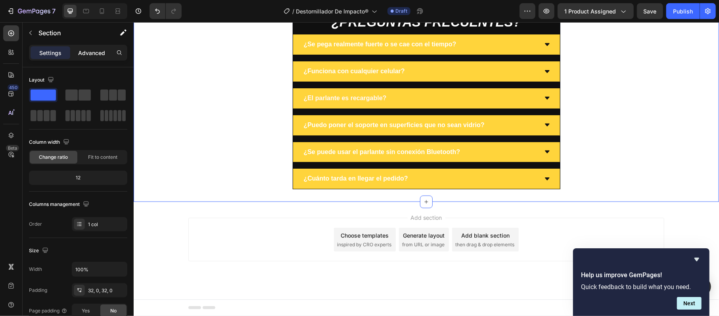
click at [97, 58] on div "Advanced" at bounding box center [92, 52] width 40 height 13
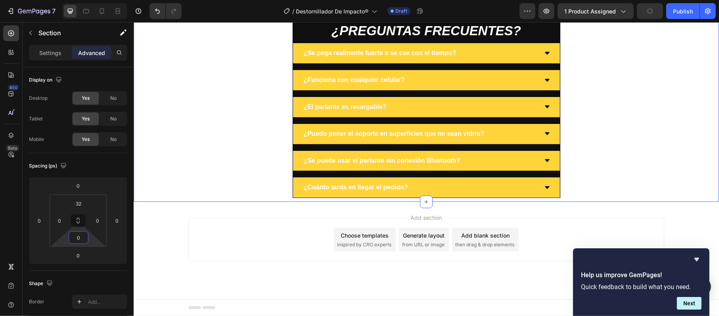
scroll to position [2704, 0]
type input "0"
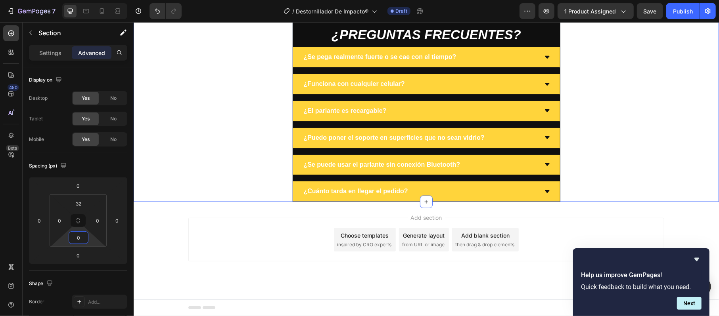
click at [92, 0] on html "7 Version history / Destornillador De Impacto® Draft Preview 1 product assigned…" at bounding box center [359, 0] width 719 height 0
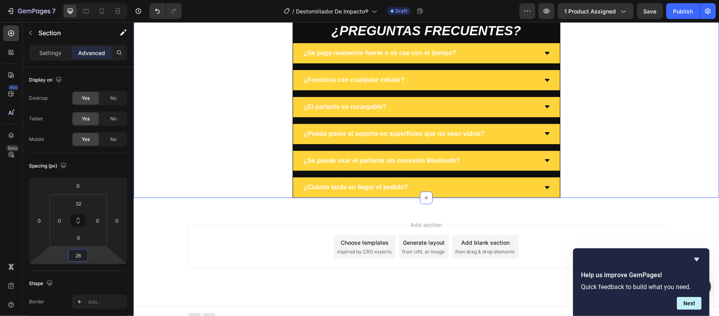
type input "12"
drag, startPoint x: 93, startPoint y: 255, endPoint x: 98, endPoint y: 251, distance: 6.4
click at [98, 0] on html "7 Version history / Destornillador De Impacto® Draft Preview 1 product assigned…" at bounding box center [359, 0] width 719 height 0
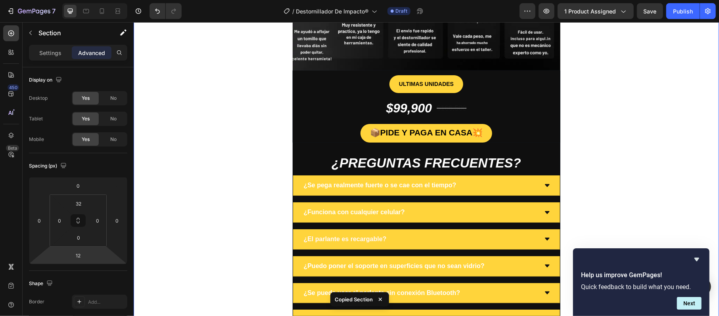
scroll to position [2546, 0]
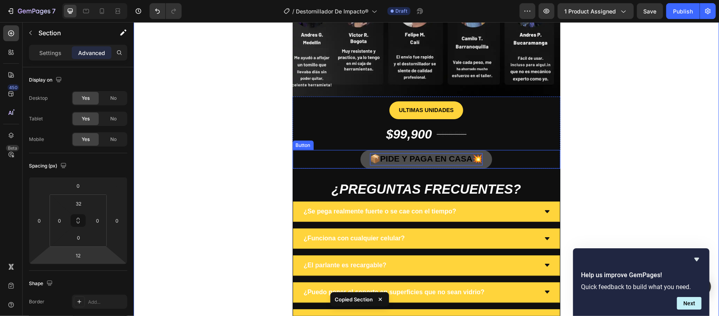
click at [442, 160] on strong "PIDE Y PAGA EN CASA" at bounding box center [426, 158] width 92 height 9
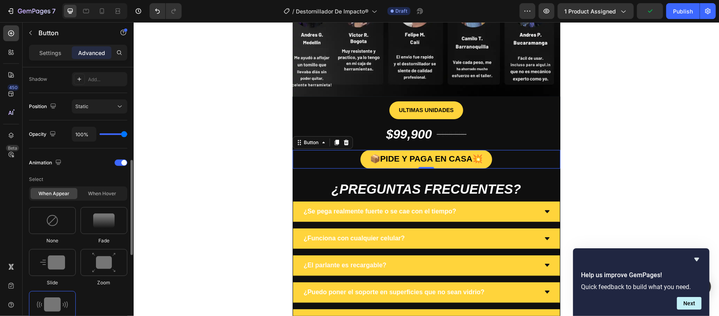
scroll to position [370, 0]
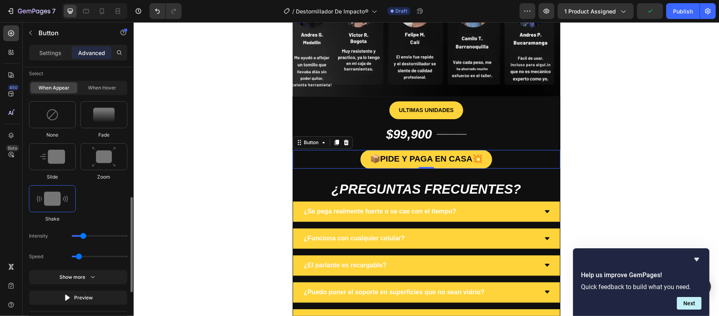
click at [45, 200] on img at bounding box center [52, 199] width 31 height 14
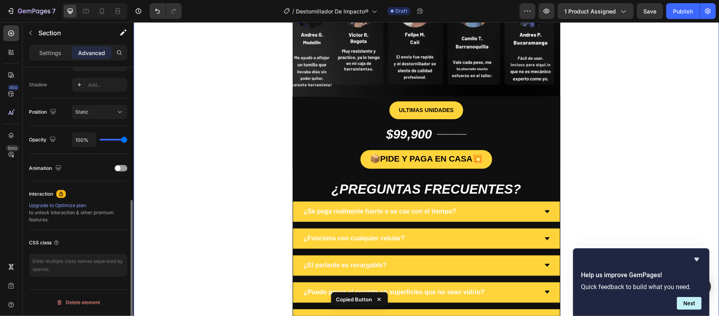
scroll to position [0, 0]
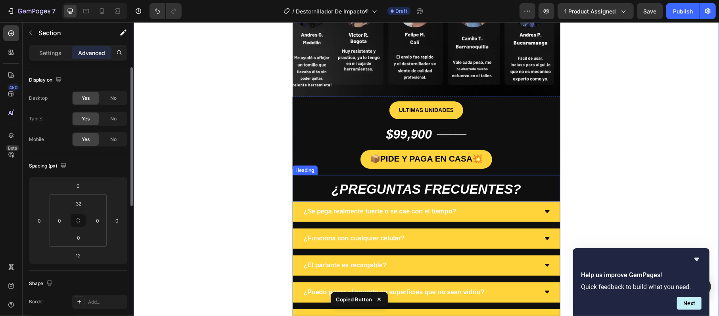
click at [503, 190] on strong "¿PREGUNTAS FRECUENTES?" at bounding box center [425, 189] width 189 height 15
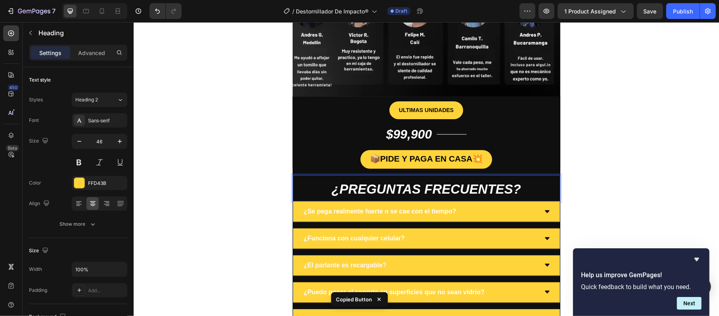
click at [503, 190] on strong "¿PREGUNTAS FRECUENTES?" at bounding box center [425, 189] width 189 height 15
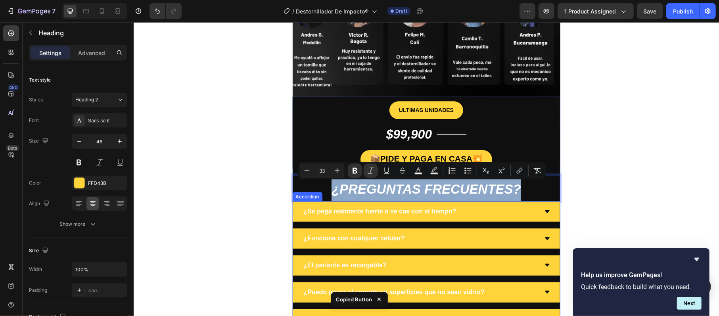
copy strong "¿PREGUNTAS FRECUENTES?"
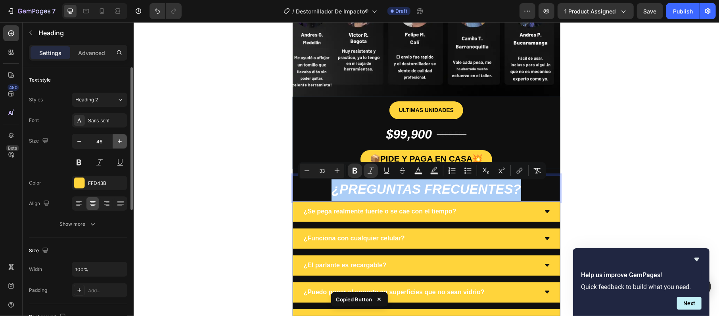
click at [124, 140] on button "button" at bounding box center [120, 141] width 14 height 14
type input "47"
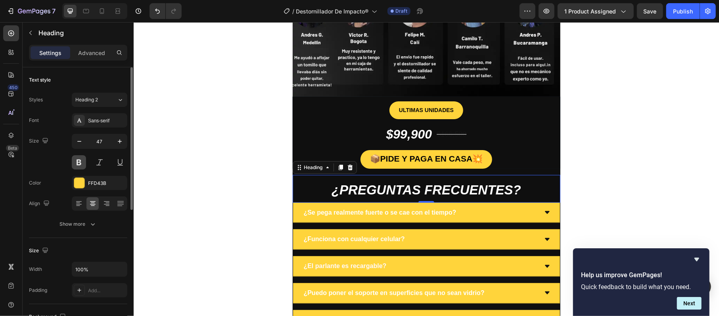
click at [79, 165] on button at bounding box center [79, 162] width 14 height 14
copy strong "¿PREGUNTAS FRECUENTES?"
click at [373, 191] on strong "¿PREGUNTAS FRECUENTES?" at bounding box center [425, 189] width 189 height 15
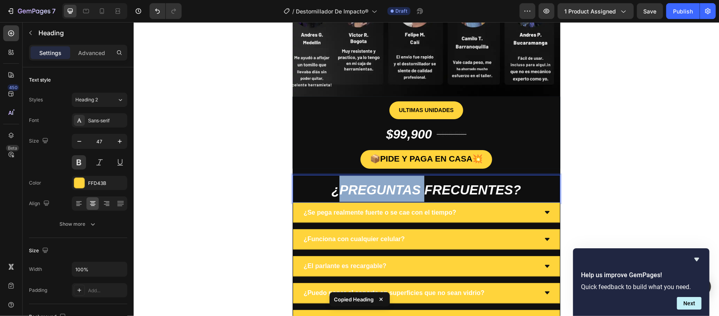
click at [373, 191] on strong "¿PREGUNTAS FRECUENTES?" at bounding box center [425, 189] width 189 height 15
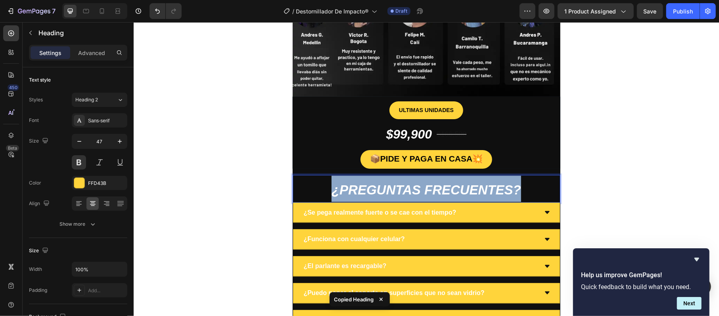
click at [373, 191] on strong "¿PREGUNTAS FRECUENTES?" at bounding box center [425, 189] width 189 height 15
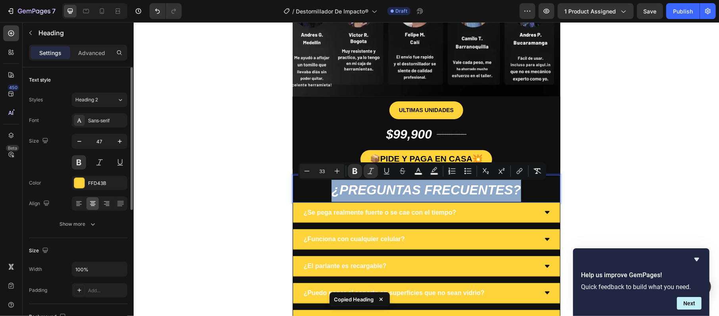
copy strong "¿PREGUNTAS FRECUENTES?"
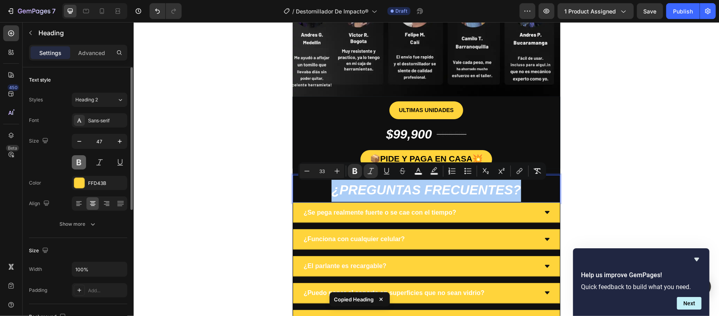
click at [81, 163] on button at bounding box center [79, 162] width 14 height 14
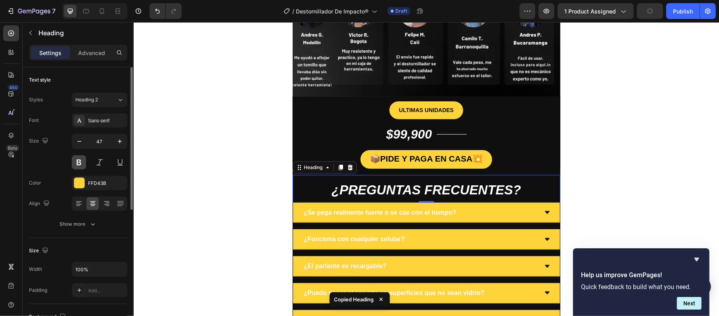
click at [81, 163] on button at bounding box center [79, 162] width 14 height 14
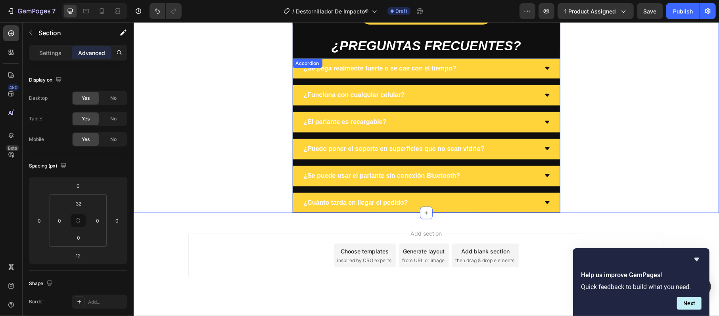
scroll to position [2657, 0]
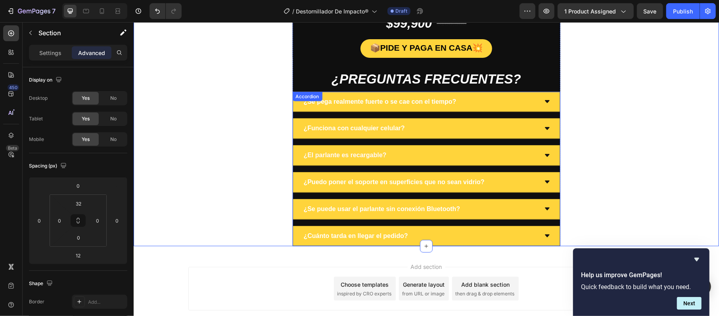
click at [544, 101] on icon at bounding box center [546, 101] width 5 height 3
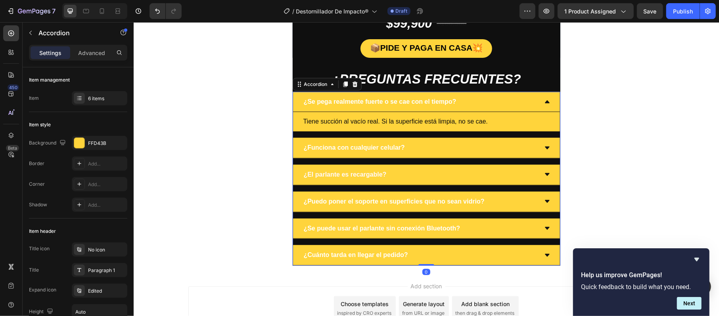
click at [544, 101] on icon at bounding box center [547, 101] width 6 height 6
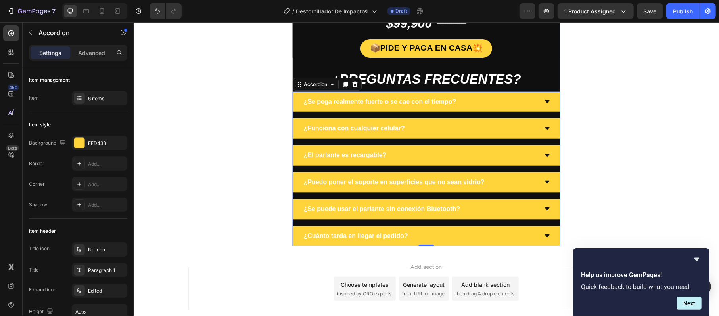
click at [381, 101] on strong "¿Se pega realmente fuerte o se cae con el tiempo?" at bounding box center [379, 101] width 153 height 7
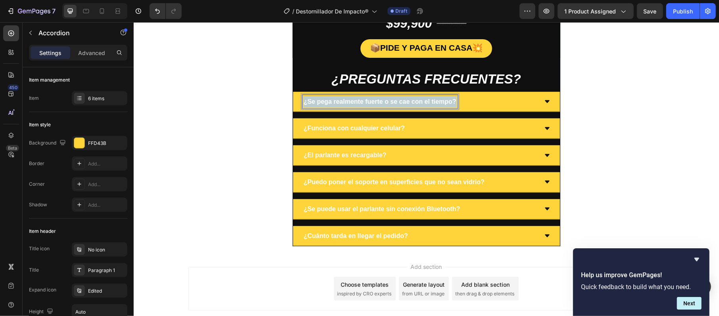
click at [381, 101] on strong "¿Se pega realmente fuerte o se cae con el tiempo?" at bounding box center [379, 101] width 153 height 7
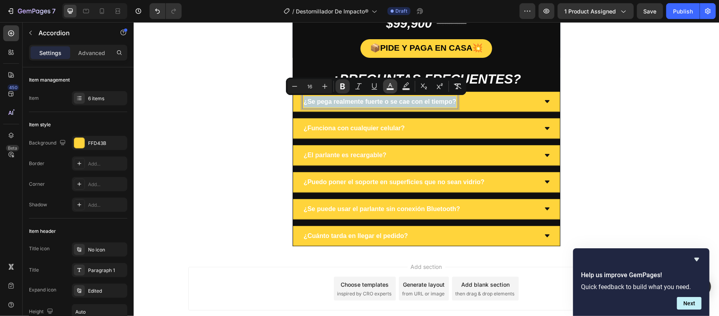
copy strong "¿Se pega realmente fuerte o se cae con el tiempo?"
click at [393, 91] on button "color" at bounding box center [390, 86] width 14 height 14
type input "FFFFFF"
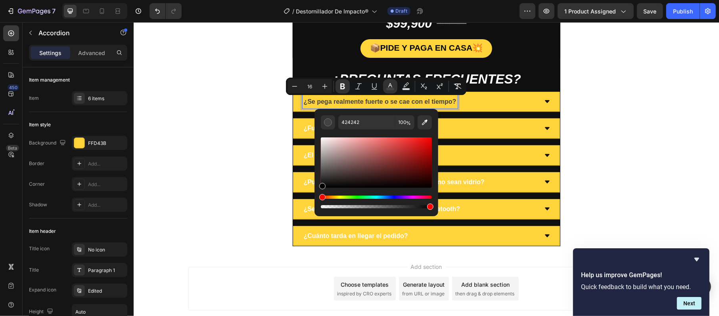
drag, startPoint x: 323, startPoint y: 142, endPoint x: 318, endPoint y: 204, distance: 62.4
click at [318, 204] on div "424242 100 %" at bounding box center [376, 159] width 124 height 101
type input "000000"
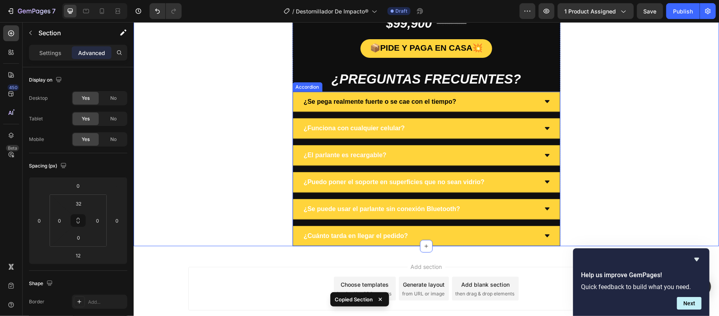
click at [358, 130] on strong "¿Funciona con cualquier celular?" at bounding box center [353, 127] width 101 height 7
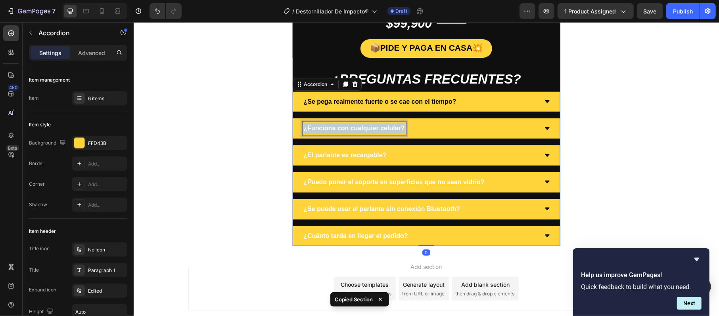
click at [358, 130] on strong "¿Funciona con cualquier celular?" at bounding box center [353, 127] width 101 height 7
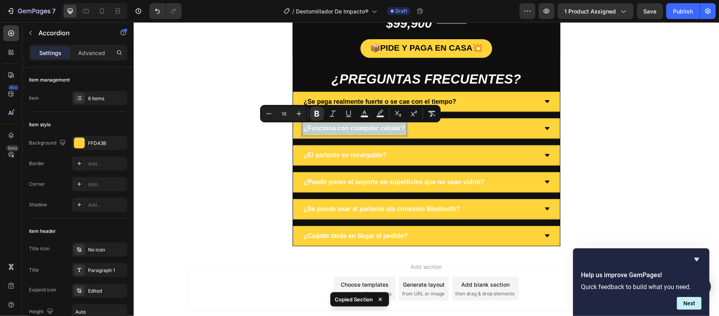
copy strong "¿Funciona con cualquier celular?"
click at [366, 114] on icon "Editor contextual toolbar" at bounding box center [364, 113] width 4 height 4
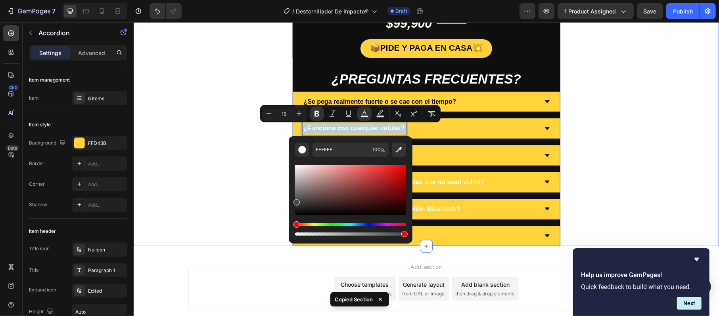
type input "424242"
drag, startPoint x: 435, startPoint y: 194, endPoint x: 279, endPoint y: 223, distance: 158.9
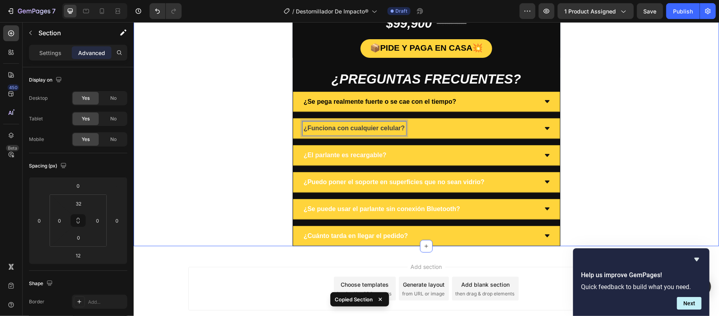
drag, startPoint x: 279, startPoint y: 223, endPoint x: 291, endPoint y: 215, distance: 14.0
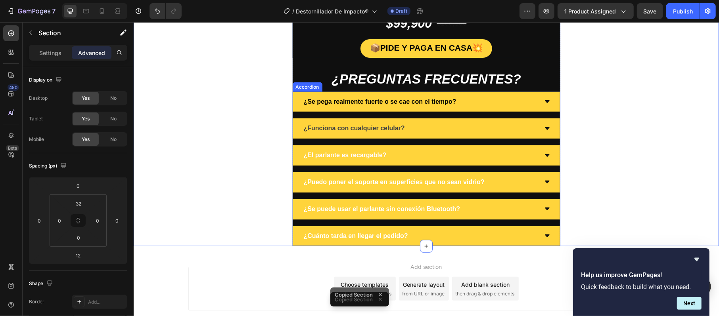
click at [385, 130] on strong "¿Funciona con cualquier celular?" at bounding box center [353, 127] width 101 height 7
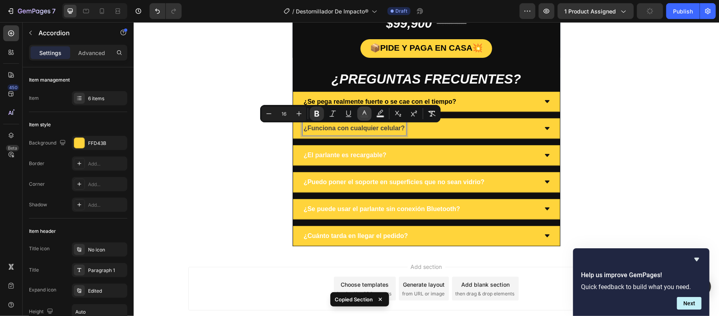
click at [370, 113] on button "color" at bounding box center [364, 114] width 14 height 14
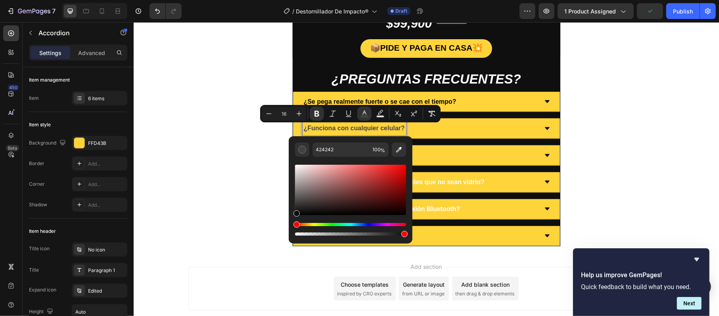
drag, startPoint x: 294, startPoint y: 203, endPoint x: 289, endPoint y: 222, distance: 19.6
click at [289, 222] on div "424242 100 %" at bounding box center [351, 186] width 124 height 101
type input "000000"
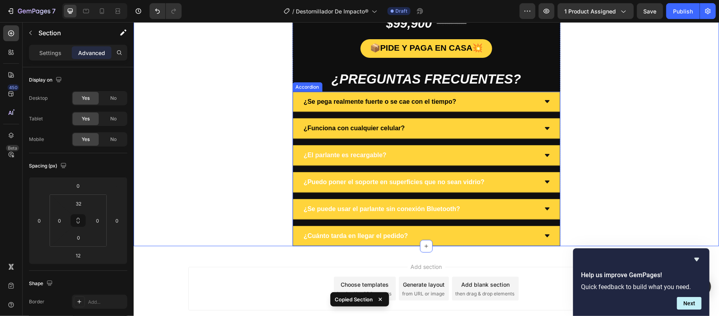
click at [377, 157] on strong "¿El parlante es recargable?" at bounding box center [344, 154] width 83 height 7
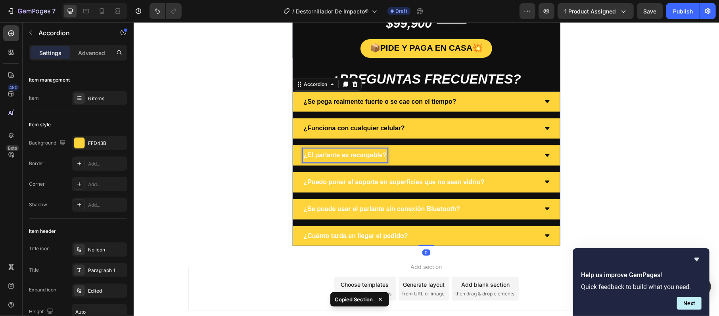
click at [377, 157] on strong "¿El parlante es recargable?" at bounding box center [344, 154] width 83 height 7
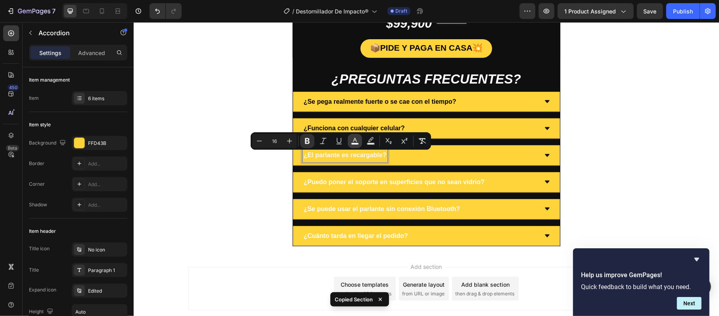
click at [354, 144] on rect "Editor contextual toolbar" at bounding box center [355, 144] width 8 height 2
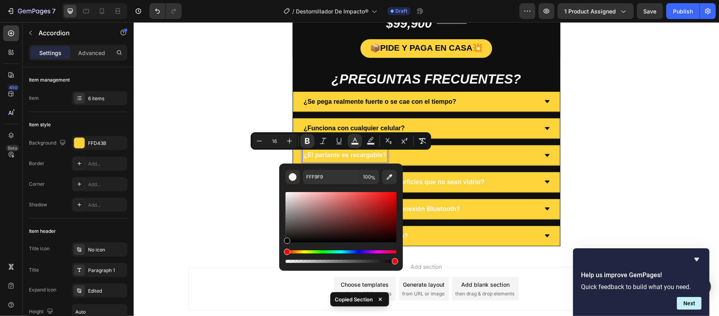
drag, startPoint x: 422, startPoint y: 218, endPoint x: 278, endPoint y: 253, distance: 148.8
type input "000000"
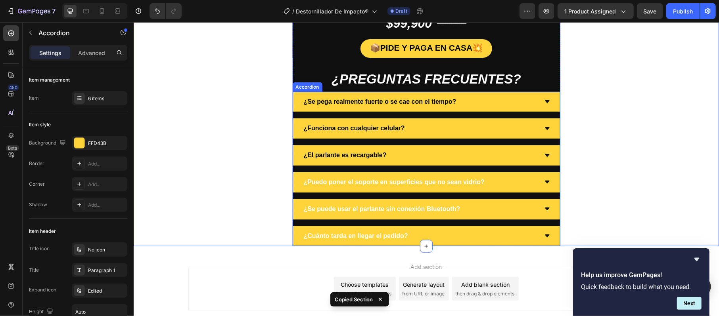
click at [448, 188] on p "¿Puedo poner el soporte en superficies que no sean vidrio?" at bounding box center [393, 181] width 181 height 11
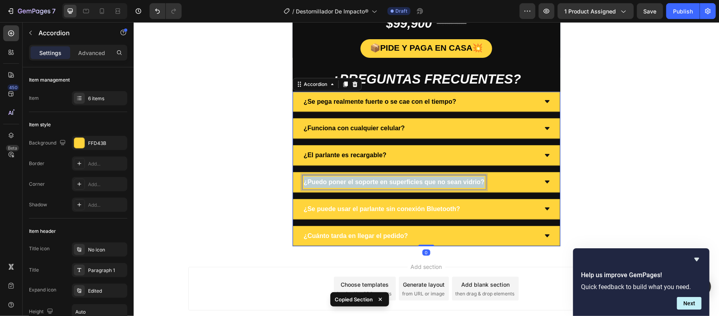
click at [448, 188] on p "¿Puedo poner el soporte en superficies que no sean vidrio?" at bounding box center [393, 181] width 181 height 11
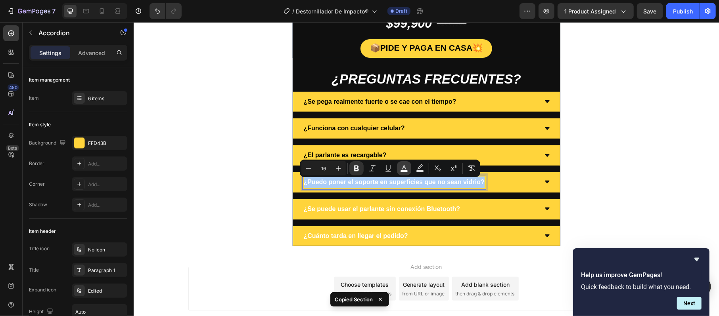
click at [408, 169] on icon "Editor contextual toolbar" at bounding box center [404, 169] width 8 height 8
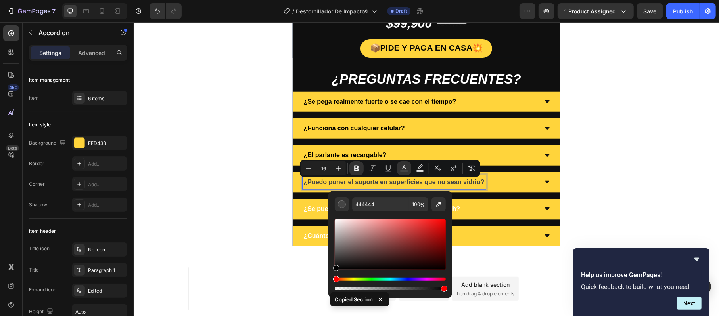
drag, startPoint x: 192, startPoint y: 239, endPoint x: 333, endPoint y: 272, distance: 144.8
click at [333, 272] on div "444444 100 %" at bounding box center [390, 241] width 124 height 101
type input "000000"
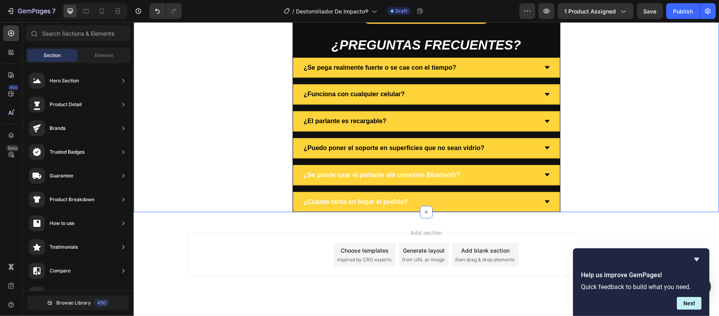
scroll to position [2710, 0]
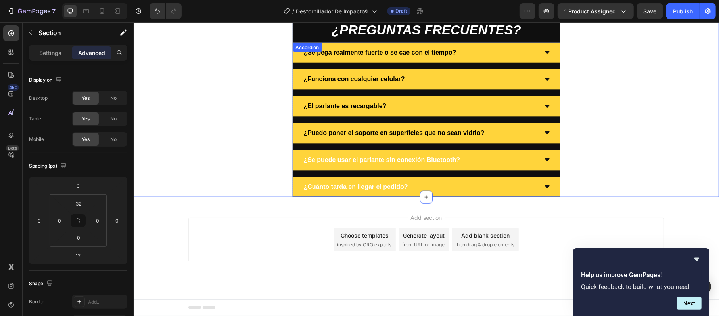
click at [400, 156] on strong "¿Se puede usar el parlante sin conexión Bluetooth?" at bounding box center [381, 159] width 157 height 7
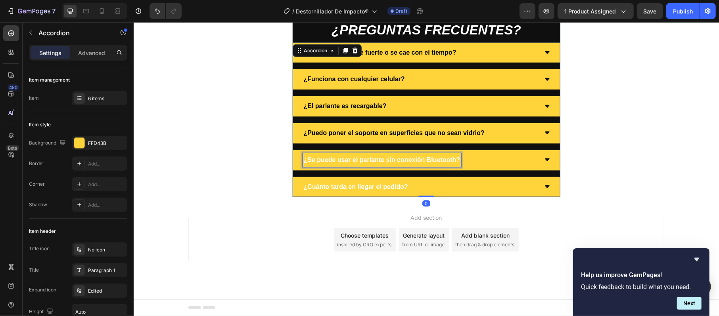
click at [400, 156] on strong "¿Se puede usar el parlante sin conexión Bluetooth?" at bounding box center [381, 159] width 157 height 7
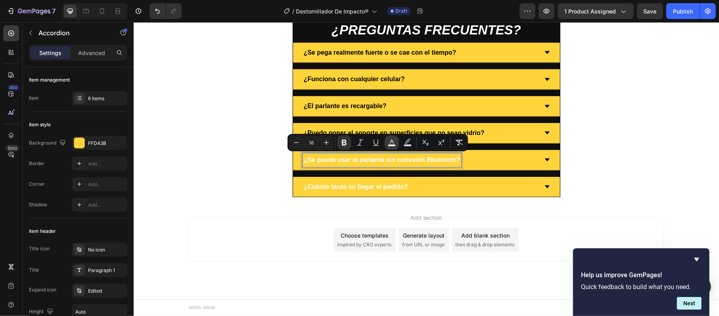
click at [389, 140] on icon "Editor contextual toolbar" at bounding box center [392, 143] width 8 height 8
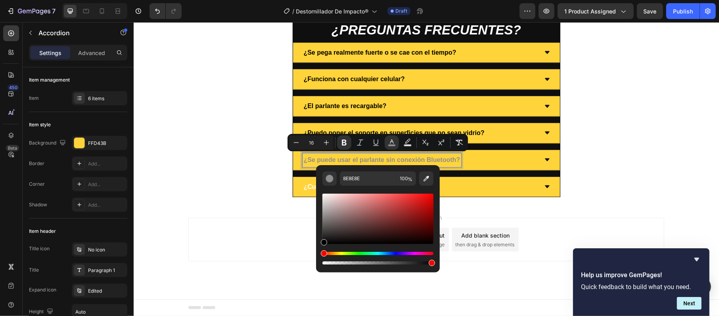
drag, startPoint x: 327, startPoint y: 195, endPoint x: 318, endPoint y: 247, distance: 53.2
click at [318, 247] on div "8E8E8E 100 %" at bounding box center [378, 215] width 124 height 101
type input "000000"
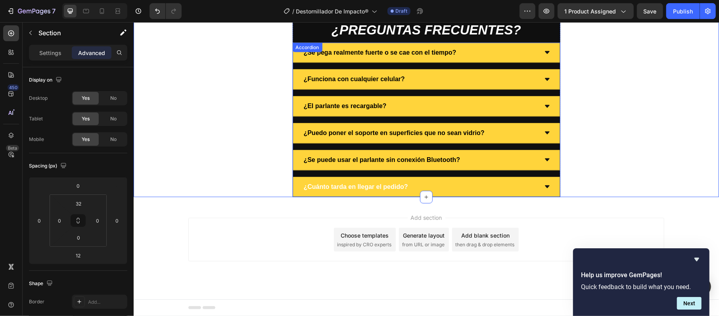
click at [326, 181] on p "¿Cuánto tarda en llegar el pedido?" at bounding box center [355, 186] width 104 height 11
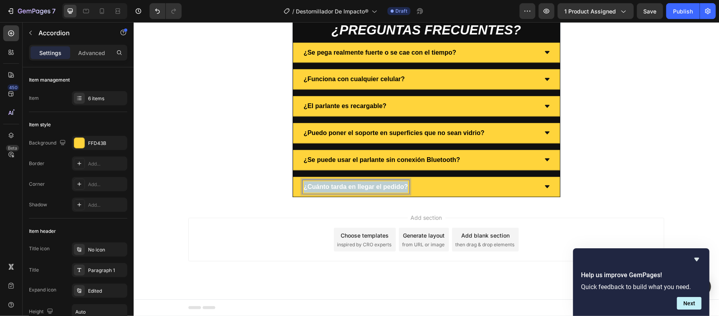
click at [326, 181] on p "¿Cuánto tarda en llegar el pedido?" at bounding box center [355, 186] width 104 height 11
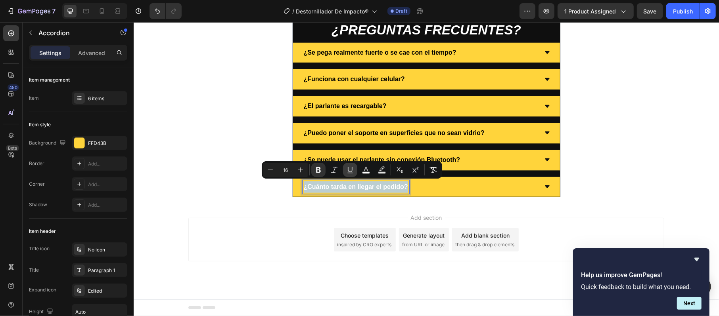
copy strong "¿Cuánto tarda en llegar el pedido?"
click at [362, 167] on icon "Editor contextual toolbar" at bounding box center [366, 170] width 8 height 8
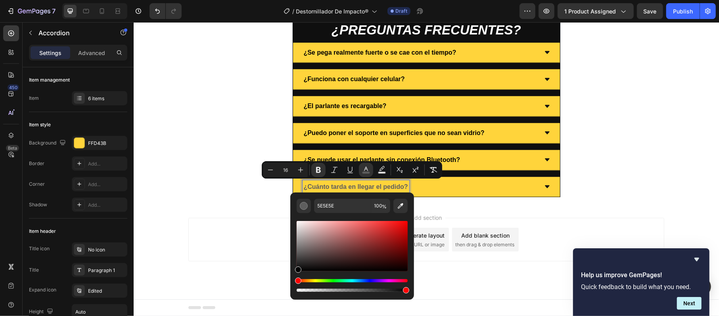
drag, startPoint x: 293, startPoint y: 237, endPoint x: 291, endPoint y: 278, distance: 41.3
click at [291, 278] on div "5E5E5E 100 %" at bounding box center [352, 243] width 124 height 101
type input "000000"
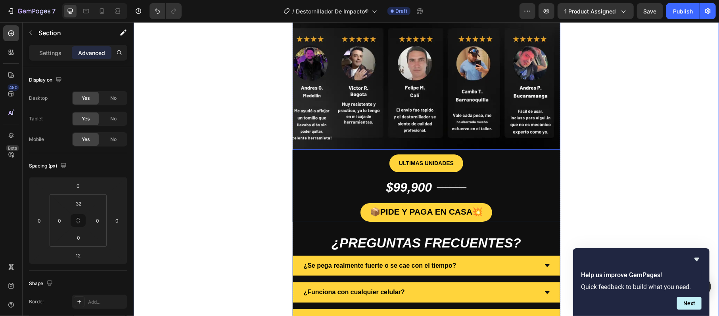
scroll to position [2498, 0]
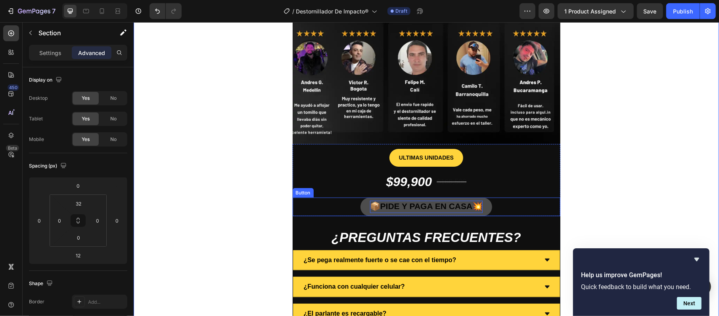
click at [438, 208] on strong "PIDE Y PAGA EN CASA" at bounding box center [426, 205] width 92 height 9
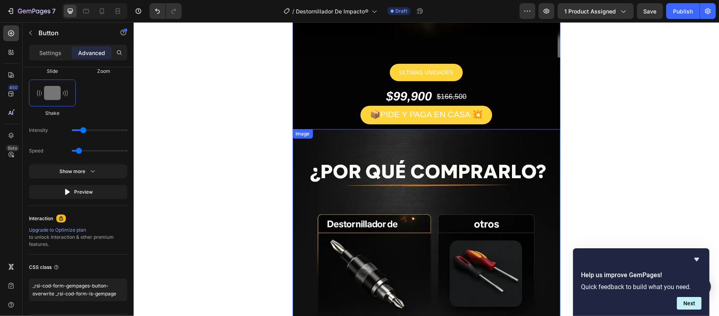
scroll to position [1864, 0]
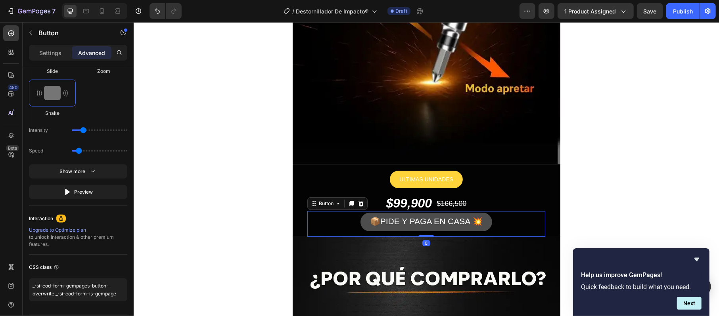
click at [414, 231] on button "📦PIDE Y PAGA EN CASA 💥" at bounding box center [426, 221] width 132 height 19
click at [420, 222] on span "📦PIDE Y PAGA EN CASA 💥" at bounding box center [425, 220] width 113 height 9
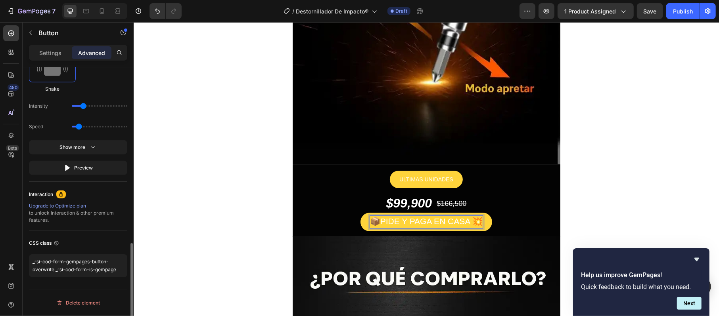
scroll to position [447, 0]
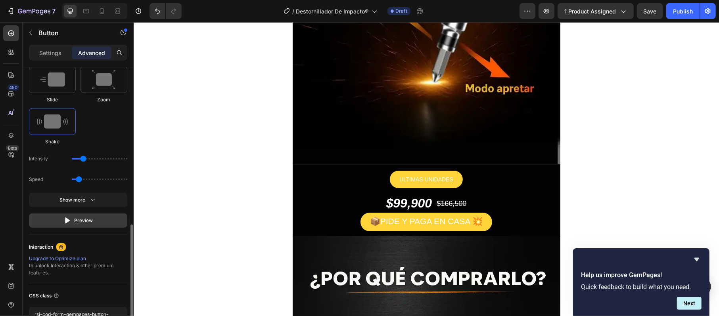
click at [96, 215] on button "Preview" at bounding box center [78, 221] width 98 height 14
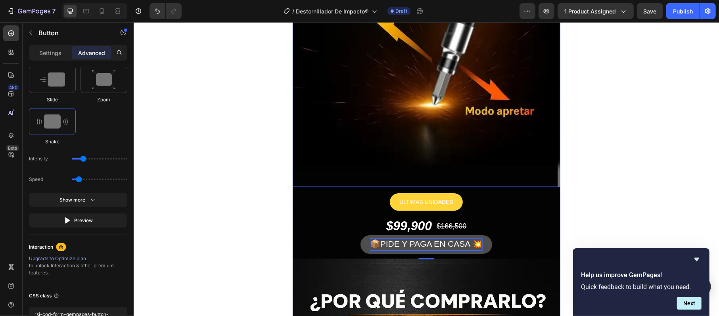
scroll to position [1864, 0]
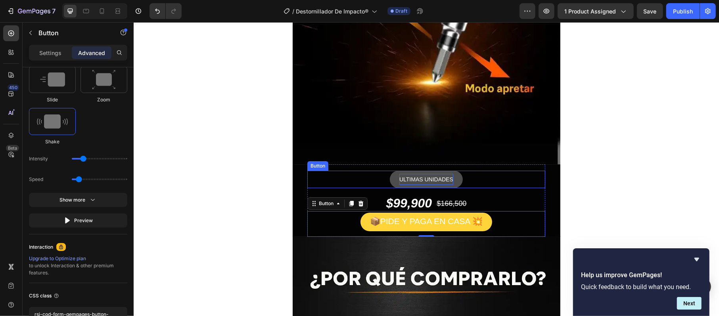
click at [411, 177] on span "ULTIMAS UNIDADES" at bounding box center [426, 179] width 54 height 6
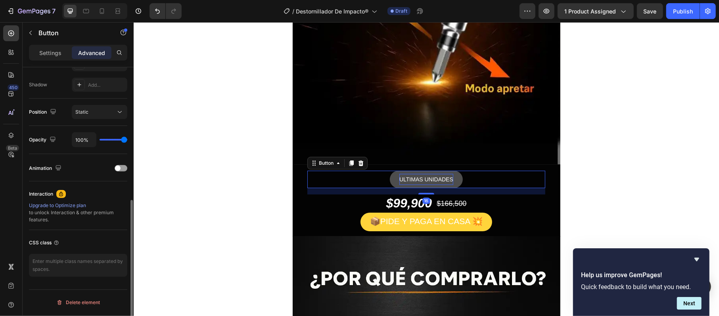
click at [411, 177] on span "ULTIMAS UNIDADES" at bounding box center [426, 179] width 54 height 6
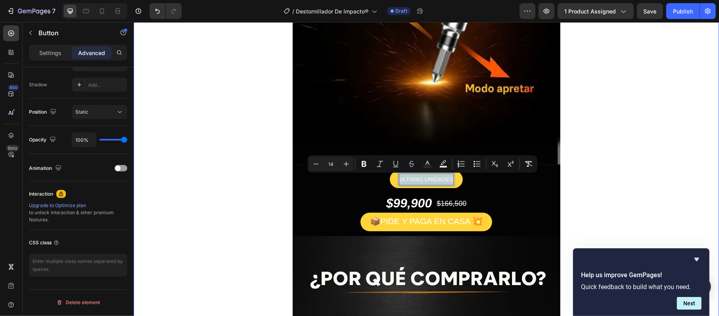
copy span "ULTIMAS UNIDADES"
click at [437, 164] on button "Text Background Color" at bounding box center [443, 164] width 14 height 14
type input "000000"
type input "77"
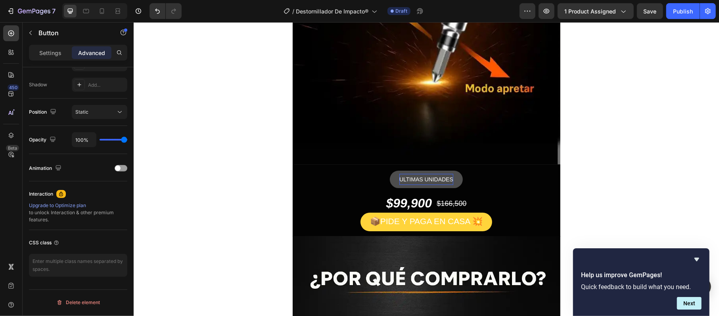
click at [434, 176] on span "ULTIMAS UNIDADES" at bounding box center [426, 179] width 54 height 6
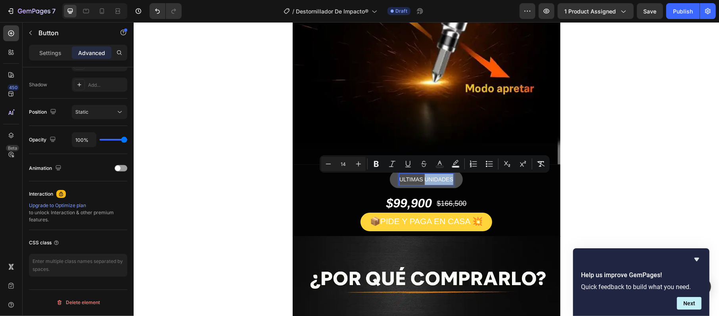
click at [433, 176] on span "ULTIMAS UNIDADES" at bounding box center [426, 179] width 54 height 6
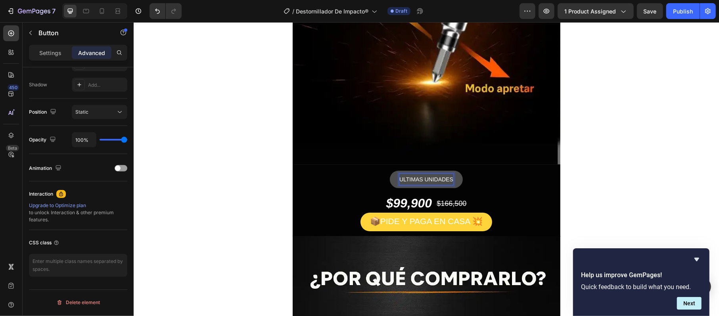
click at [421, 177] on span "ULTIMAS UNIDADES" at bounding box center [426, 179] width 54 height 6
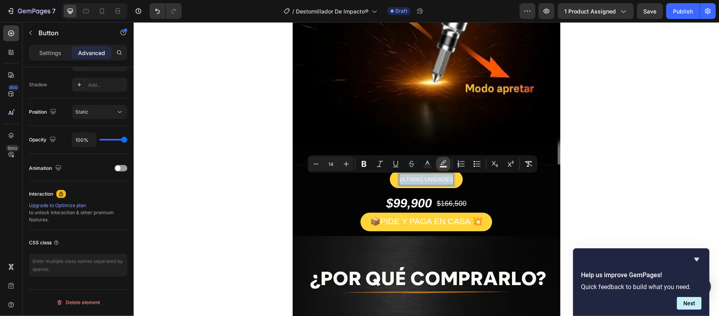
copy span "ULTIMAS UNIDADES"
click at [444, 164] on icon "Editor contextual toolbar" at bounding box center [443, 164] width 8 height 8
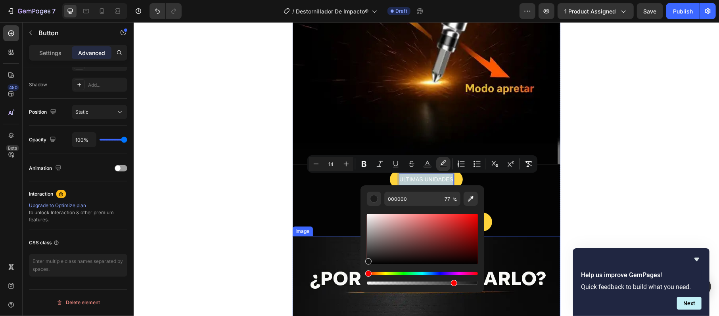
type input "141414"
drag, startPoint x: 502, startPoint y: 244, endPoint x: 359, endPoint y: 276, distance: 146.7
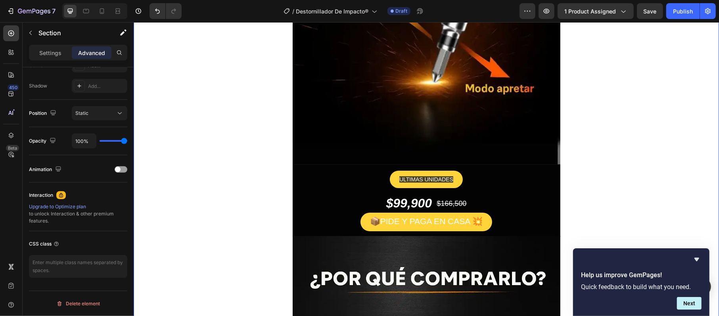
scroll to position [0, 0]
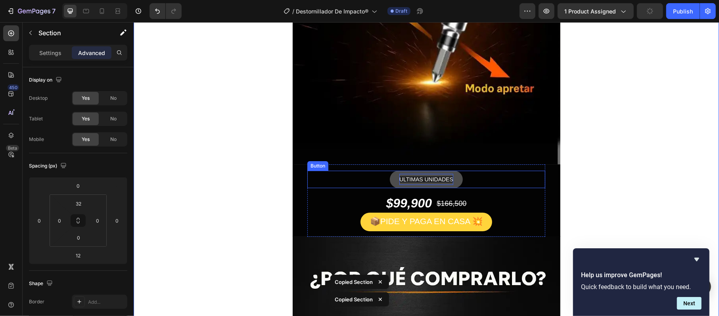
click at [425, 178] on span "ULTIMAS UNIDADES" at bounding box center [426, 179] width 54 height 6
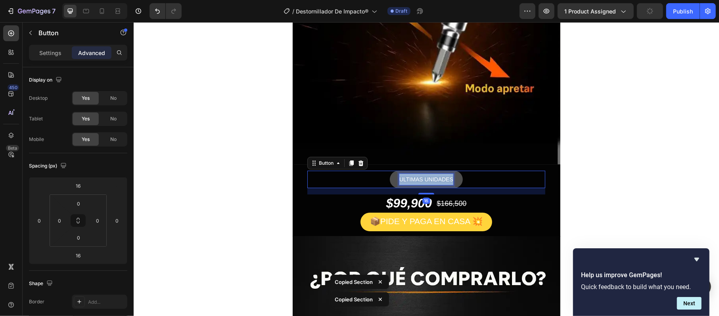
click at [425, 178] on span "ULTIMAS UNIDADES" at bounding box center [426, 179] width 54 height 6
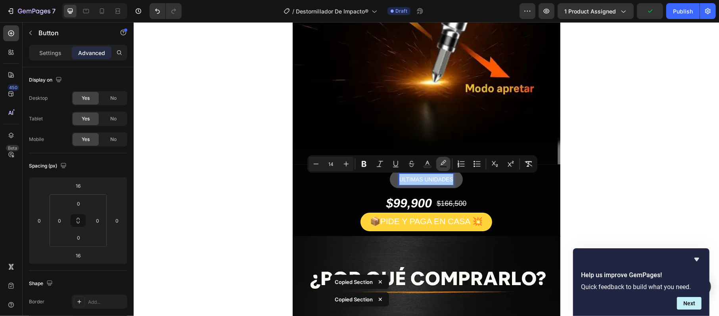
click at [447, 162] on button "color" at bounding box center [443, 164] width 14 height 14
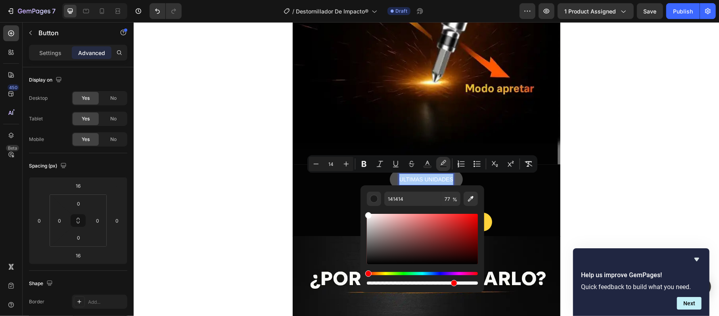
drag, startPoint x: 502, startPoint y: 260, endPoint x: 358, endPoint y: 201, distance: 155.3
type input "FFFFFF"
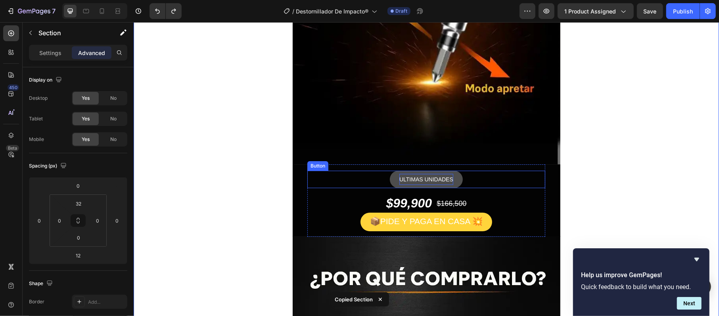
click at [429, 176] on span "ULTIMAS UNIDADES" at bounding box center [426, 179] width 54 height 6
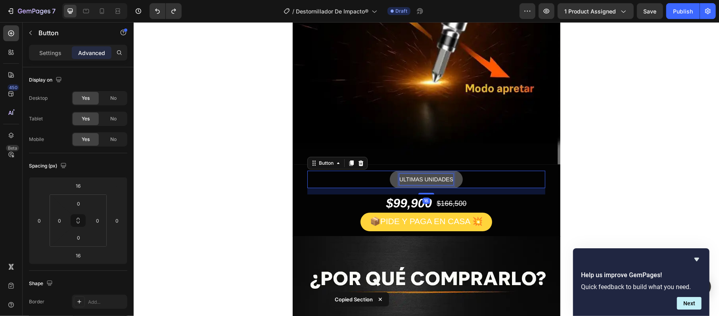
click at [429, 176] on span "ULTIMAS UNIDADES" at bounding box center [426, 179] width 54 height 6
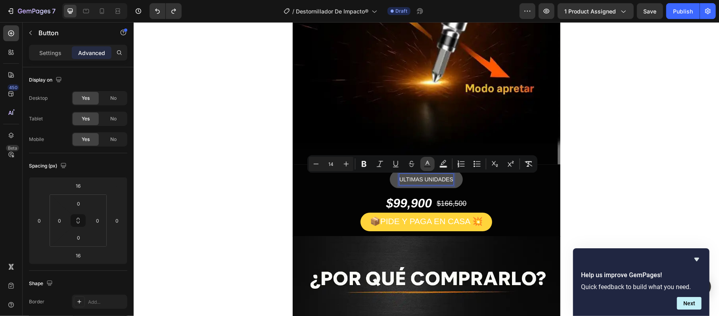
click at [423, 163] on button "Text Color" at bounding box center [427, 164] width 14 height 14
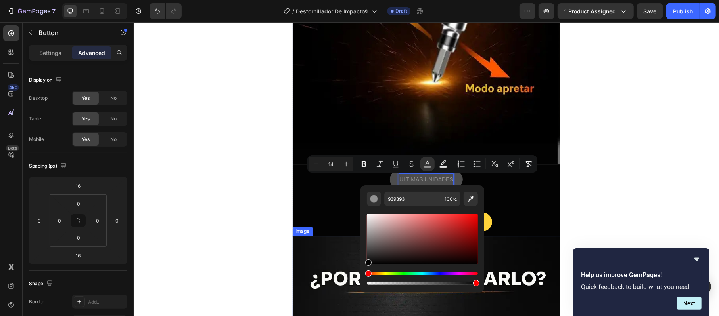
type input "000000"
drag, startPoint x: 501, startPoint y: 236, endPoint x: 357, endPoint y: 266, distance: 147.3
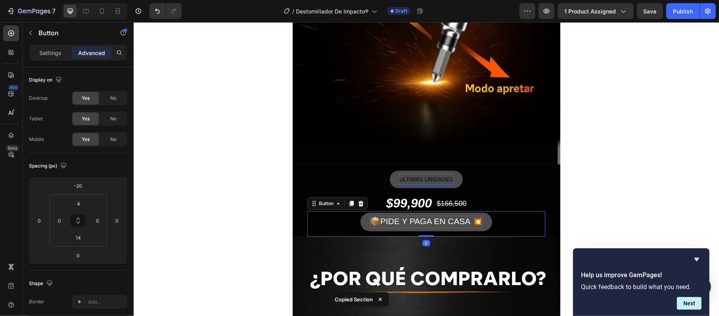
click at [427, 222] on span "📦PIDE Y PAGA EN CASA 💥" at bounding box center [425, 220] width 113 height 9
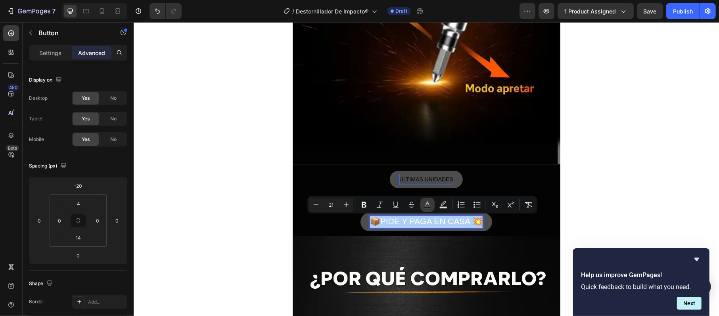
click at [422, 203] on button "Text Color" at bounding box center [427, 205] width 14 height 14
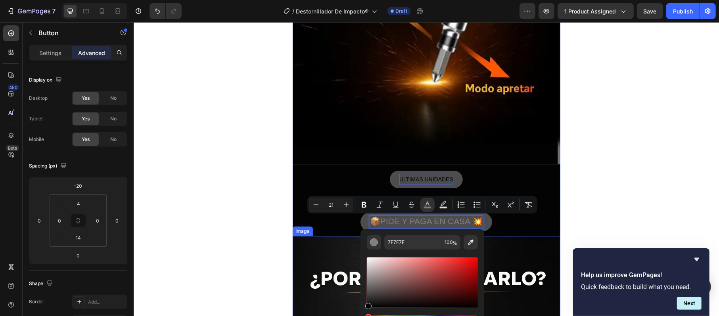
type input "000000"
drag, startPoint x: 358, startPoint y: 288, endPoint x: 357, endPoint y: 311, distance: 23.0
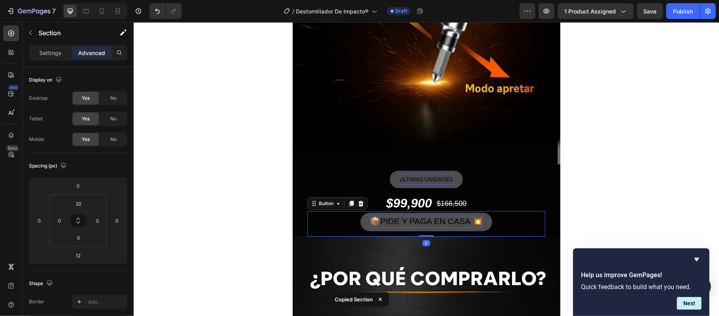
click at [431, 212] on button "📦PIDE Y PAGA EN CASA 💥" at bounding box center [426, 221] width 132 height 19
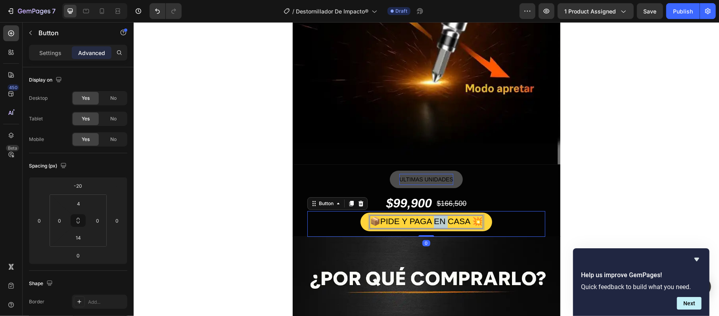
click at [429, 217] on span "📦PIDE Y PAGA EN CASA 💥" at bounding box center [425, 220] width 113 height 9
copy span "N C"
click at [429, 217] on span "📦PIDE Y PAGA EN CASA 💥" at bounding box center [425, 220] width 113 height 9
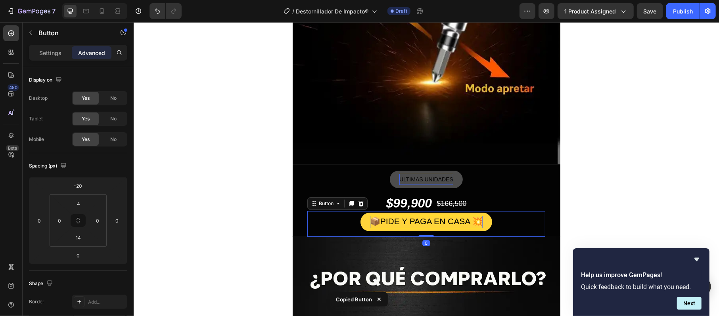
click at [420, 219] on span "📦PIDE Y PAGA EN CASA 💥" at bounding box center [425, 220] width 113 height 9
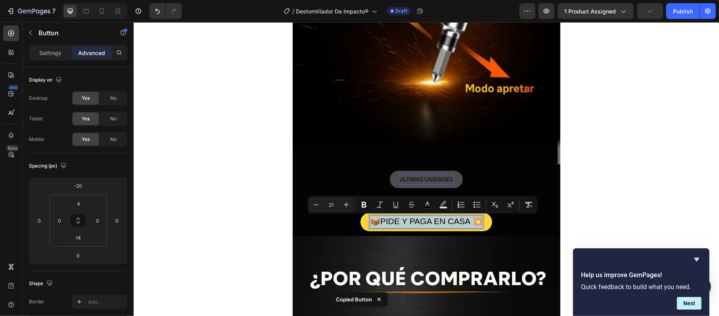
copy span "📦PIDE Y PAGA EN CASA 💥"
click at [366, 207] on icon "Editor contextual toolbar" at bounding box center [364, 205] width 5 height 6
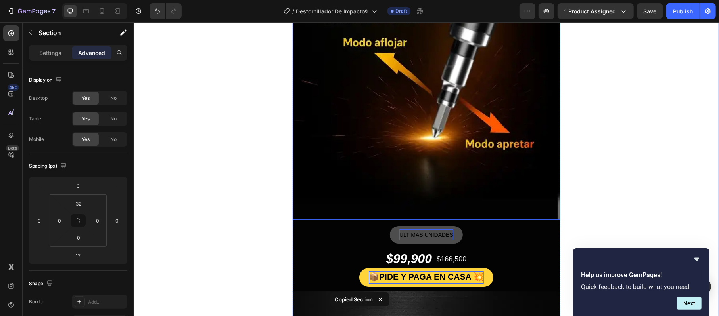
scroll to position [1811, 0]
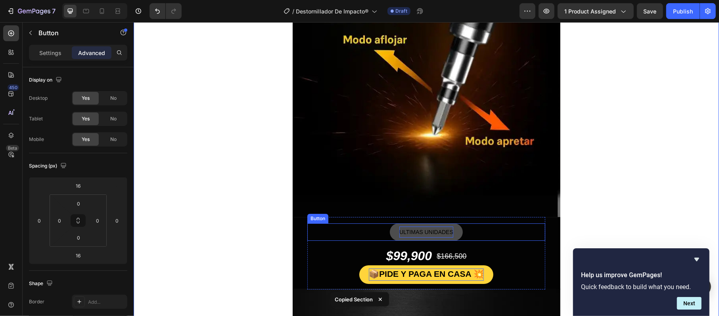
click at [413, 230] on span "ULTIMAS UNIDADES" at bounding box center [426, 232] width 54 height 6
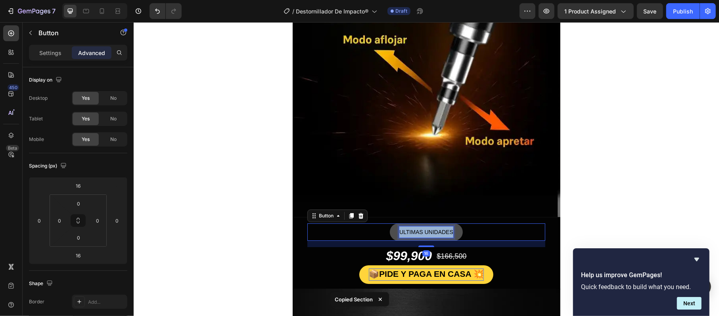
click at [414, 230] on span "ULTIMAS UNIDADES" at bounding box center [426, 232] width 54 height 6
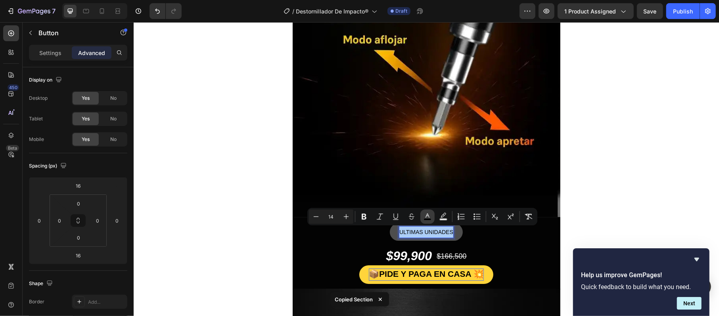
click at [424, 219] on rect "Editor contextual toolbar" at bounding box center [428, 220] width 8 height 2
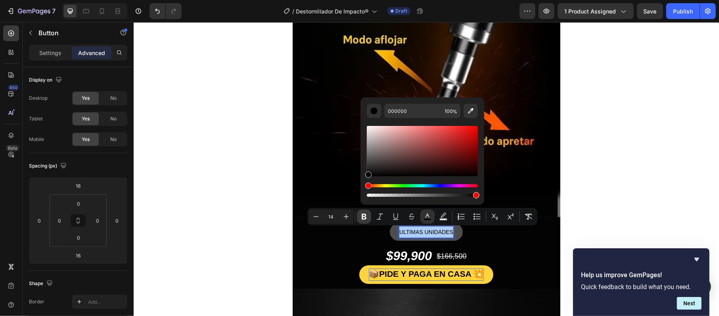
click at [366, 216] on icon "Editor contextual toolbar" at bounding box center [364, 217] width 8 height 8
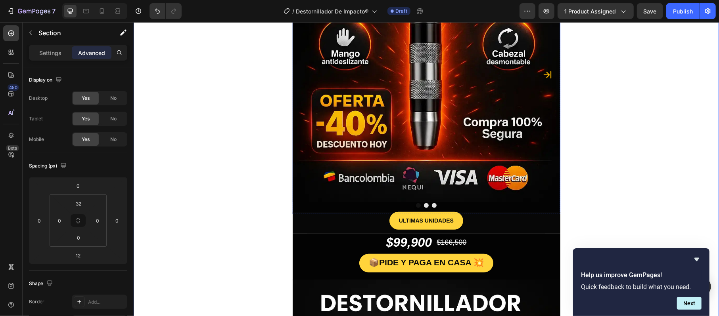
scroll to position [120, 0]
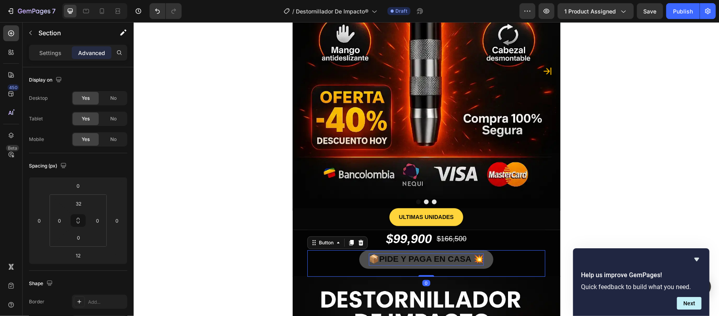
click at [438, 256] on strong "PIDE Y PAGA EN CASA" at bounding box center [425, 258] width 92 height 9
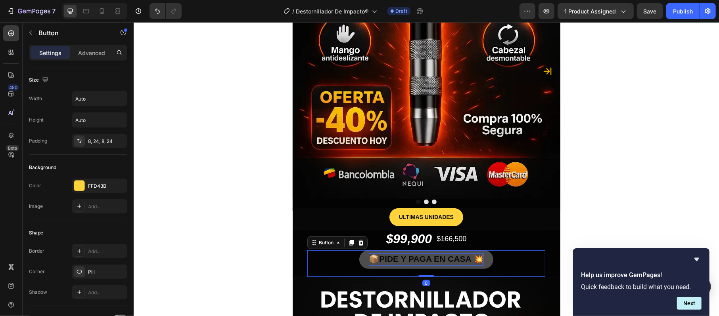
click at [438, 256] on strong "PIDE Y PAGA EN CASA" at bounding box center [425, 258] width 92 height 9
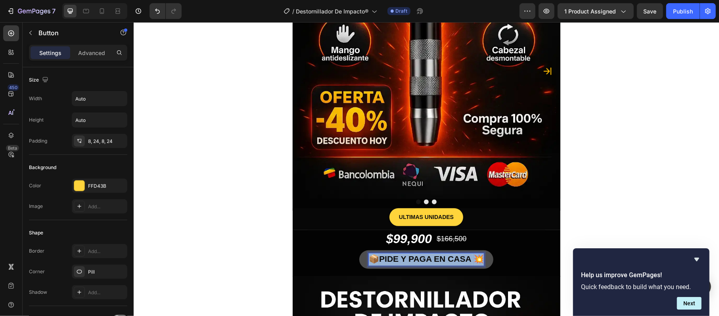
click at [438, 256] on strong "PIDE Y PAGA EN CASA" at bounding box center [425, 258] width 92 height 9
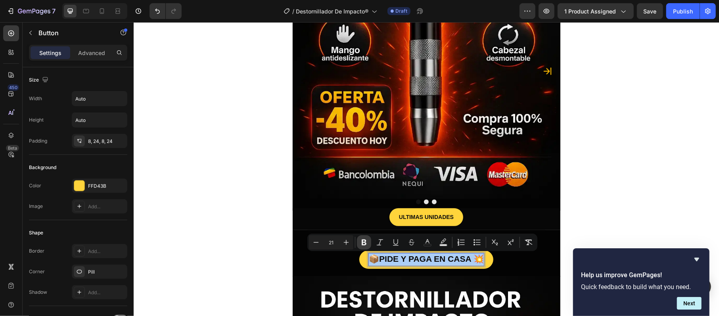
click at [368, 240] on button "Bold" at bounding box center [364, 242] width 14 height 14
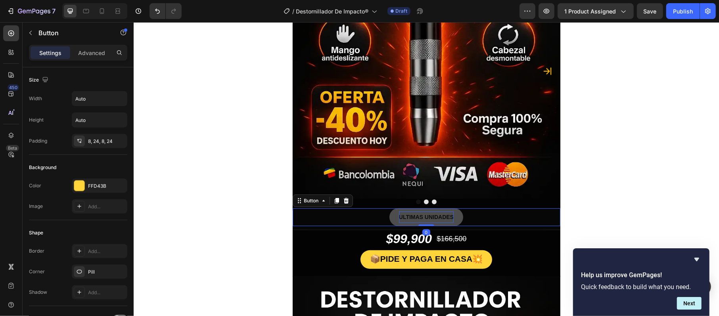
click at [423, 219] on strong "ULTIMAS UNIDADES" at bounding box center [425, 217] width 55 height 6
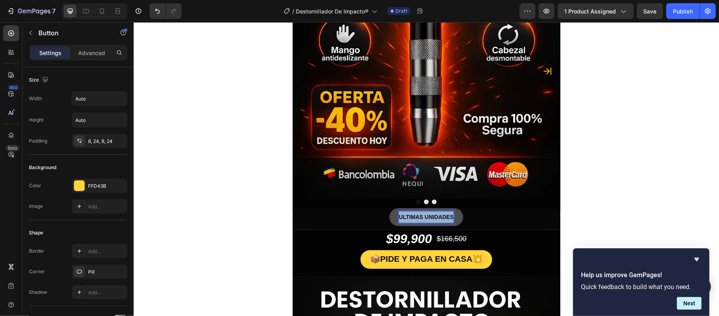
click at [423, 219] on strong "ULTIMAS UNIDADES" at bounding box center [425, 217] width 55 height 6
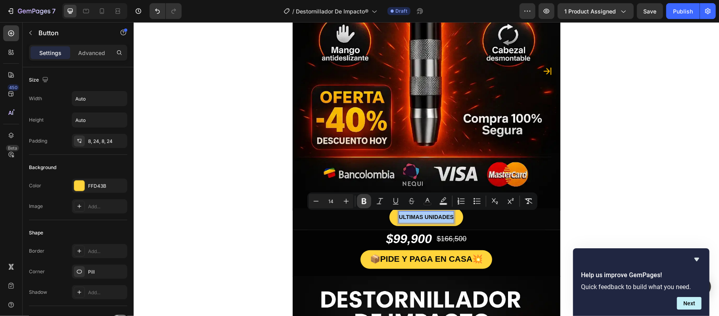
click at [367, 201] on icon "Editor contextual toolbar" at bounding box center [364, 201] width 8 height 8
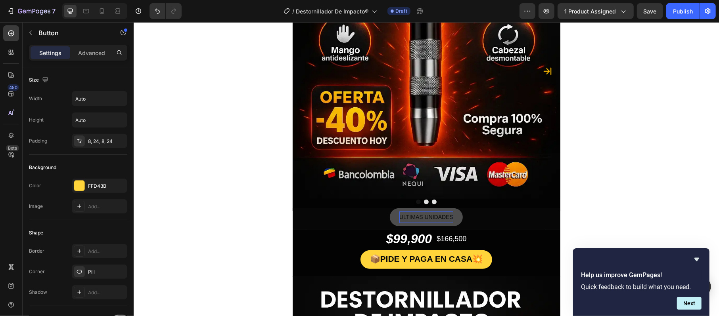
click at [411, 211] on p "ULTIMAS UNIDADES" at bounding box center [426, 216] width 54 height 11
click at [412, 212] on p "ULTIMAS UNIDADES" at bounding box center [426, 216] width 54 height 11
click at [412, 216] on span "ULTIMAS UNIDADES" at bounding box center [426, 217] width 54 height 6
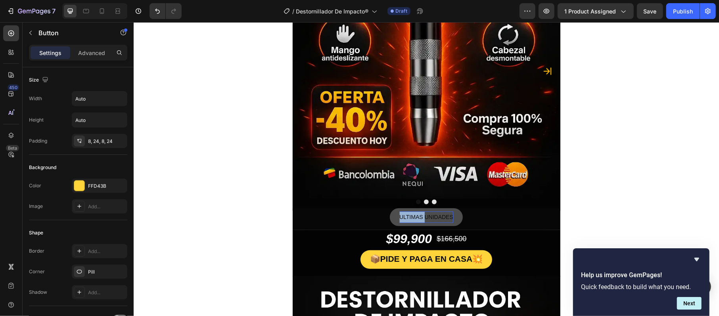
click at [412, 216] on span "ULTIMAS UNIDADES" at bounding box center [426, 217] width 54 height 6
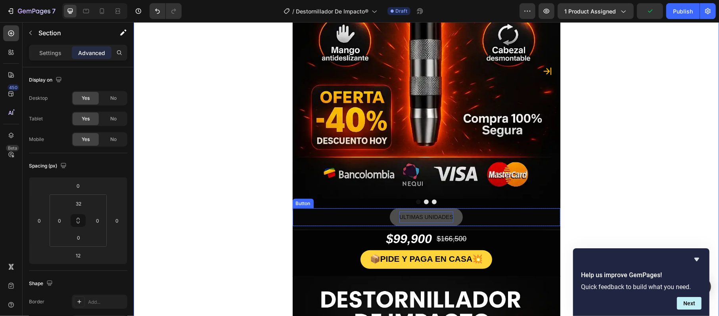
click at [424, 211] on p "ULTIMAS UNIDADES" at bounding box center [426, 216] width 54 height 11
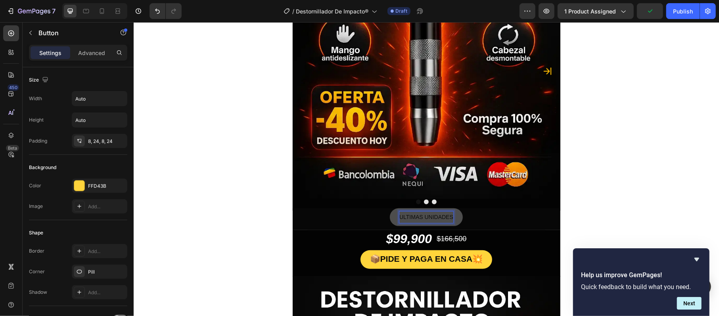
click at [424, 211] on p "ULTIMAS UNIDADES" at bounding box center [426, 216] width 54 height 11
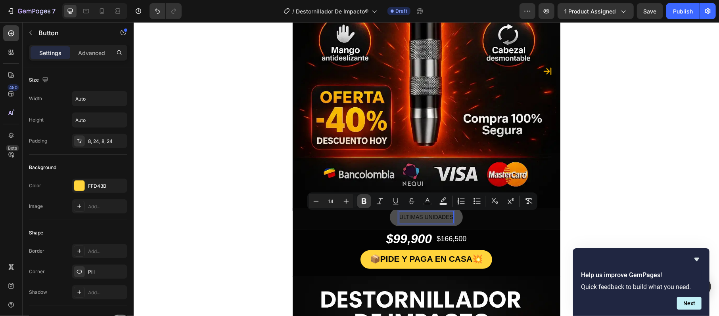
click at [362, 201] on icon "Editor contextual toolbar" at bounding box center [364, 201] width 8 height 8
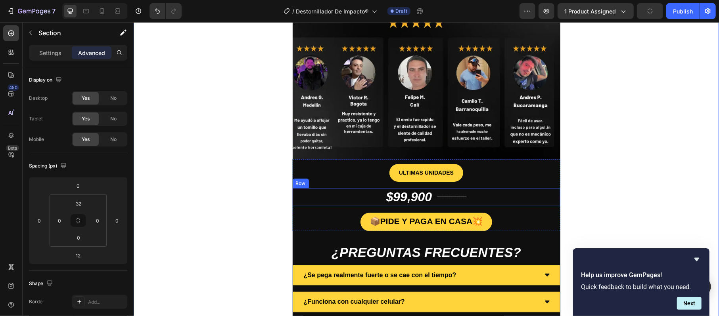
scroll to position [2484, 0]
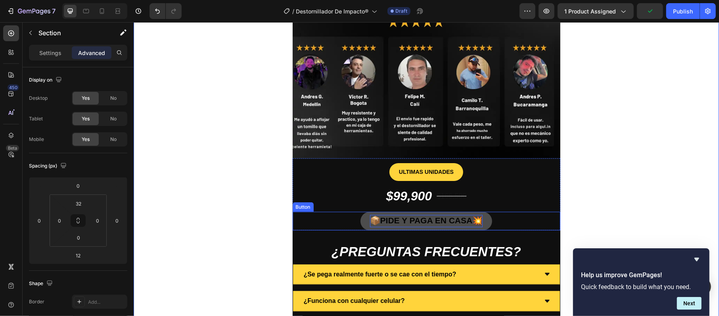
click at [400, 223] on strong "PIDE Y PAGA EN CASA" at bounding box center [426, 220] width 92 height 9
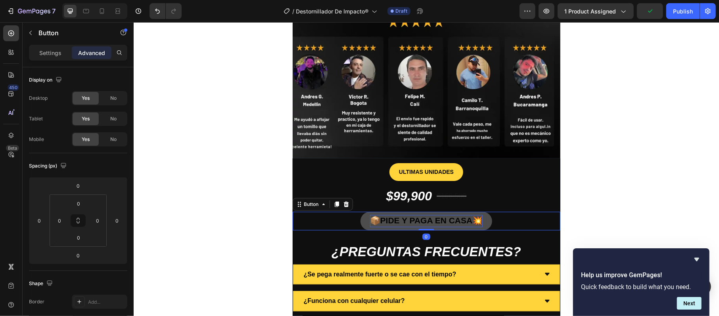
click at [400, 223] on strong "PIDE Y PAGA EN CASA" at bounding box center [426, 220] width 92 height 9
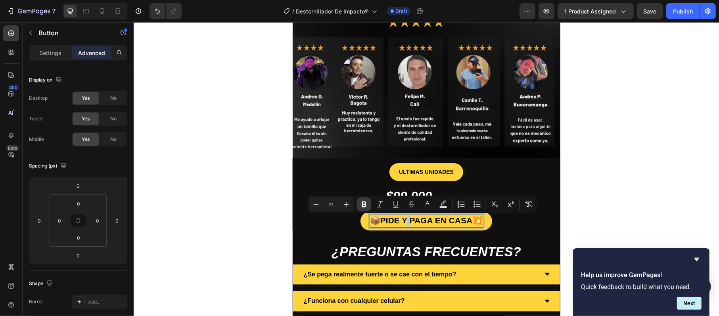
click at [357, 201] on button "Bold" at bounding box center [364, 204] width 14 height 14
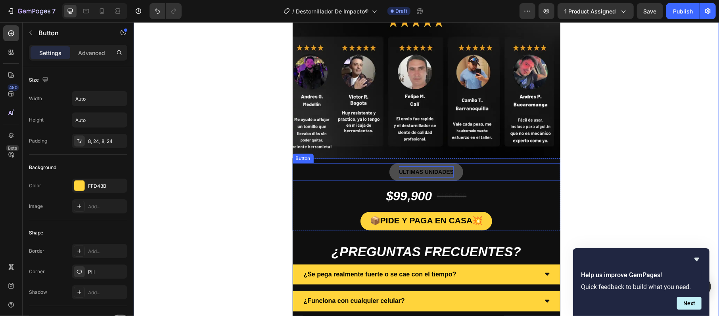
click at [425, 167] on p "ULTIMAS UNIDADES" at bounding box center [425, 171] width 55 height 11
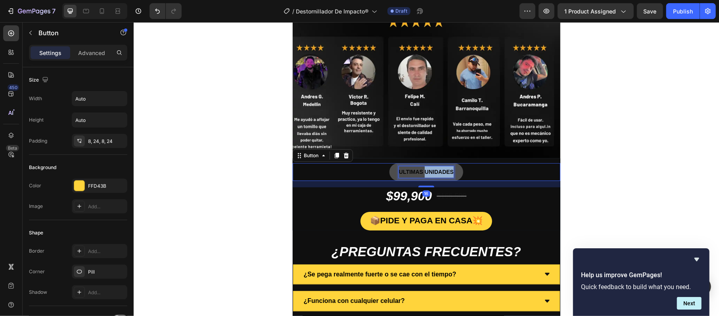
click at [425, 167] on p "ULTIMAS UNIDADES" at bounding box center [425, 171] width 55 height 11
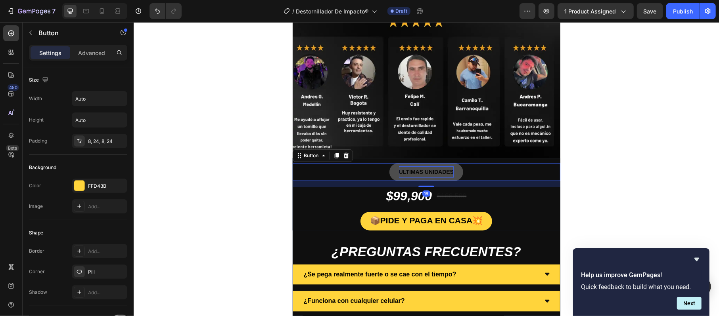
click at [427, 168] on p "ULTIMAS UNIDADES" at bounding box center [425, 171] width 55 height 11
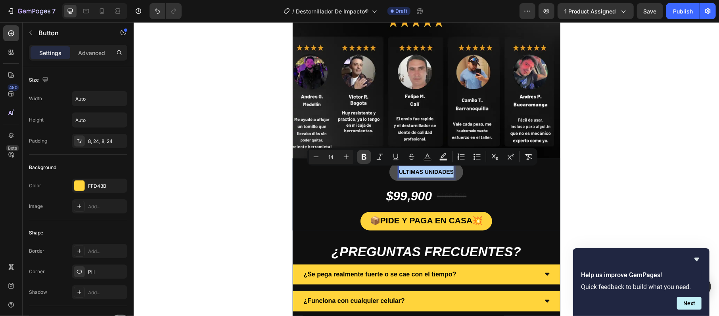
click at [370, 153] on button "Bold" at bounding box center [364, 157] width 14 height 14
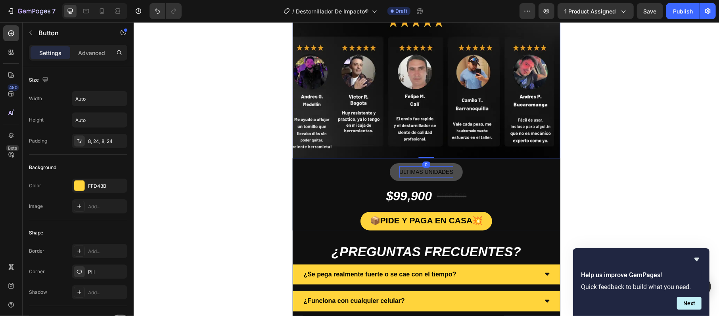
click at [369, 152] on img at bounding box center [426, 69] width 268 height 178
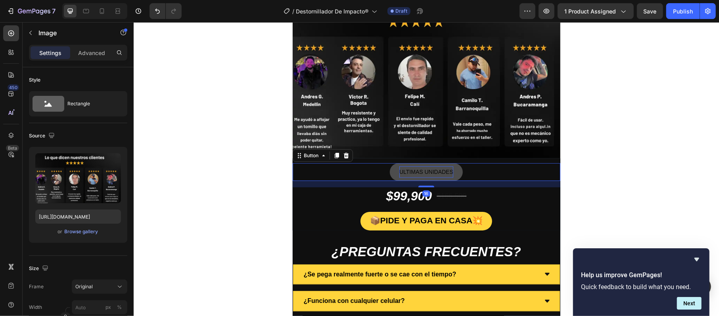
click at [399, 170] on span "ULTIMAS UNIDADES" at bounding box center [426, 171] width 54 height 6
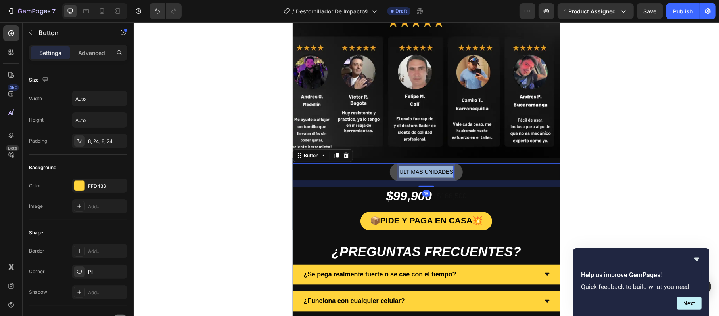
click at [399, 170] on span "ULTIMAS UNIDADES" at bounding box center [426, 171] width 54 height 6
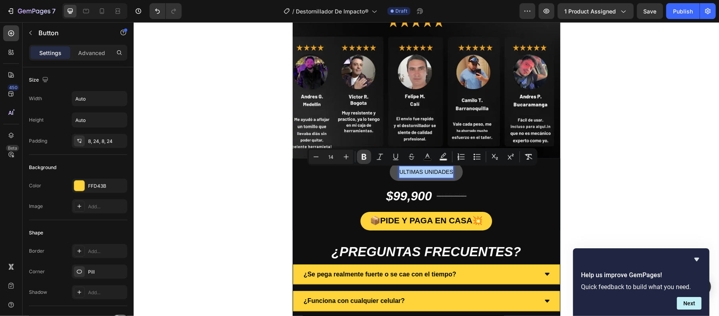
click at [368, 157] on button "Bold" at bounding box center [364, 157] width 14 height 14
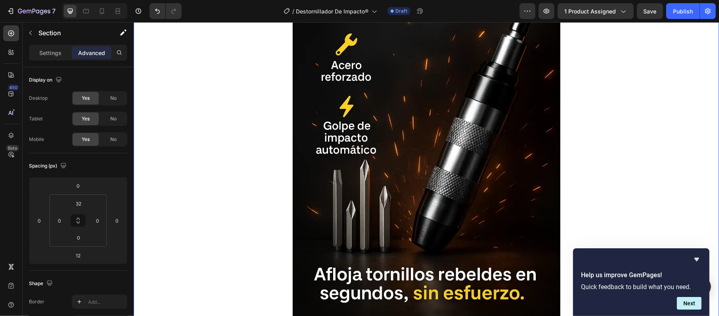
scroll to position [437, 0]
